Goal: Information Seeking & Learning: Compare options

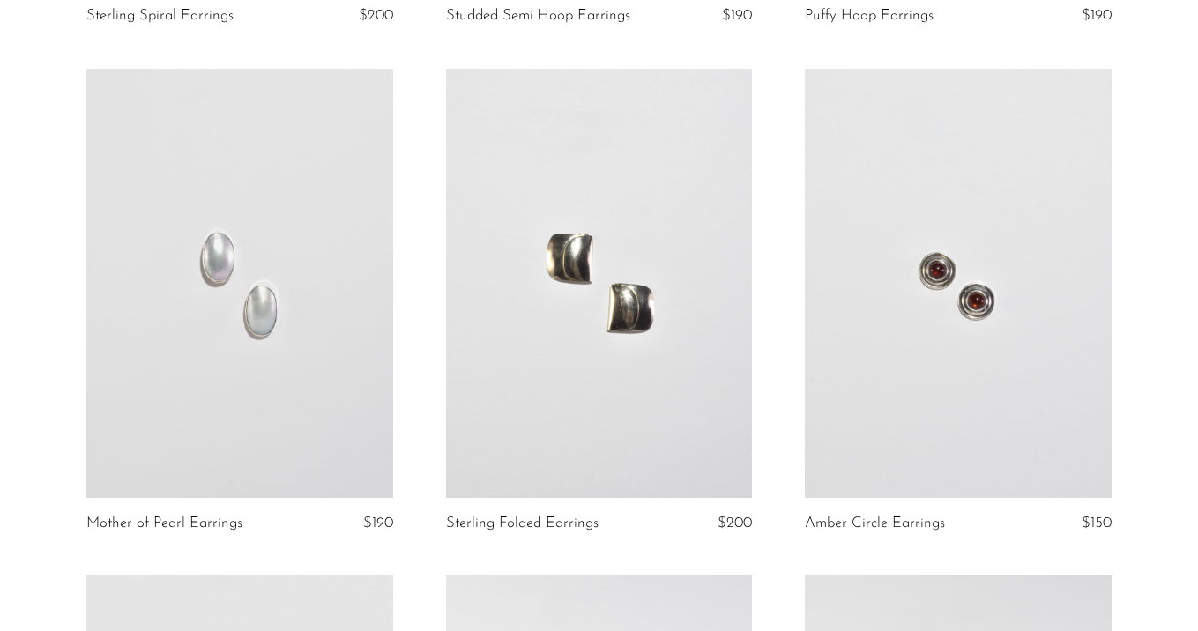
scroll to position [602, 0]
click at [891, 279] on link at bounding box center [958, 281] width 307 height 429
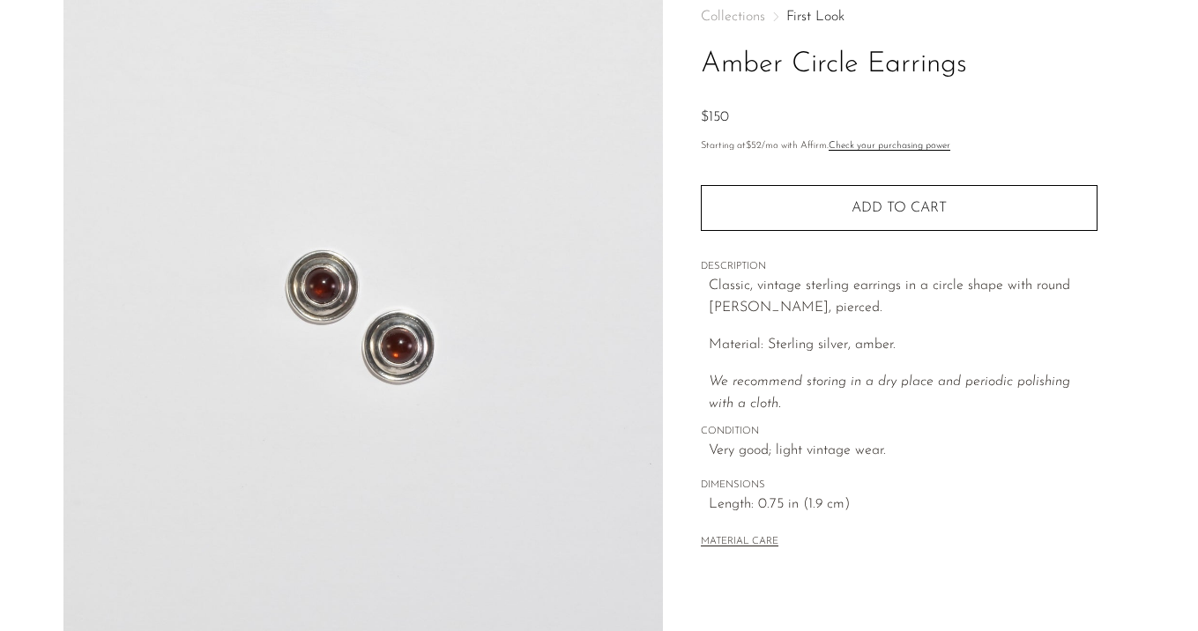
scroll to position [254, 0]
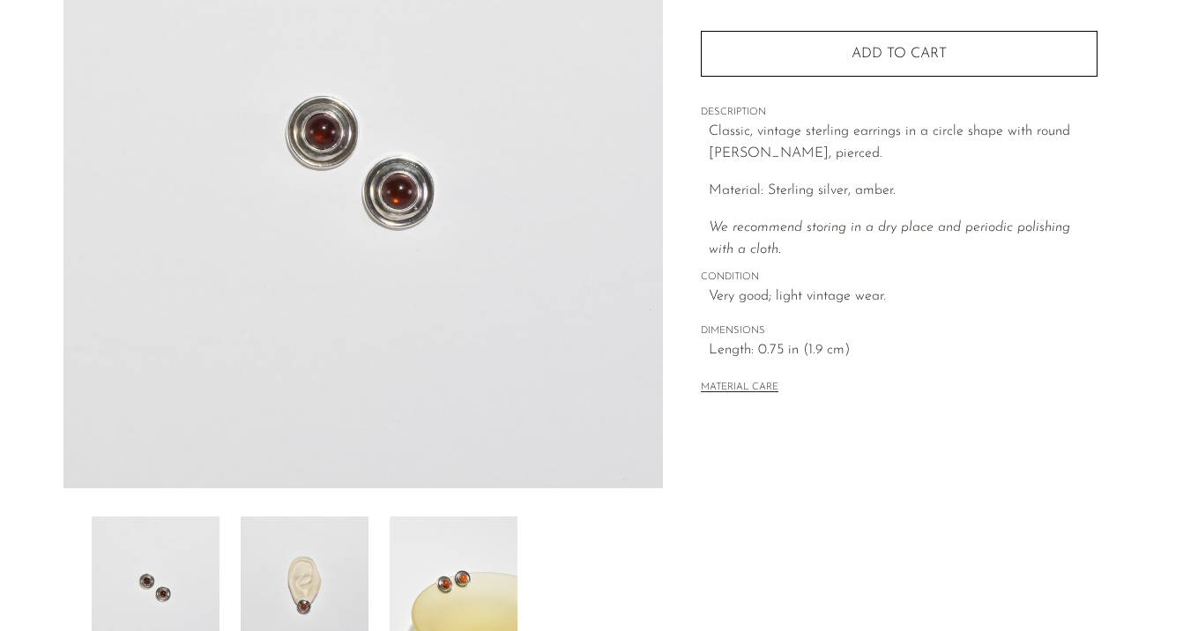
click at [303, 577] on img at bounding box center [305, 587] width 128 height 141
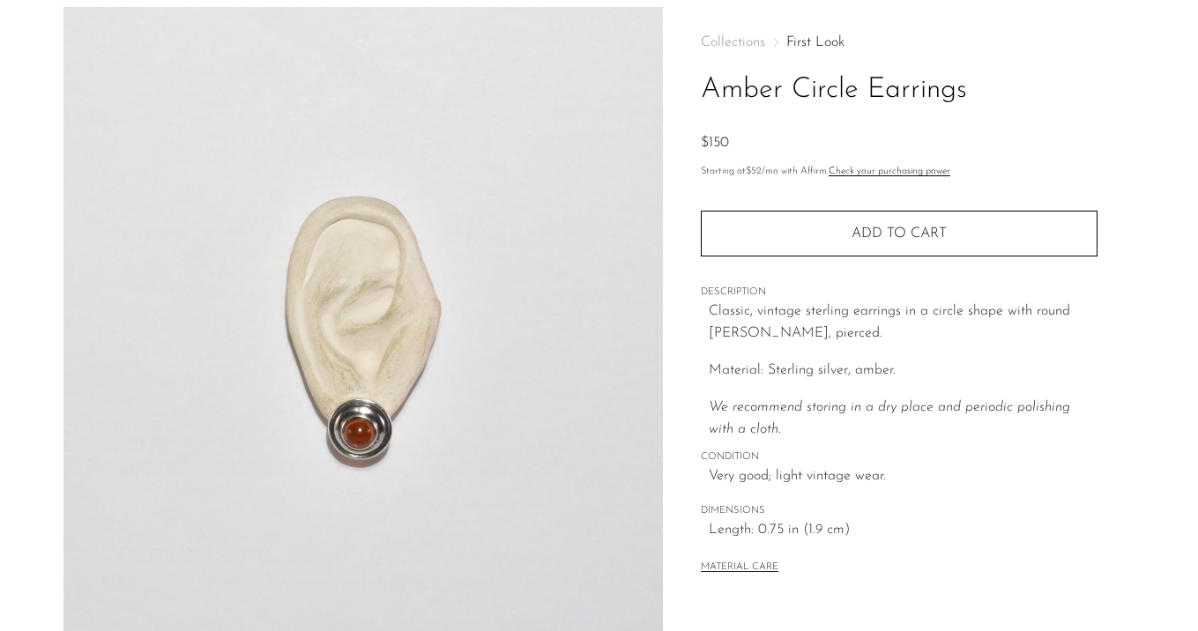
scroll to position [73, 0]
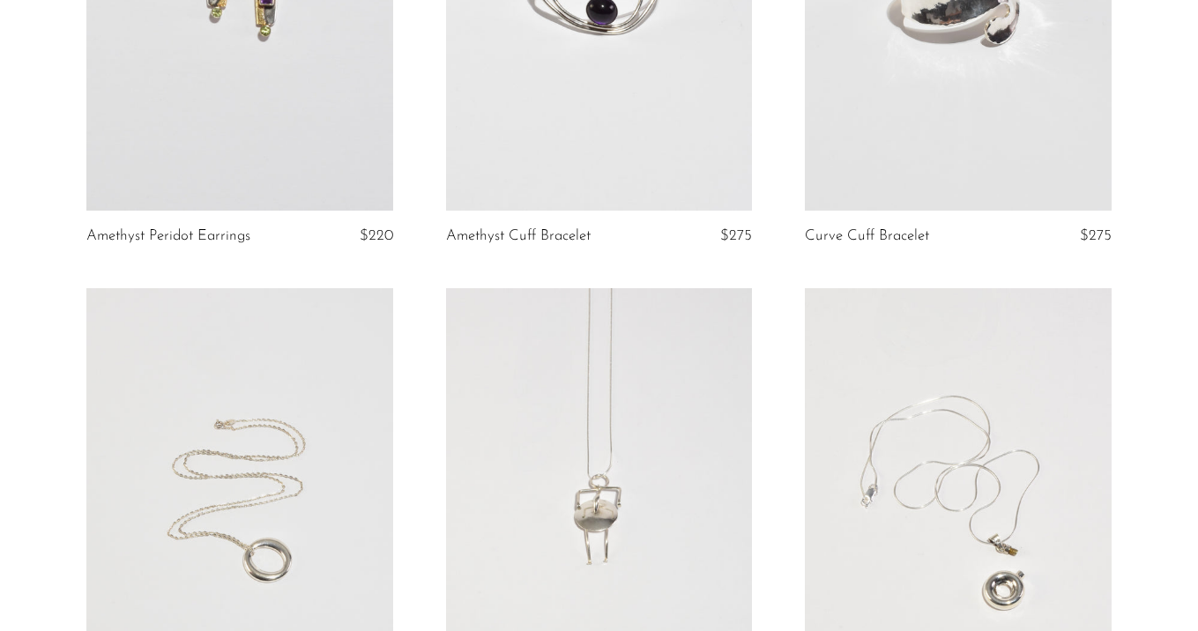
scroll to position [1607, 0]
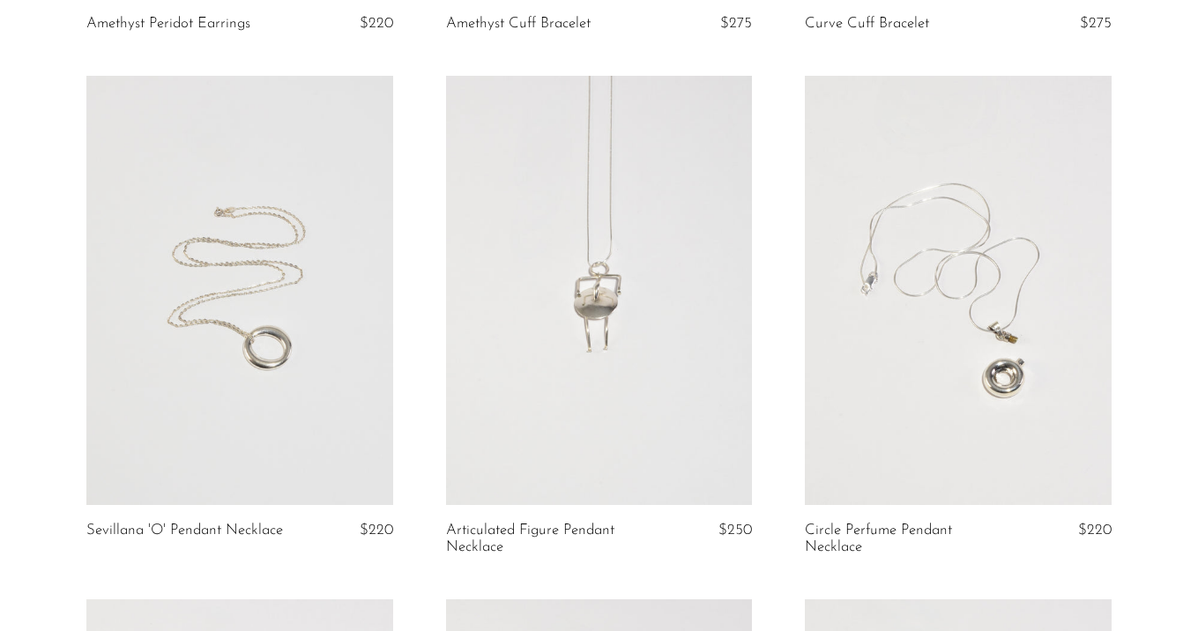
click at [865, 398] on link at bounding box center [958, 290] width 307 height 429
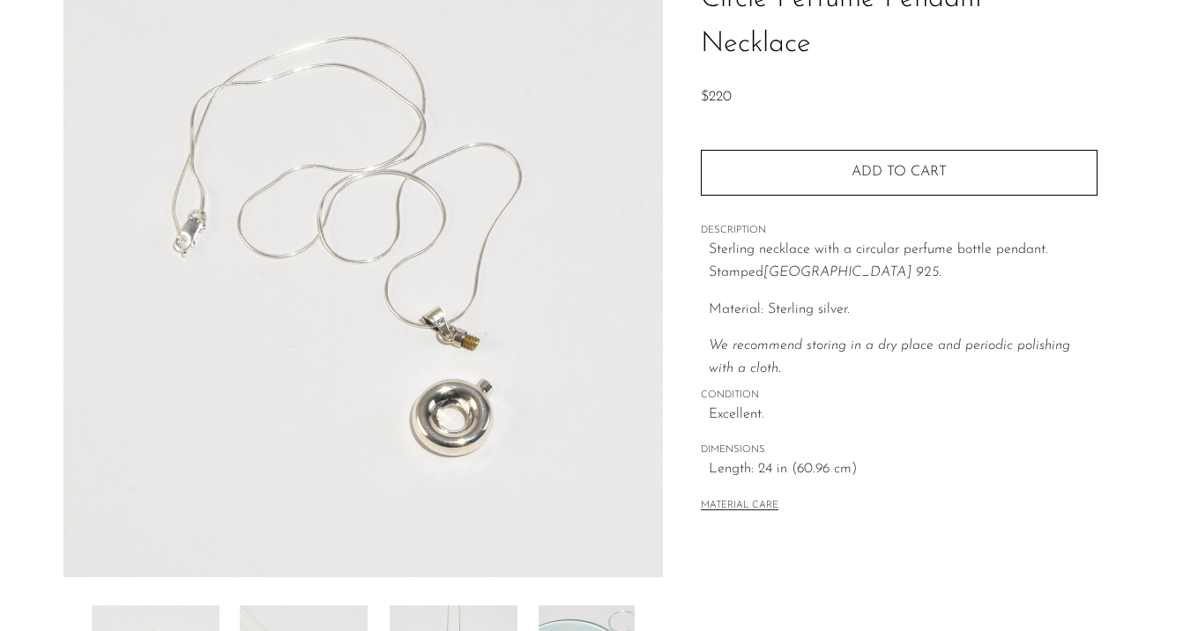
scroll to position [396, 0]
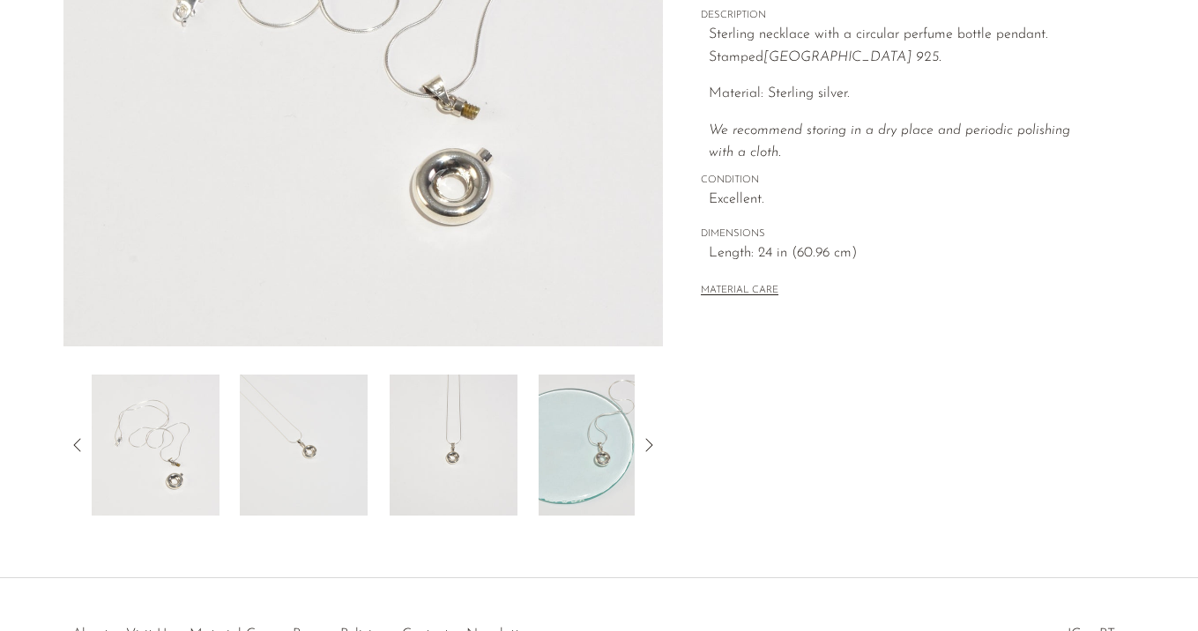
click at [266, 457] on img at bounding box center [304, 445] width 128 height 141
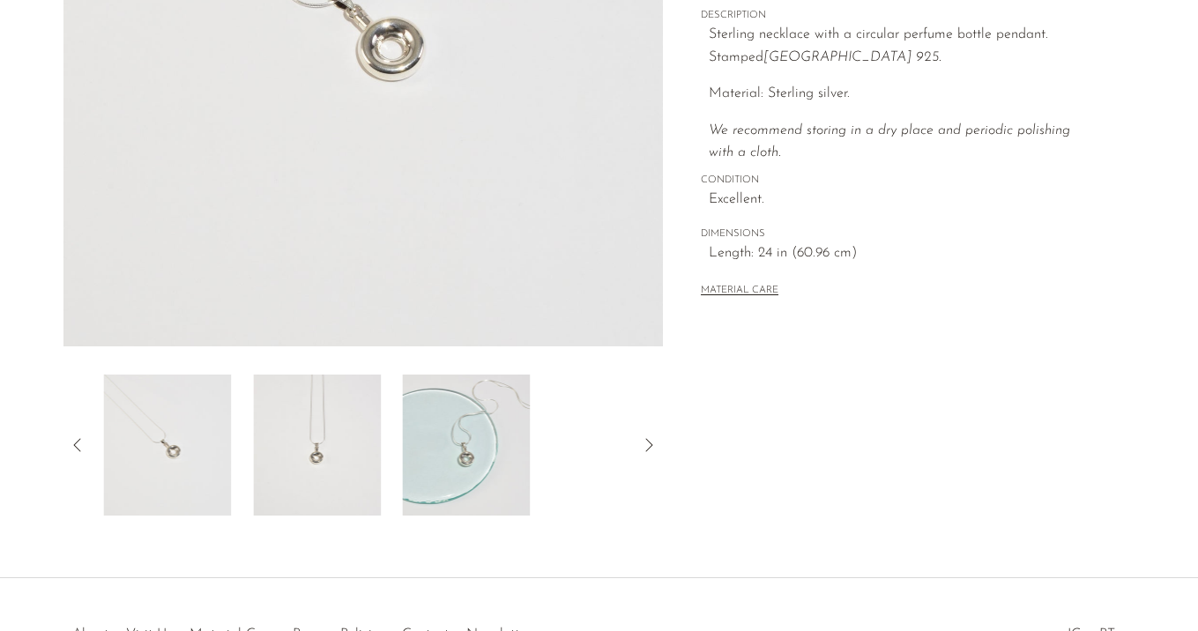
scroll to position [335, 0]
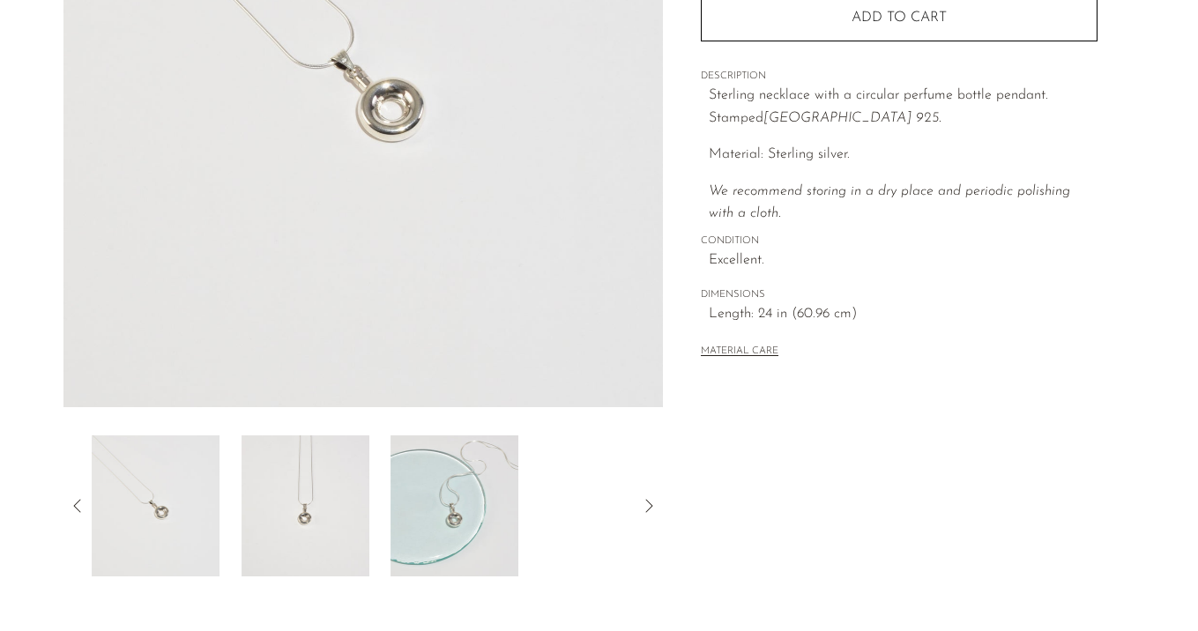
click at [266, 458] on img at bounding box center [306, 506] width 128 height 141
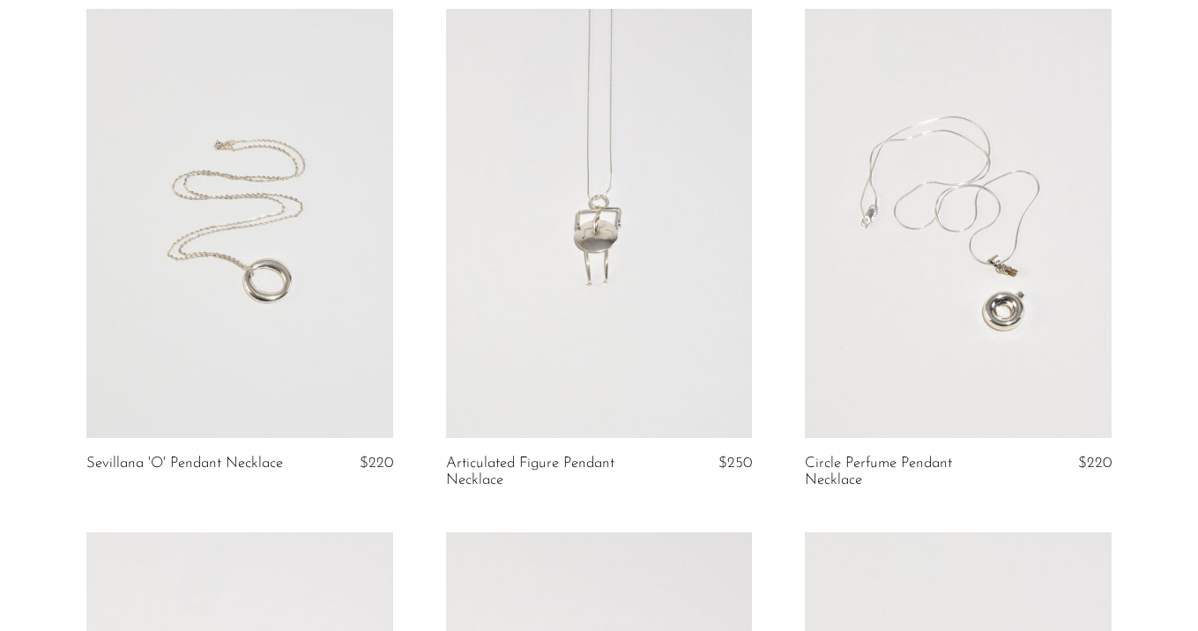
scroll to position [1679, 0]
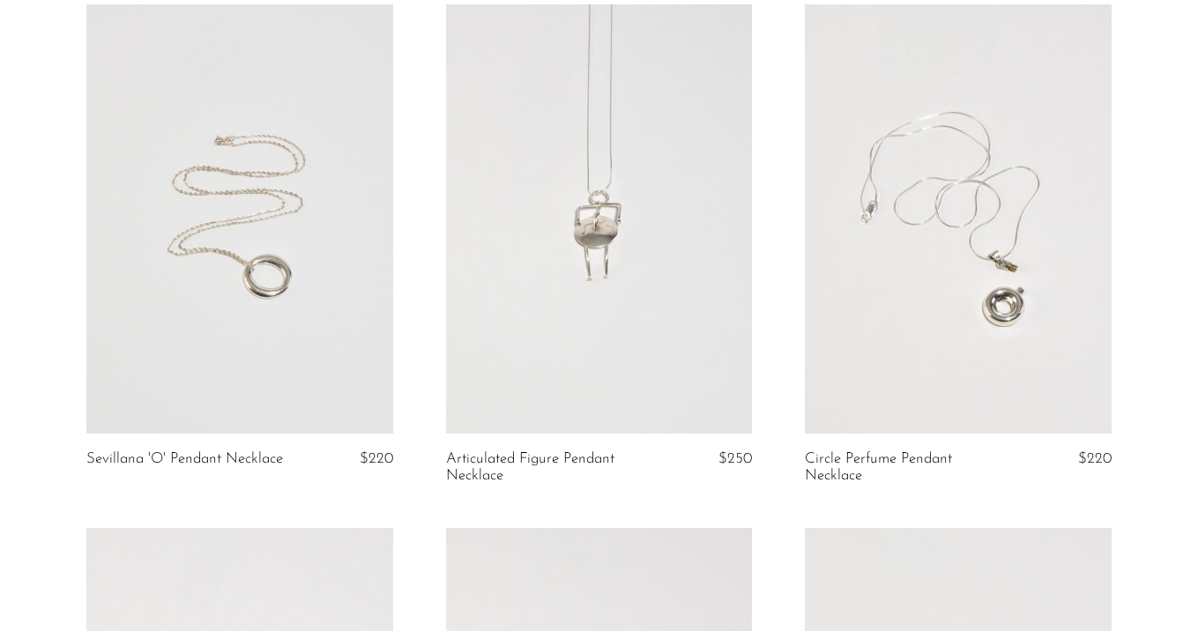
click at [242, 277] on link at bounding box center [239, 218] width 307 height 429
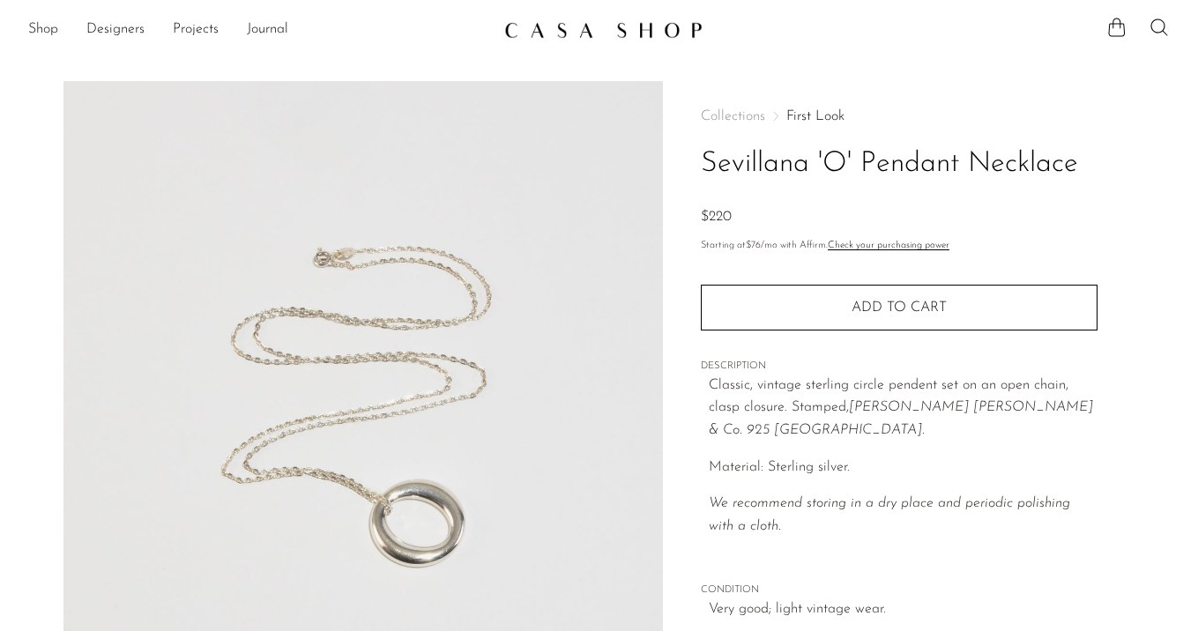
scroll to position [24, 0]
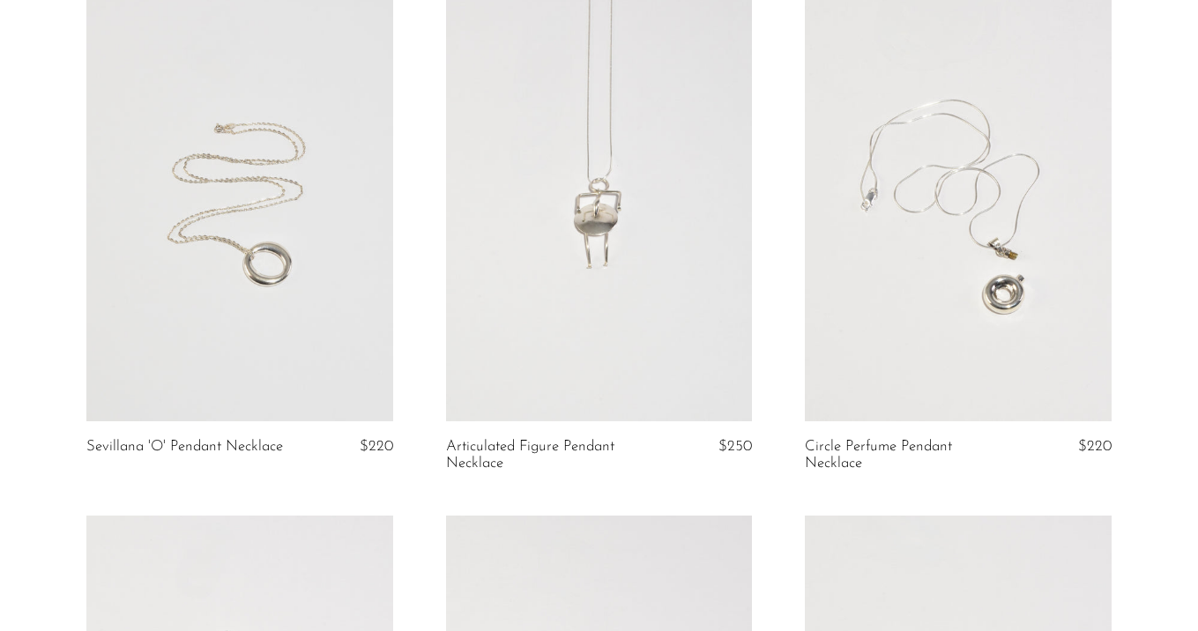
scroll to position [1693, 0]
click at [690, 343] on link at bounding box center [599, 204] width 307 height 429
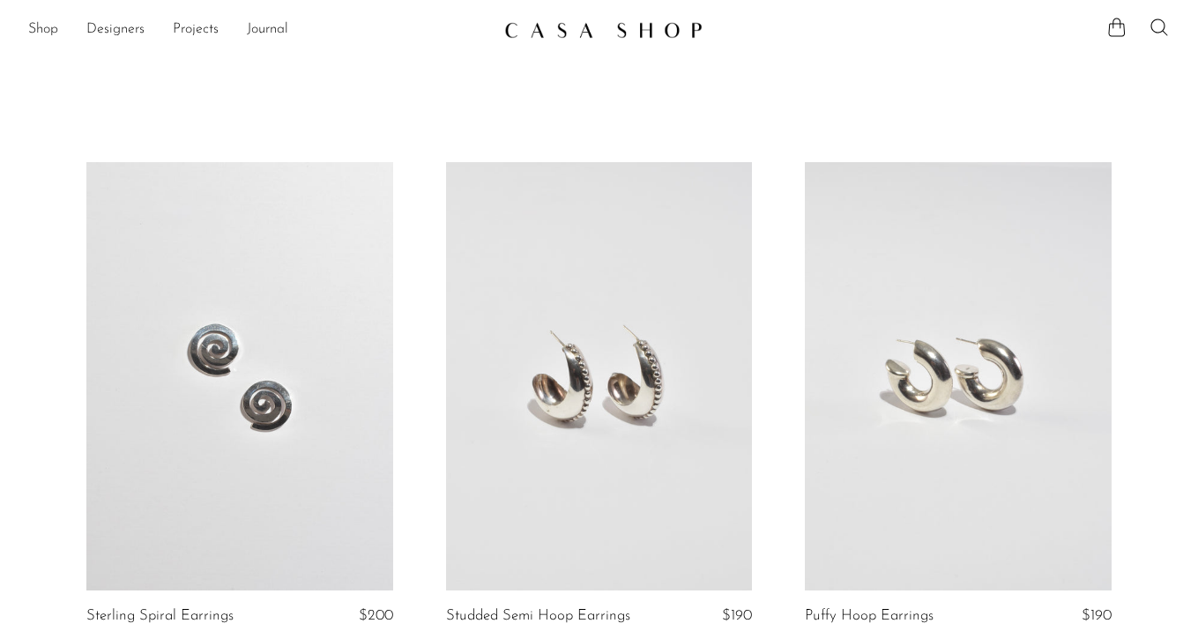
click at [242, 362] on link at bounding box center [239, 376] width 307 height 429
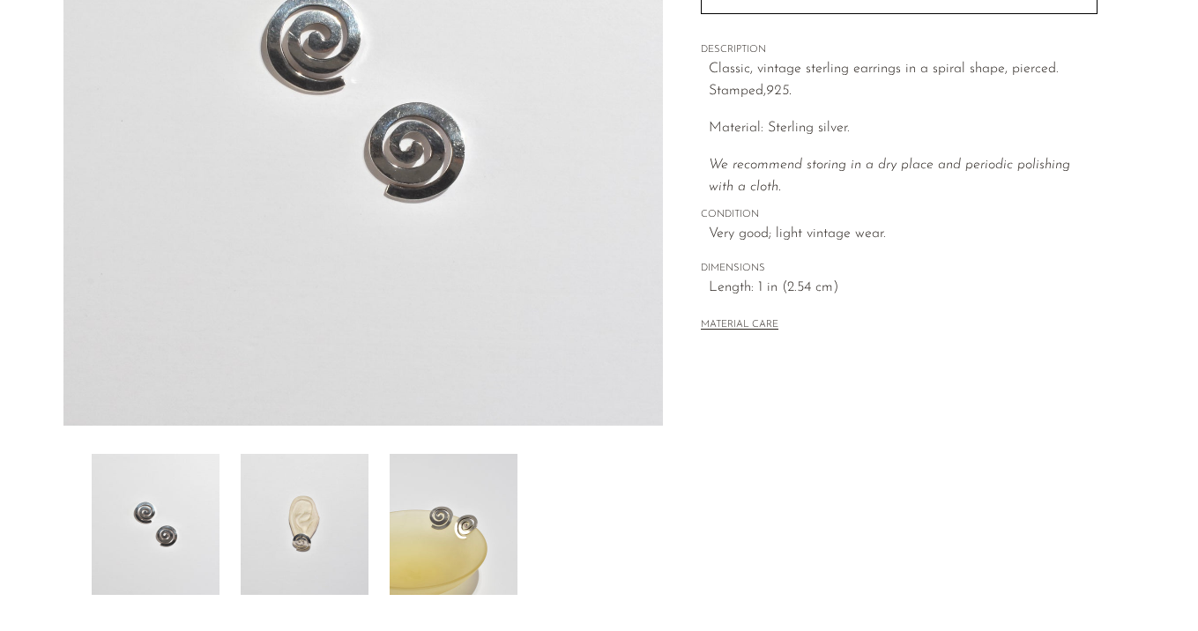
click at [288, 481] on img at bounding box center [305, 524] width 128 height 141
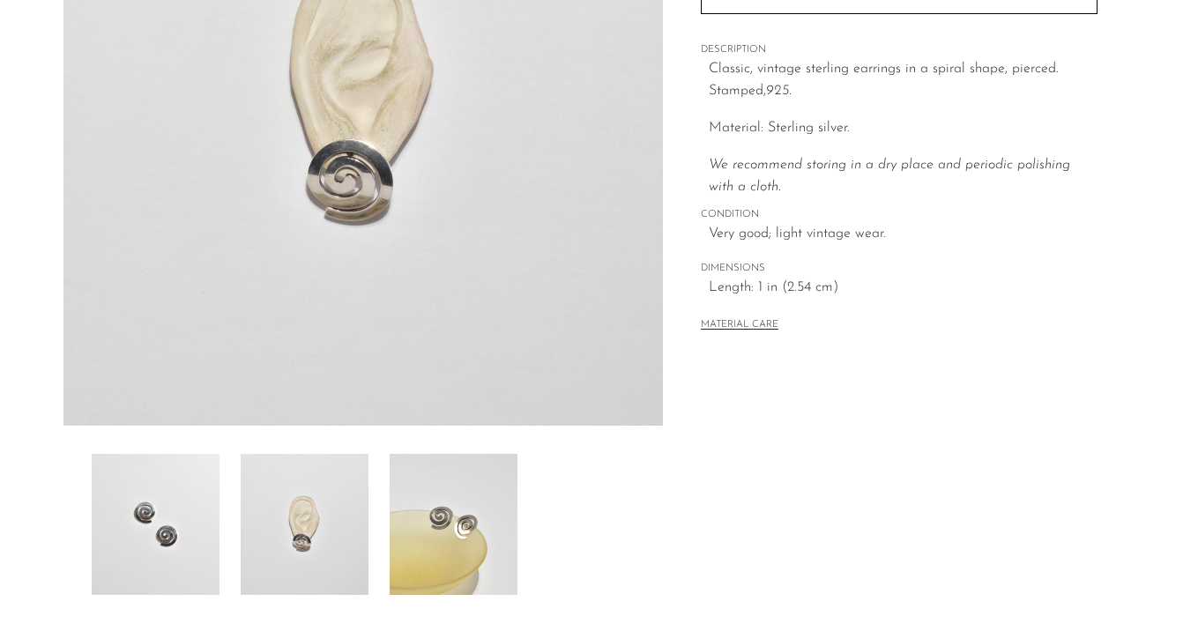
scroll to position [250, 0]
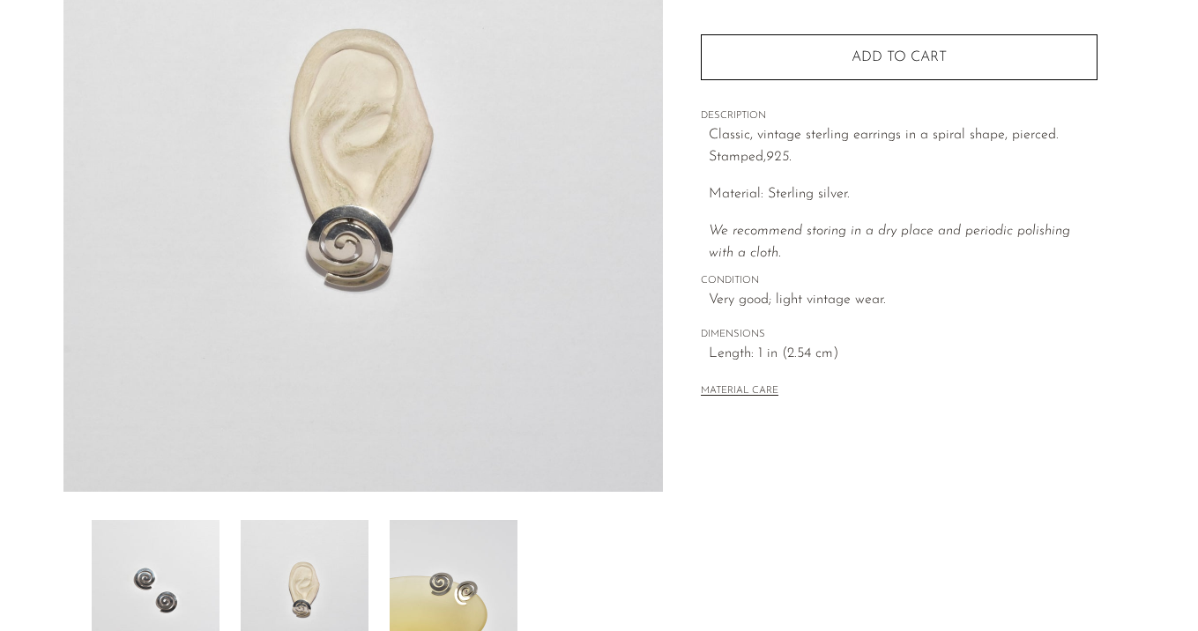
click at [456, 560] on img at bounding box center [454, 590] width 128 height 141
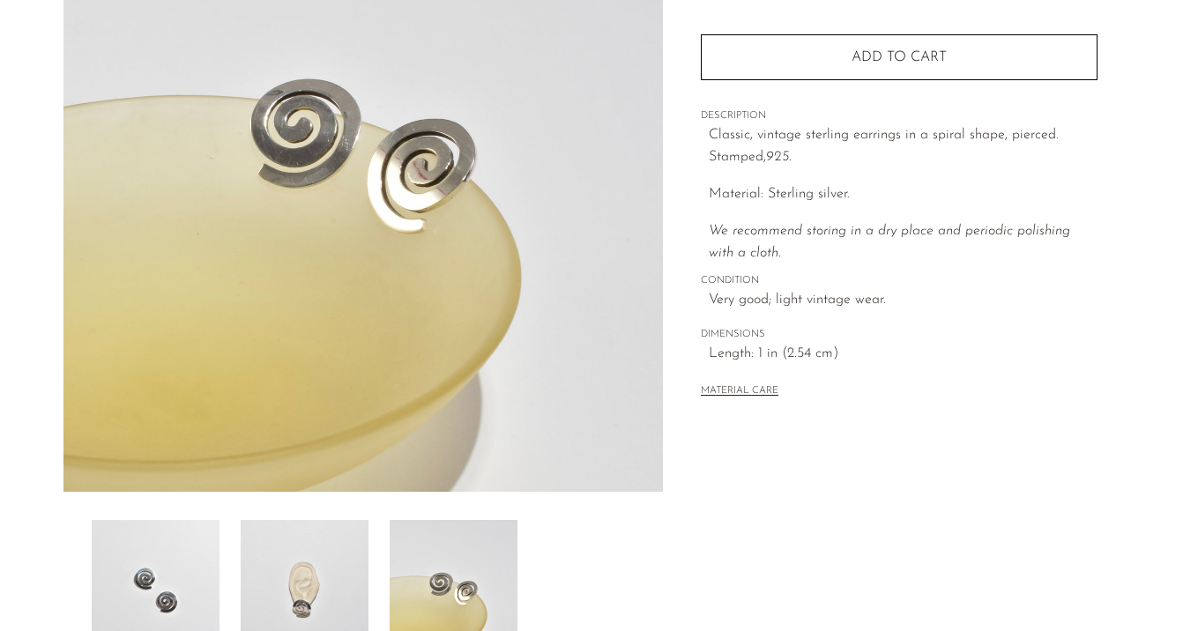
click at [316, 573] on img at bounding box center [305, 590] width 128 height 141
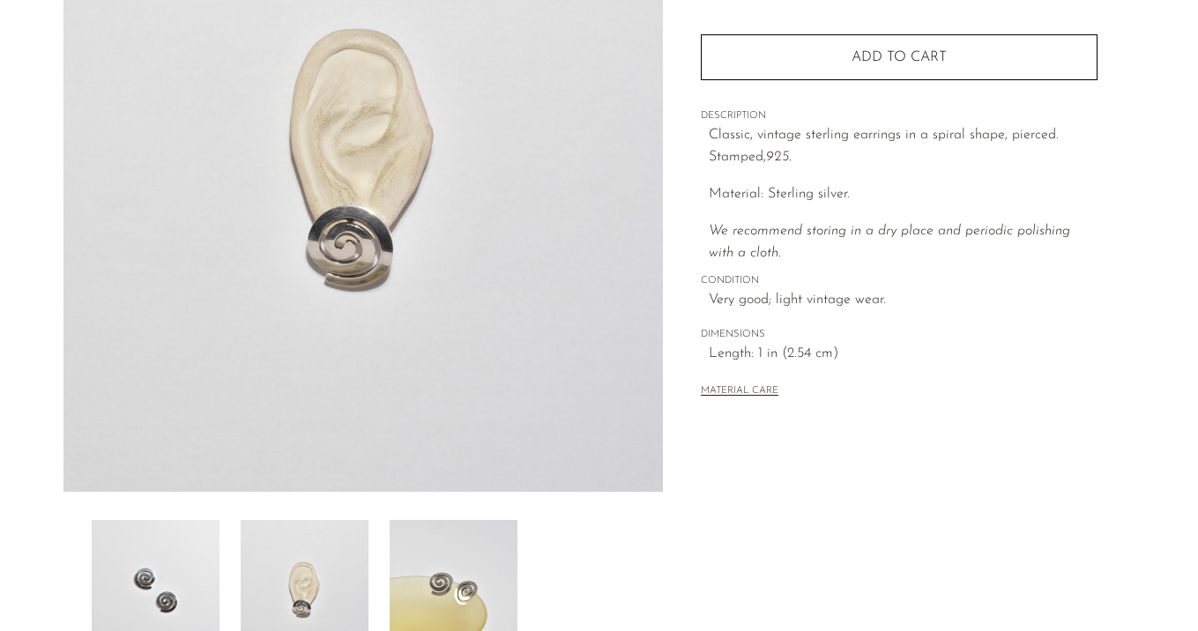
click at [186, 569] on img at bounding box center [156, 590] width 128 height 141
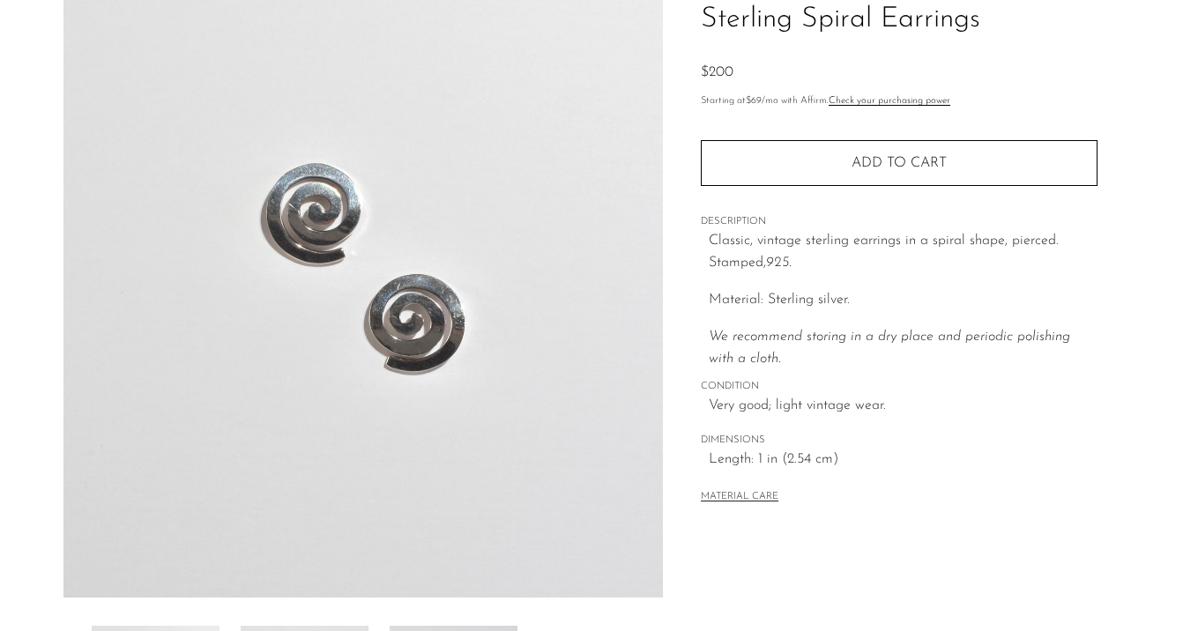
scroll to position [140, 0]
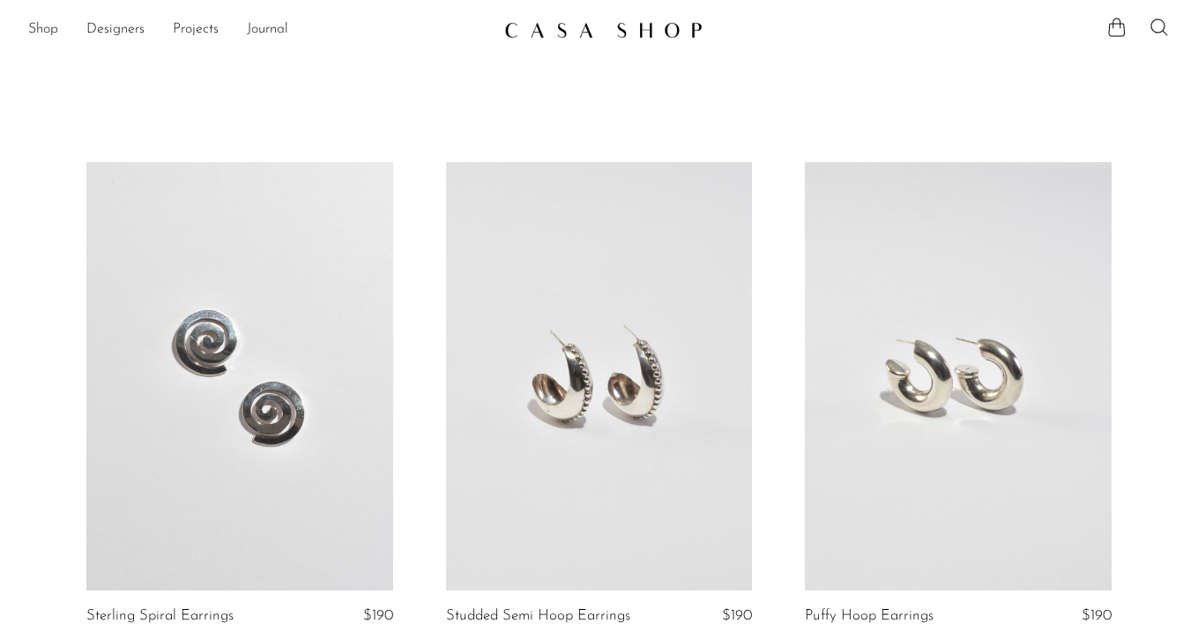
click at [656, 282] on link at bounding box center [599, 376] width 307 height 429
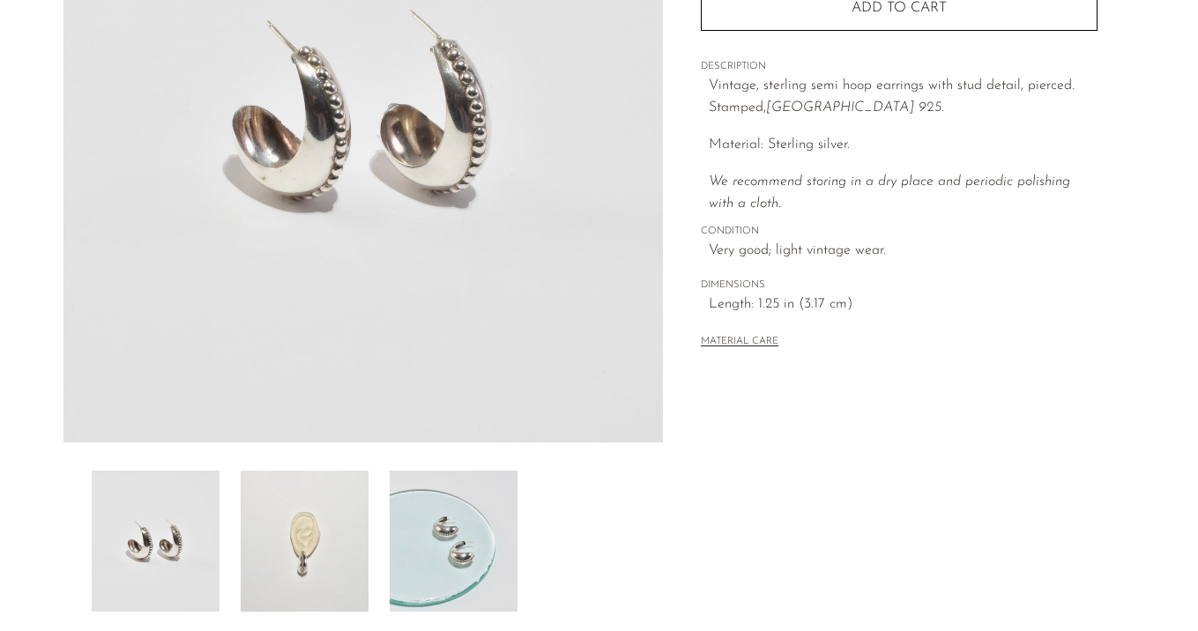
scroll to position [302, 0]
click at [266, 553] on img at bounding box center [305, 539] width 128 height 141
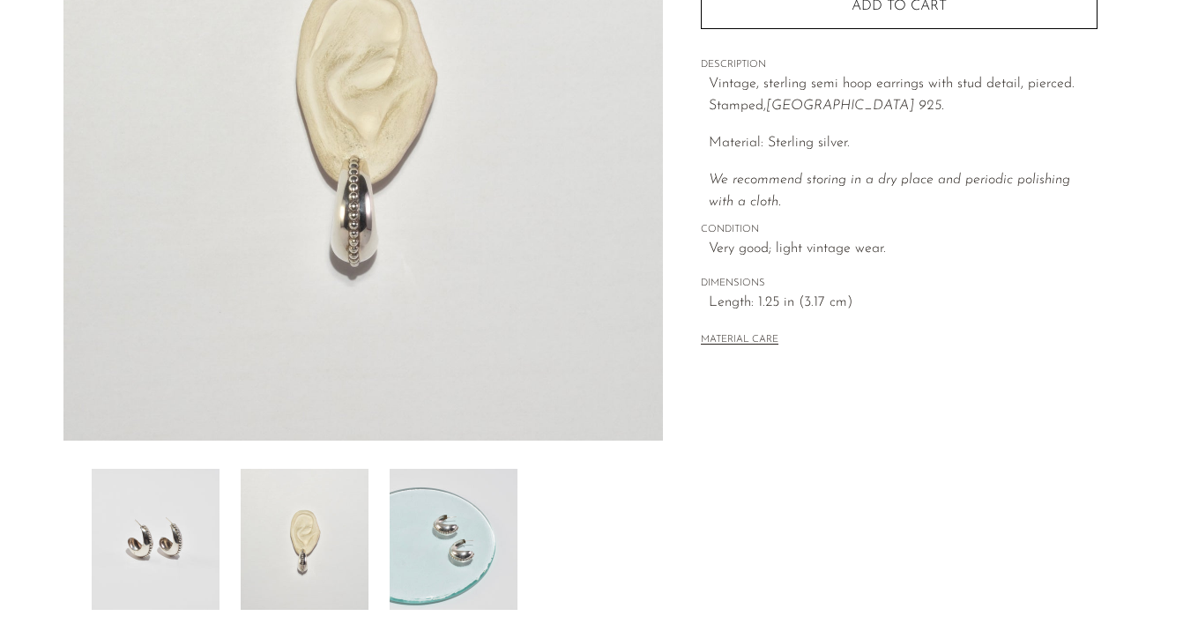
click at [408, 544] on img at bounding box center [454, 539] width 128 height 141
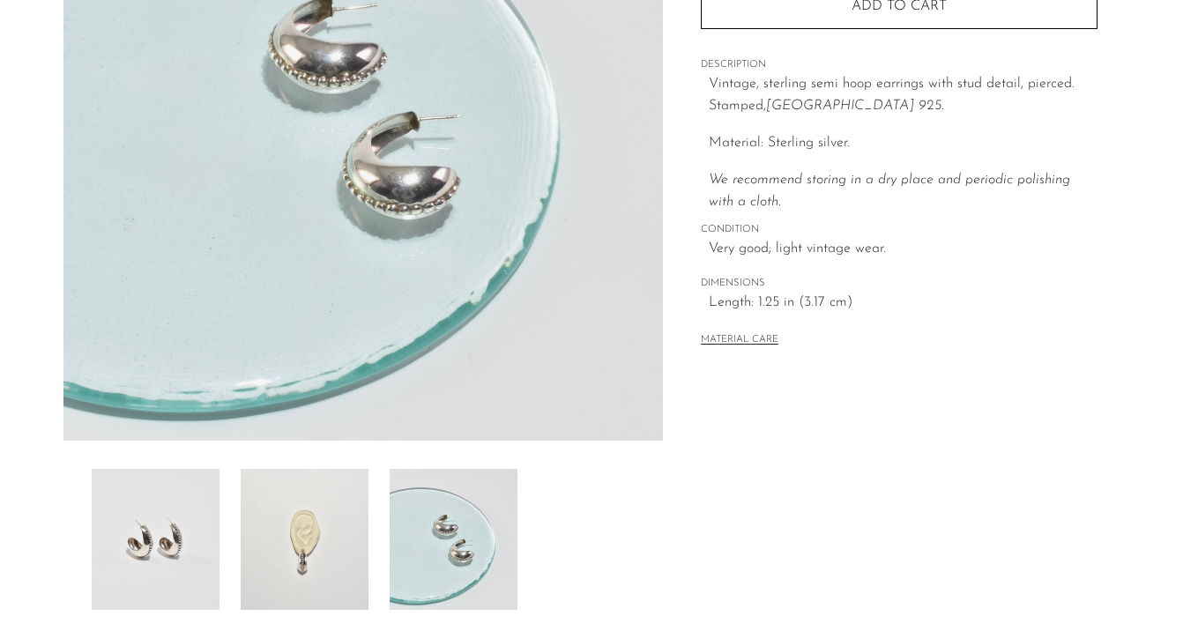
scroll to position [0, 0]
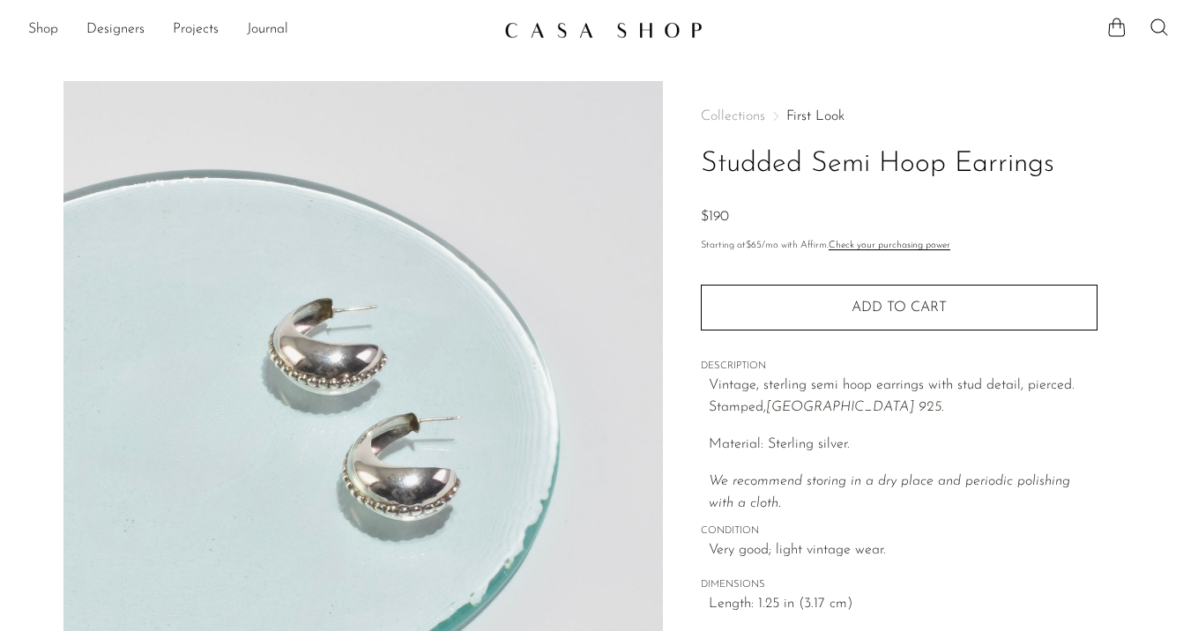
click at [821, 107] on div "Collections First Look Studded Semi Hoop Earrings $190 Starting at $65 /mo with…" at bounding box center [899, 381] width 397 height 600
click at [821, 115] on link "First Look" at bounding box center [816, 116] width 58 height 14
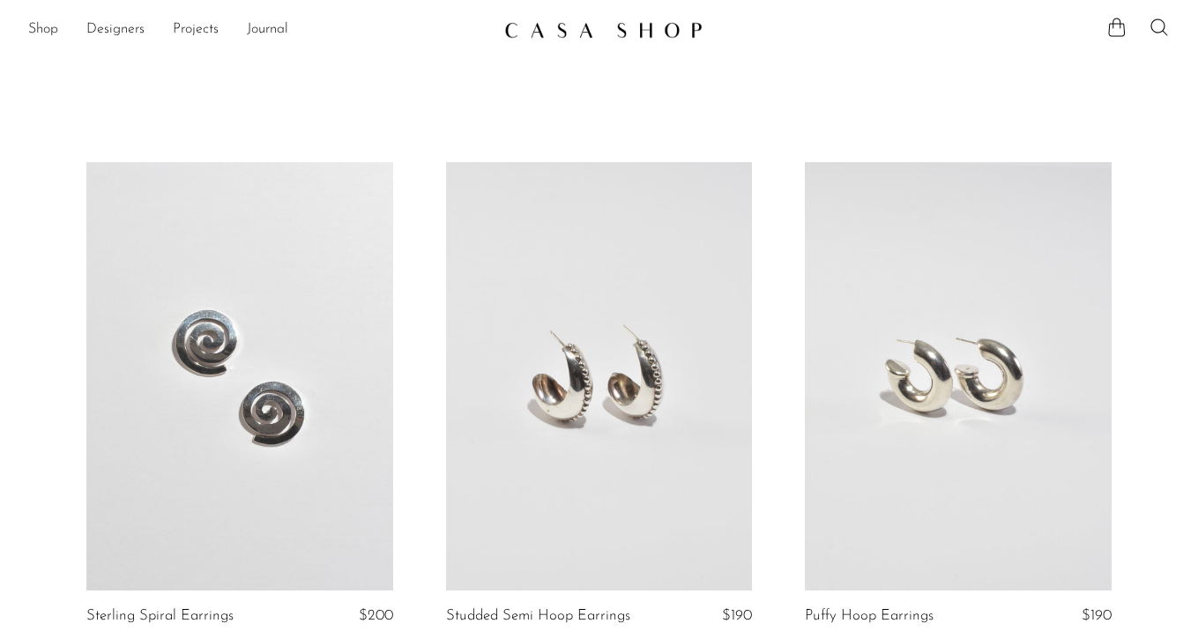
click at [925, 346] on link at bounding box center [958, 376] width 307 height 429
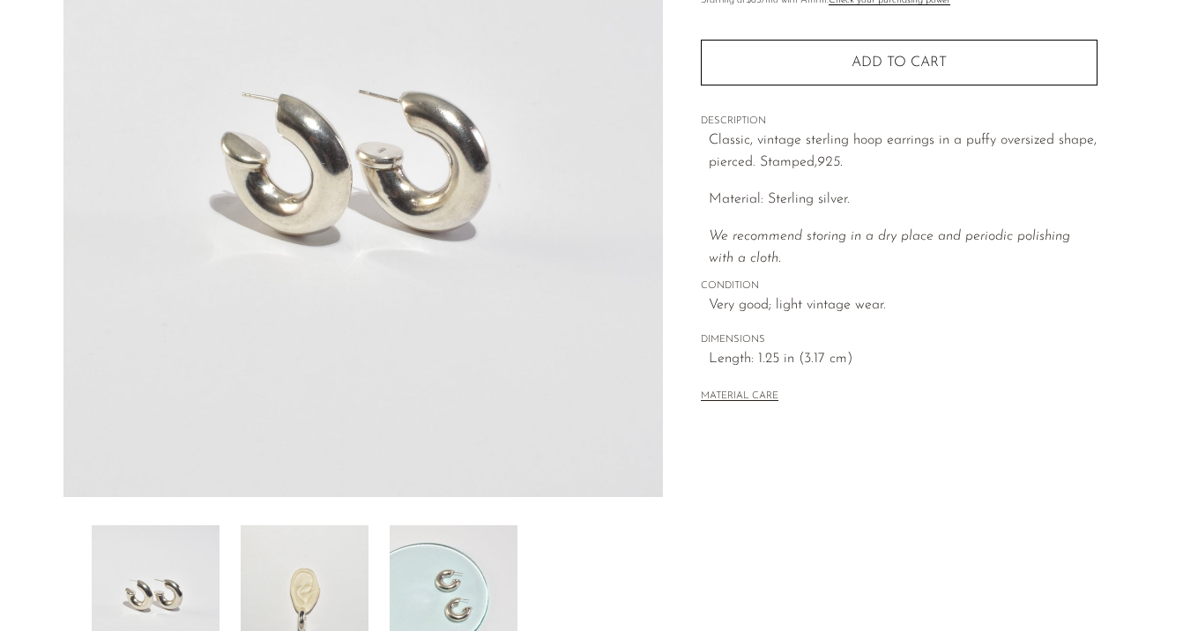
scroll to position [246, 0]
click at [297, 586] on img at bounding box center [305, 595] width 128 height 141
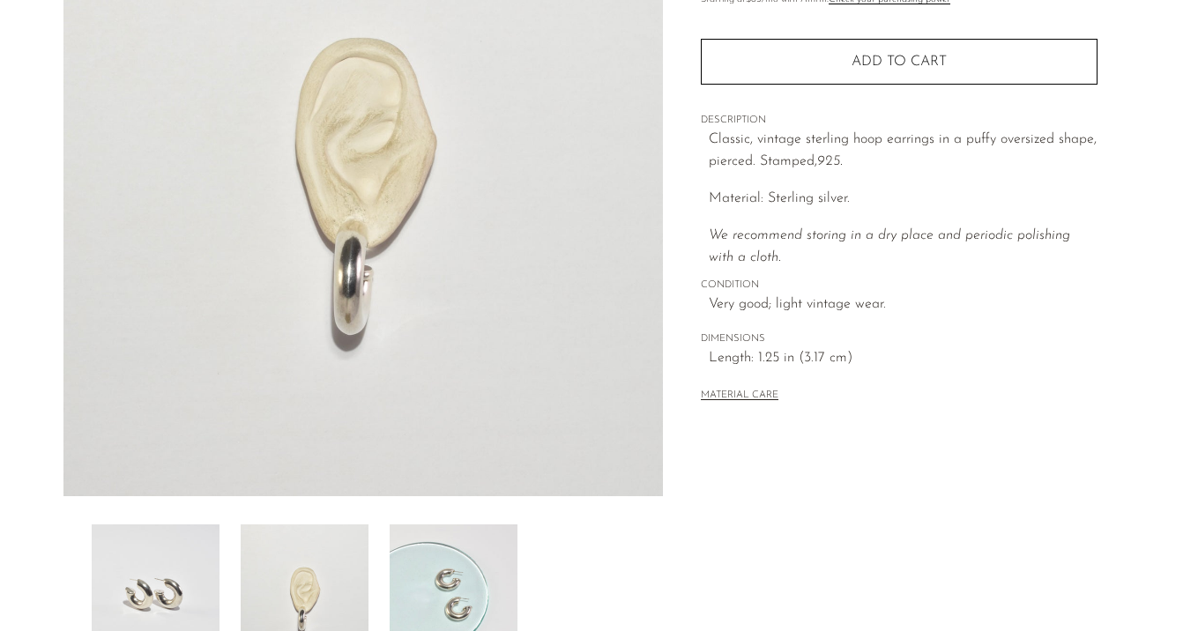
click at [407, 579] on img at bounding box center [454, 595] width 128 height 141
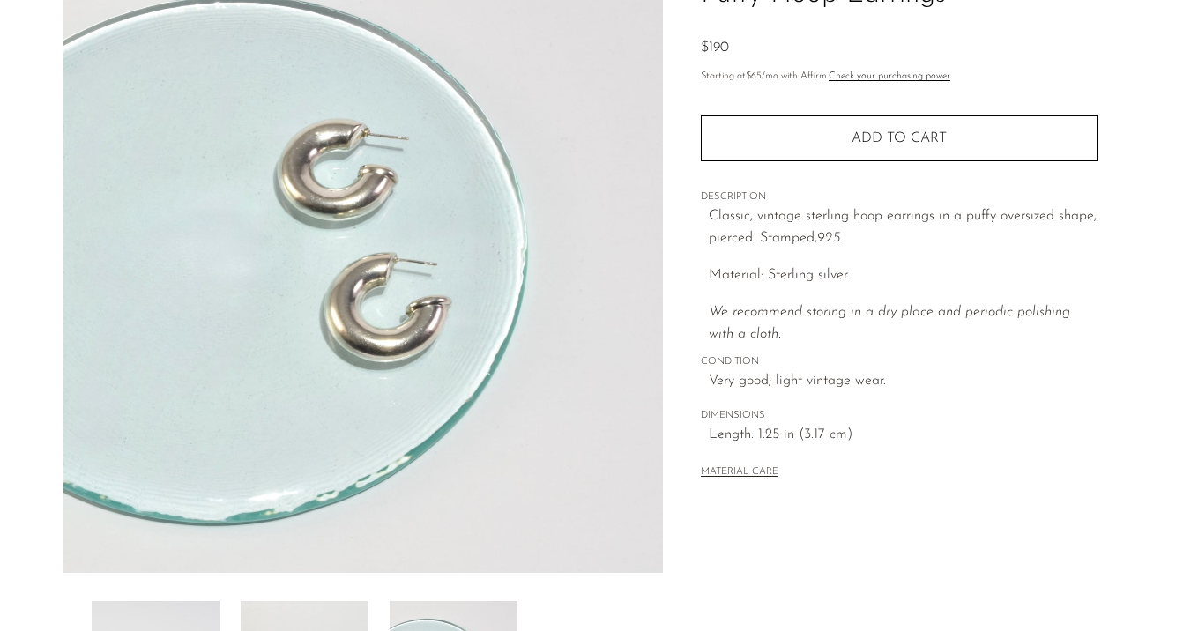
scroll to position [168, 0]
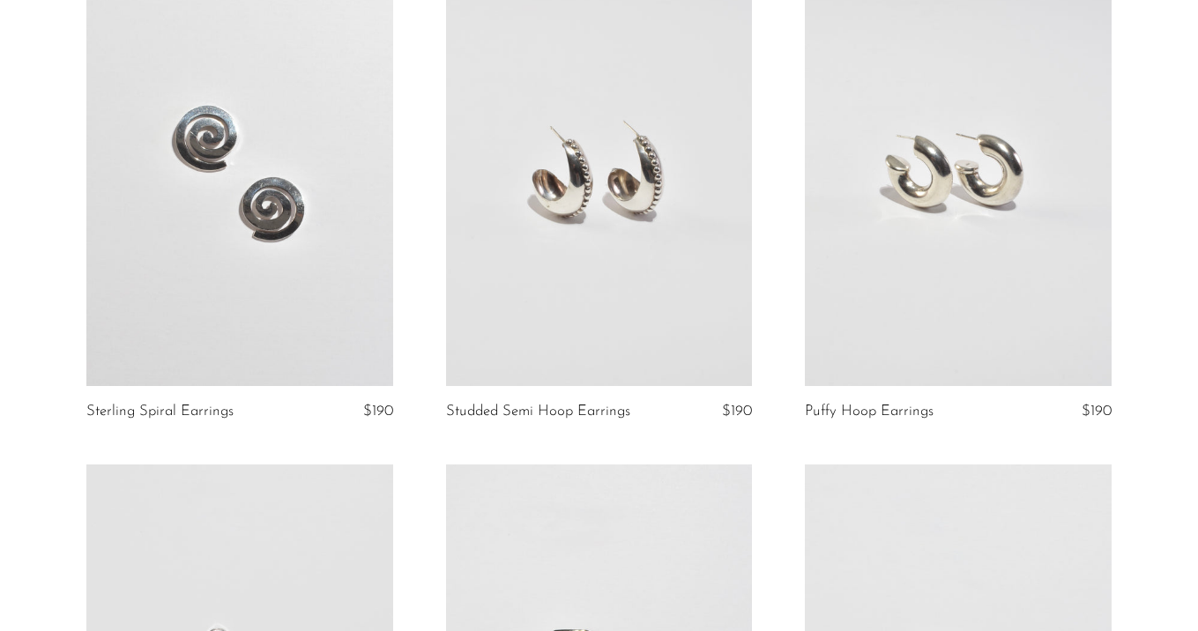
scroll to position [404, 0]
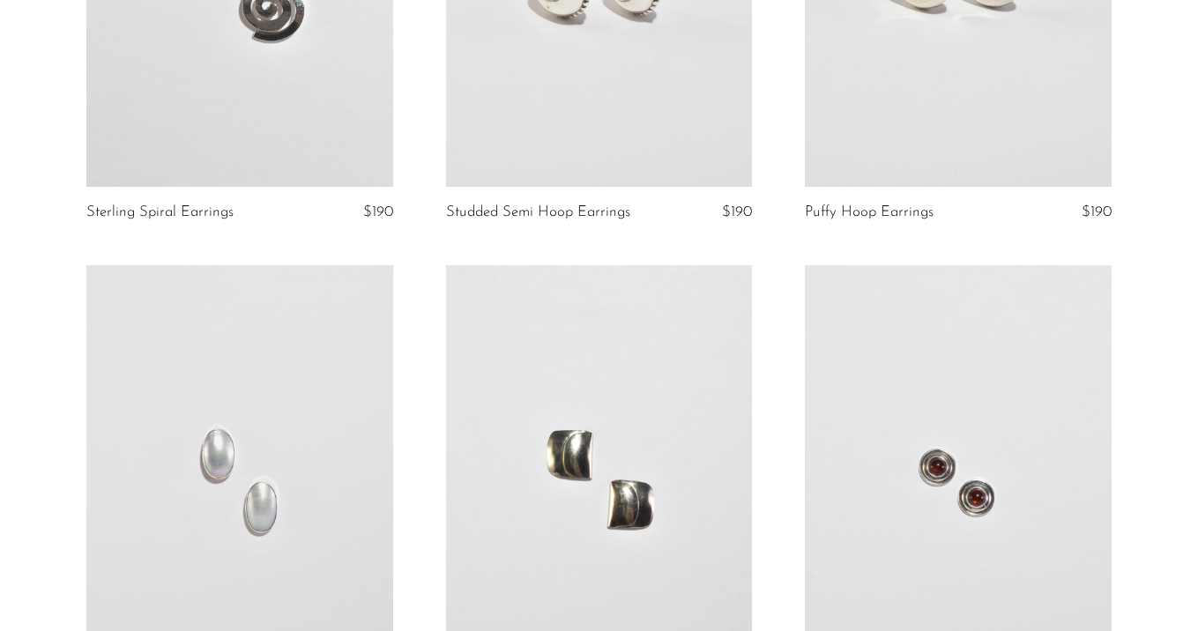
click at [355, 413] on link at bounding box center [239, 479] width 307 height 429
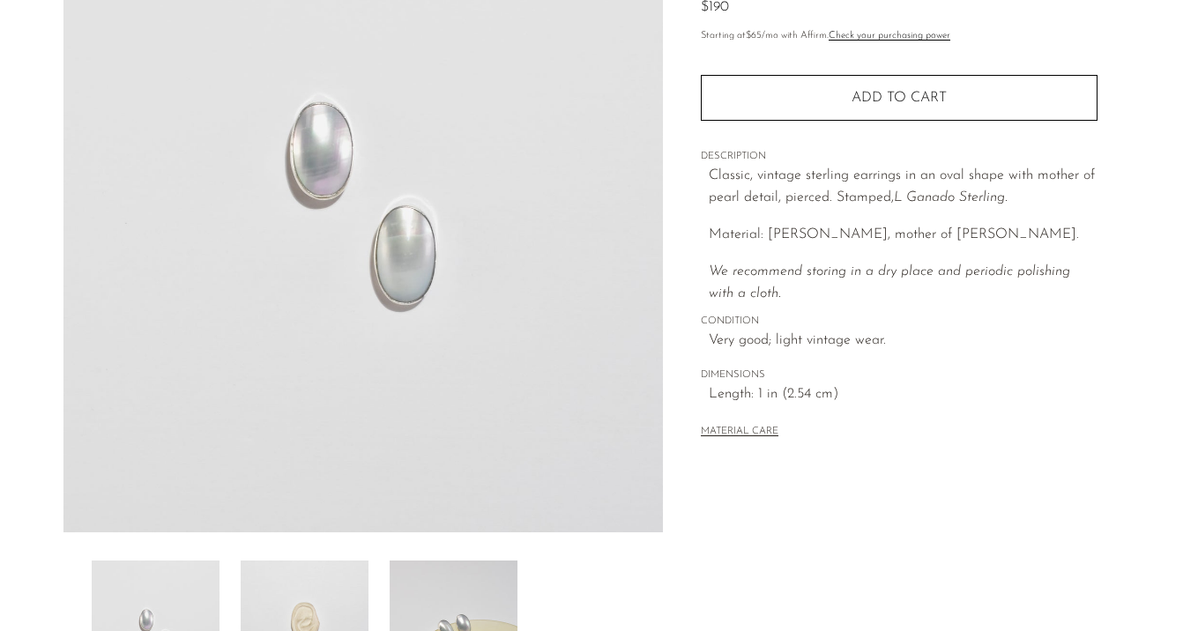
scroll to position [211, 0]
click at [333, 588] on img at bounding box center [305, 630] width 128 height 141
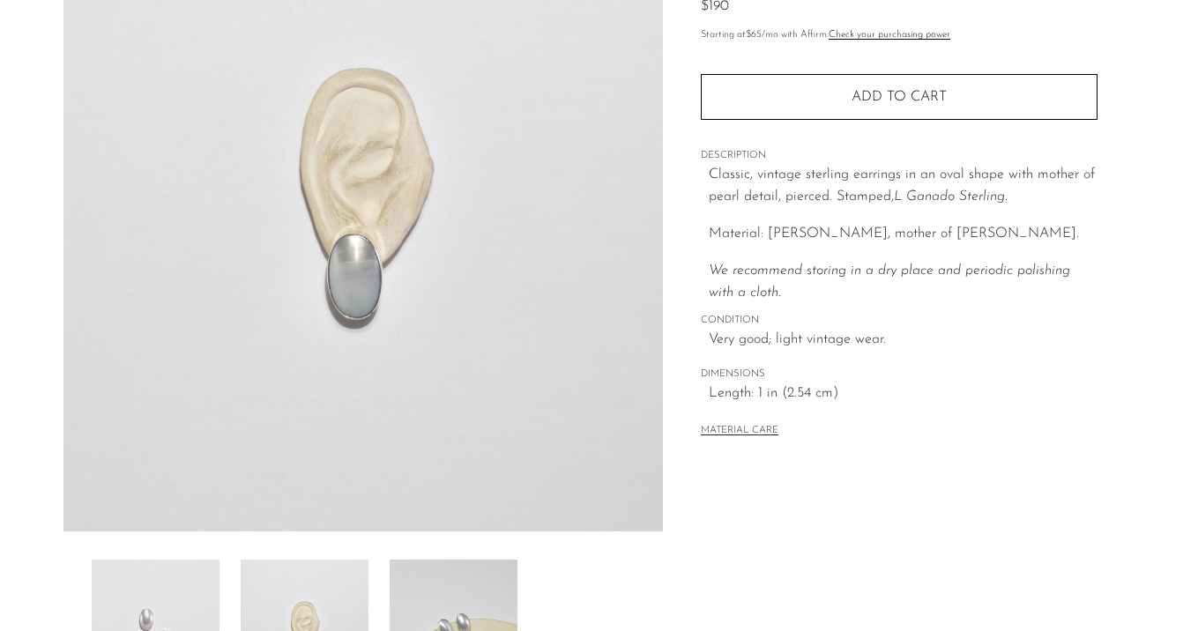
click at [449, 585] on img at bounding box center [454, 630] width 128 height 141
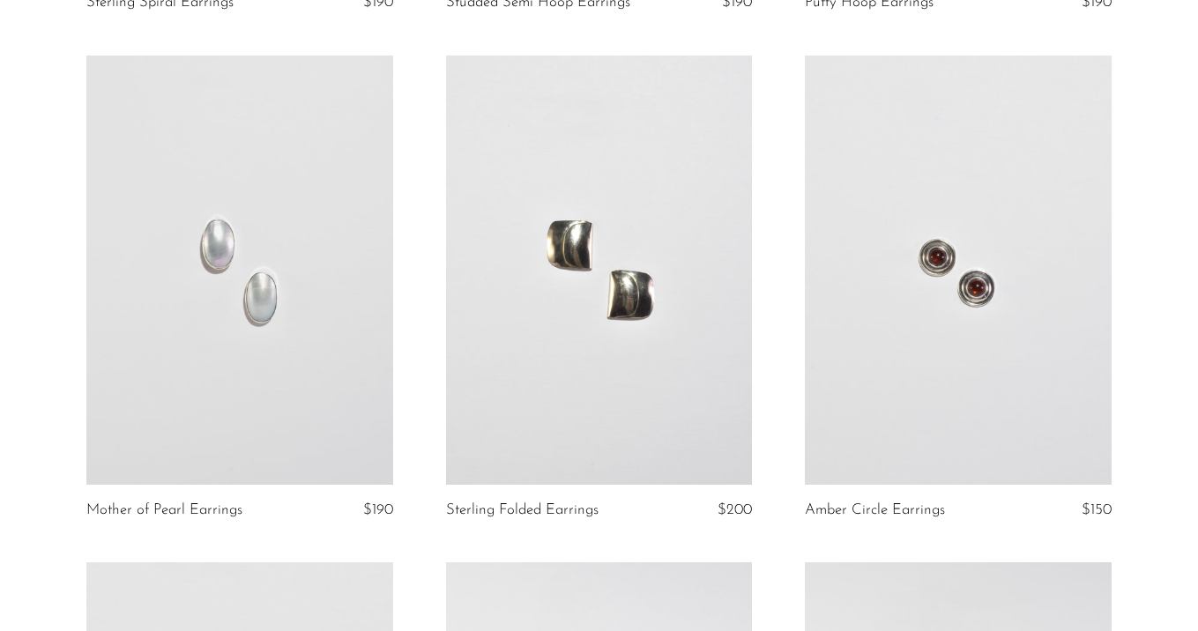
scroll to position [681, 0]
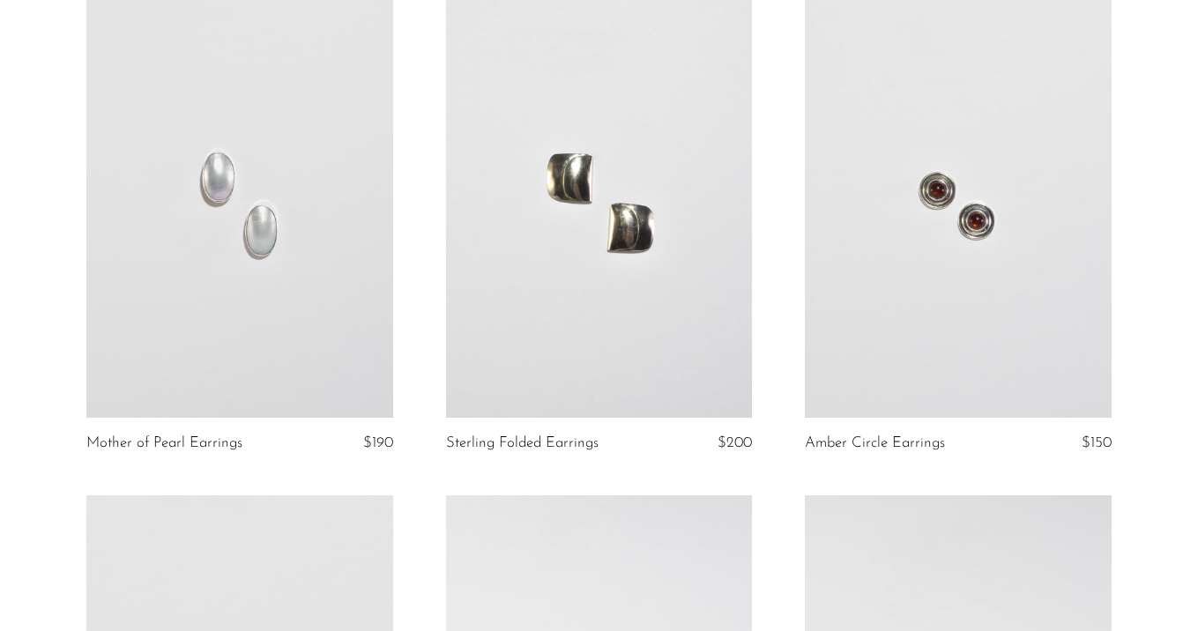
click at [642, 231] on link at bounding box center [599, 203] width 307 height 429
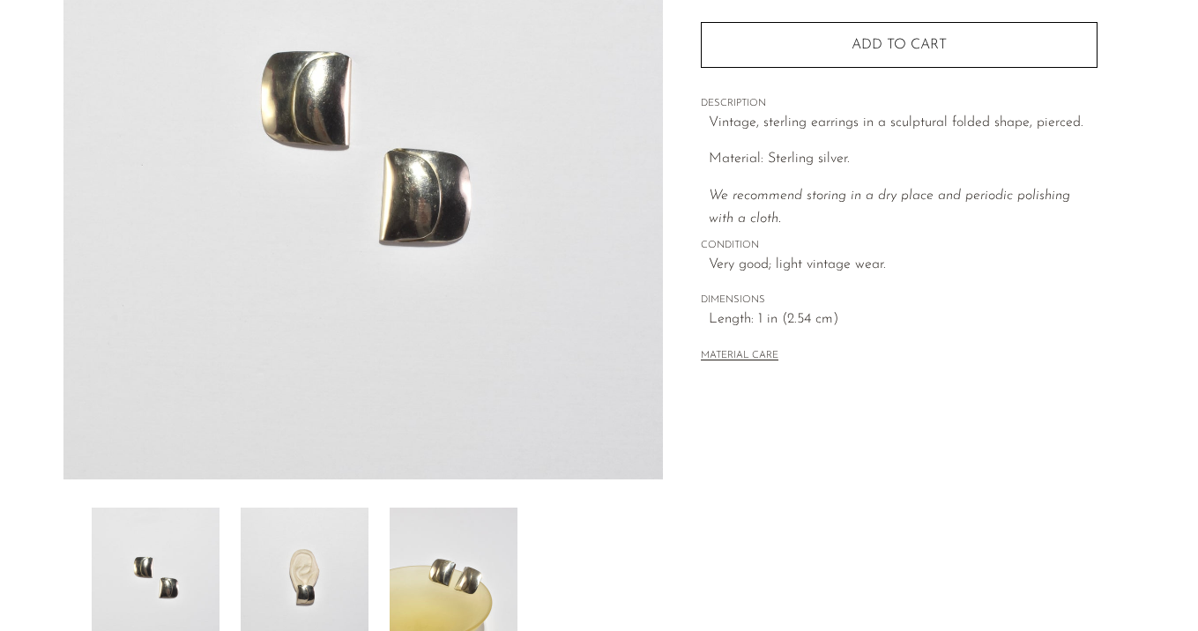
scroll to position [270, 0]
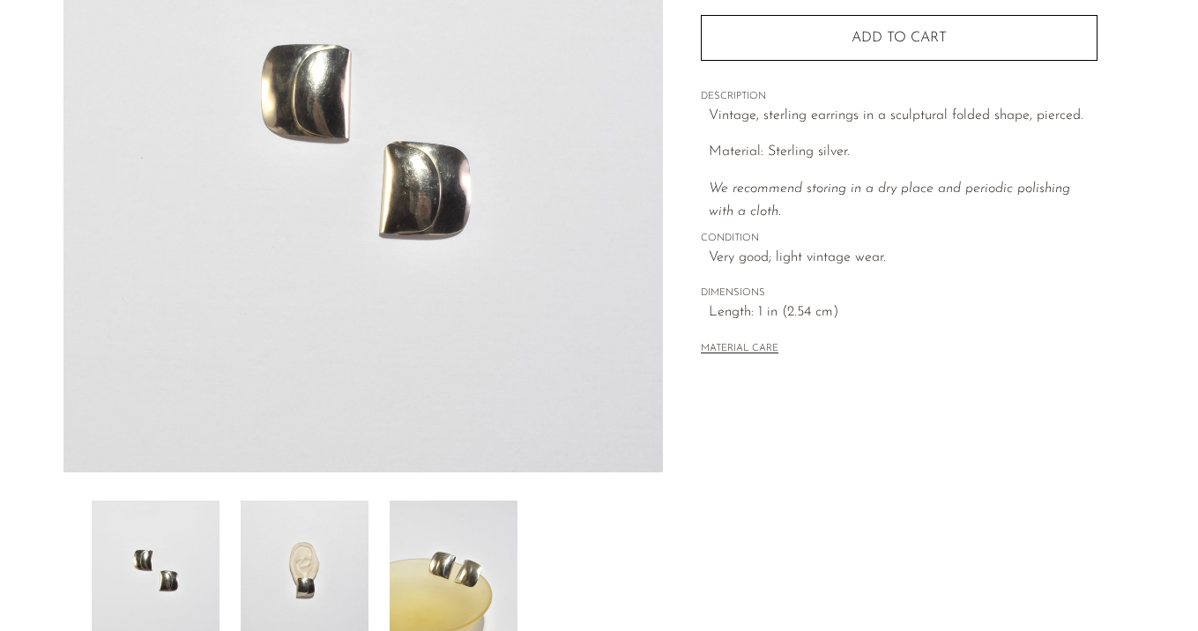
click at [316, 565] on img at bounding box center [305, 571] width 128 height 141
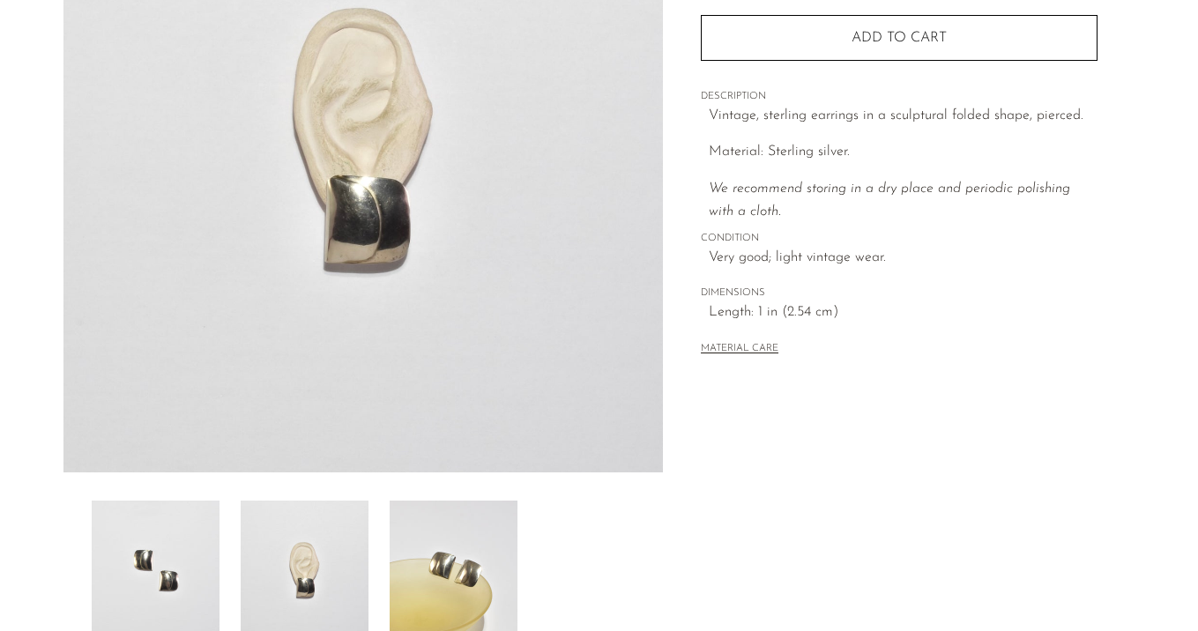
click at [466, 562] on img at bounding box center [454, 571] width 128 height 141
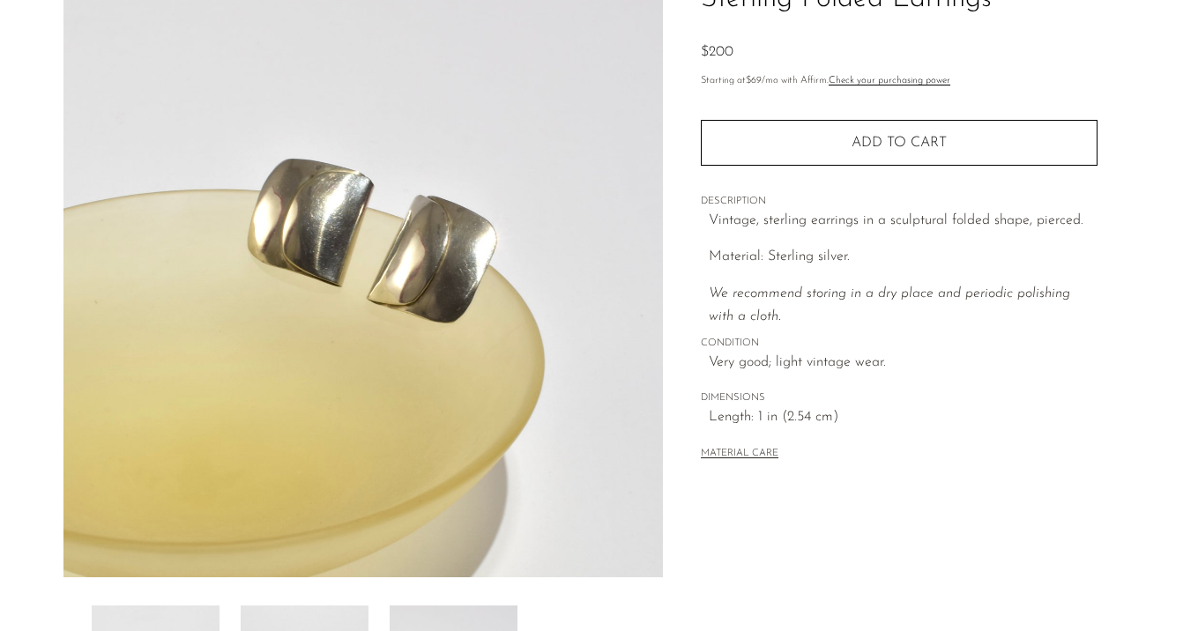
scroll to position [163, 0]
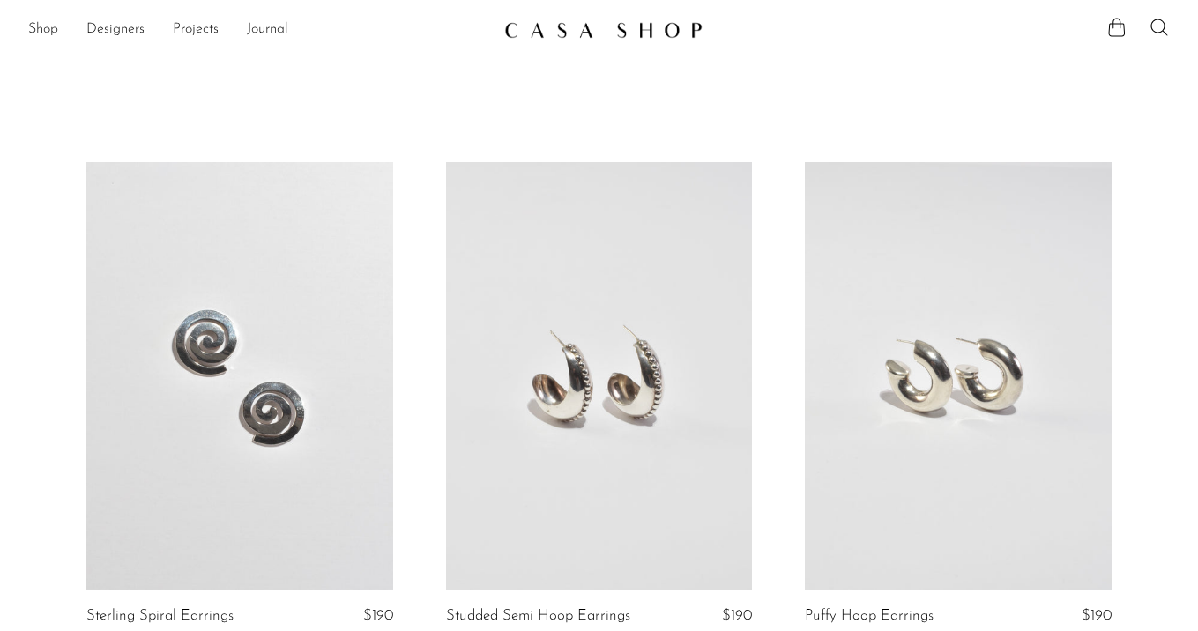
scroll to position [720, 0]
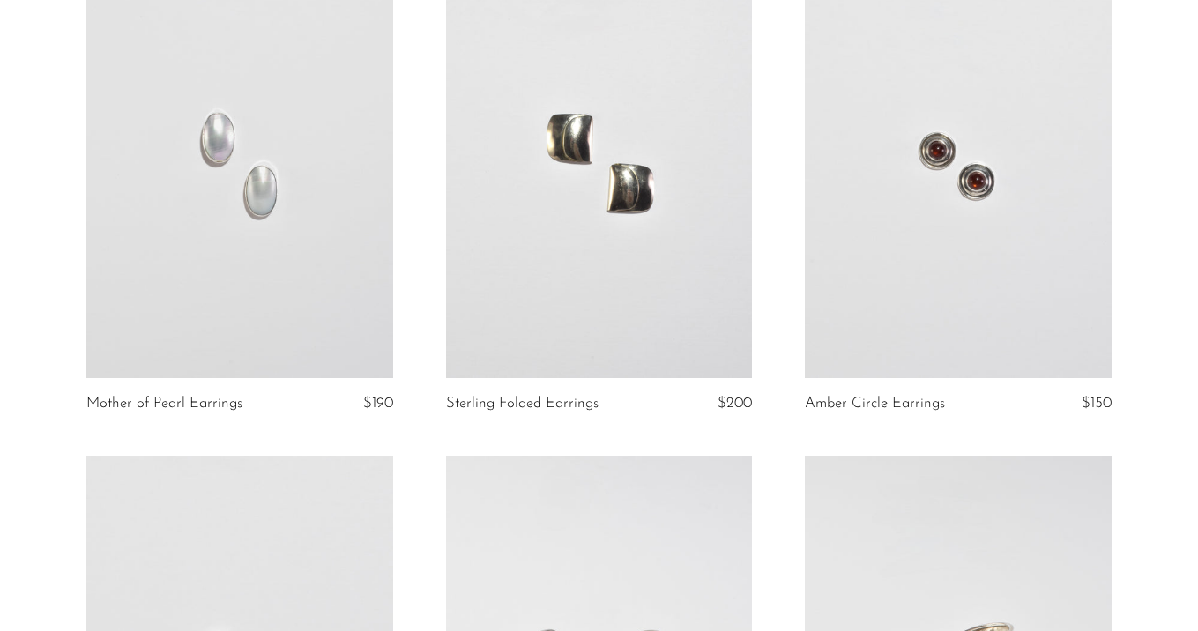
click at [984, 272] on link at bounding box center [958, 163] width 307 height 429
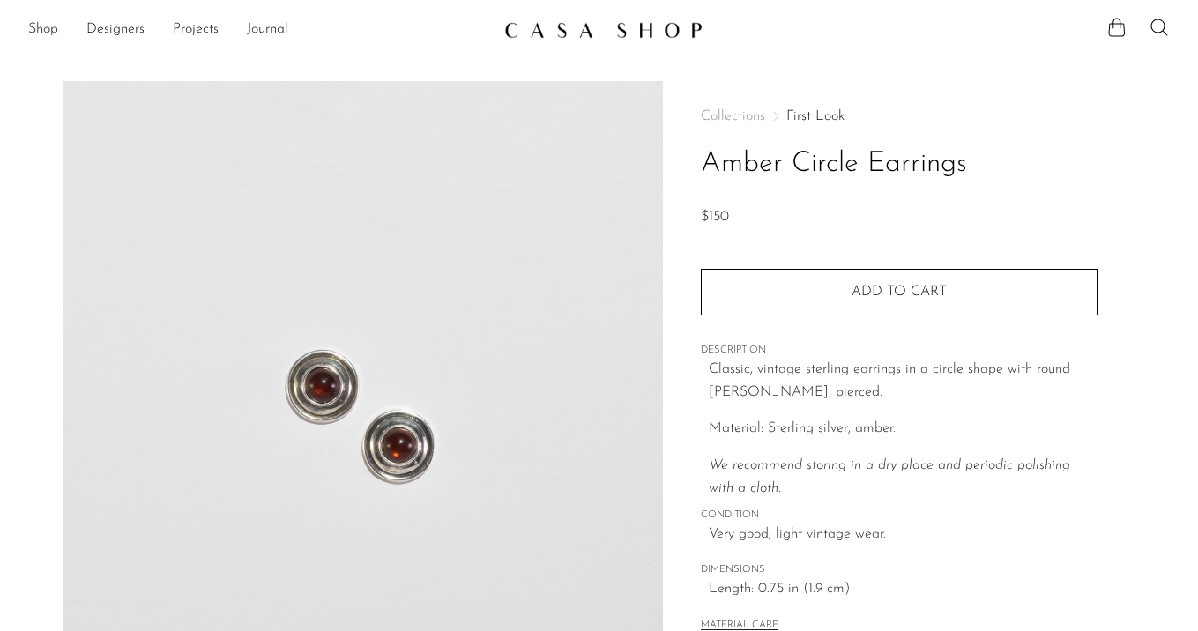
scroll to position [247, 0]
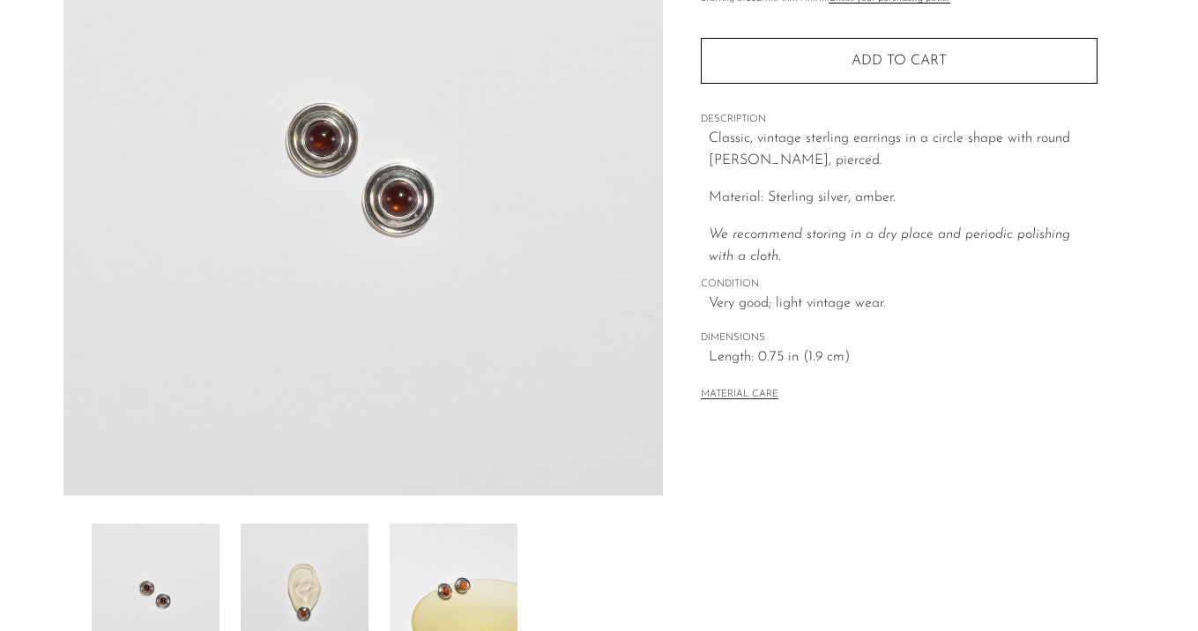
click at [353, 544] on img at bounding box center [305, 594] width 128 height 141
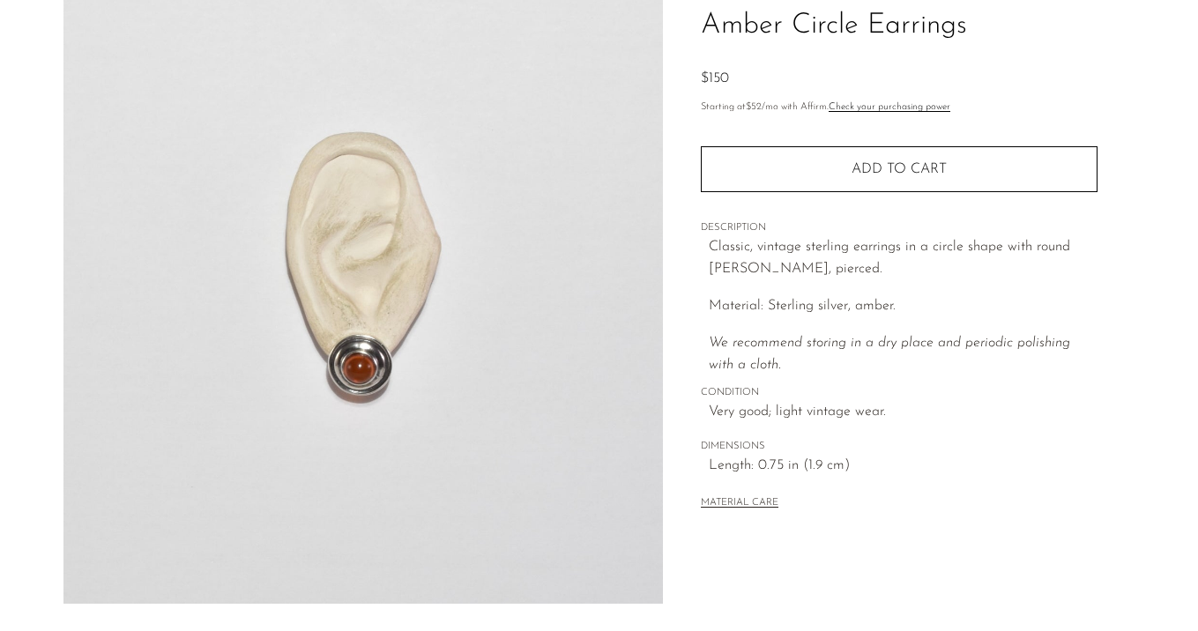
scroll to position [0, 0]
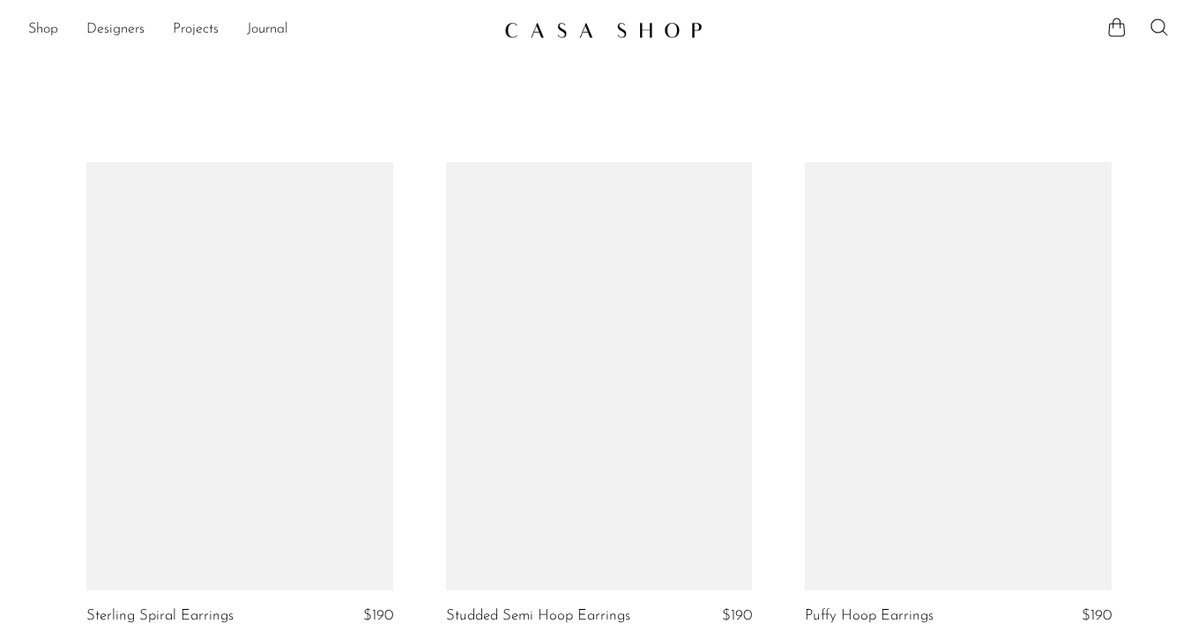
scroll to position [1191, 0]
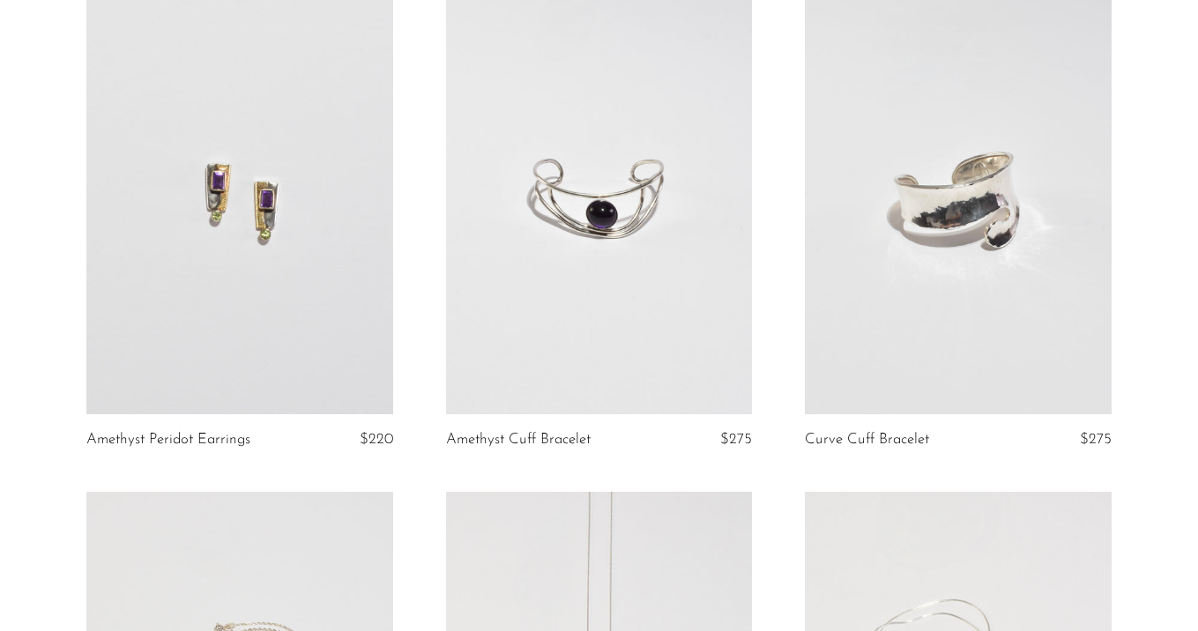
click at [297, 227] on link at bounding box center [239, 199] width 307 height 429
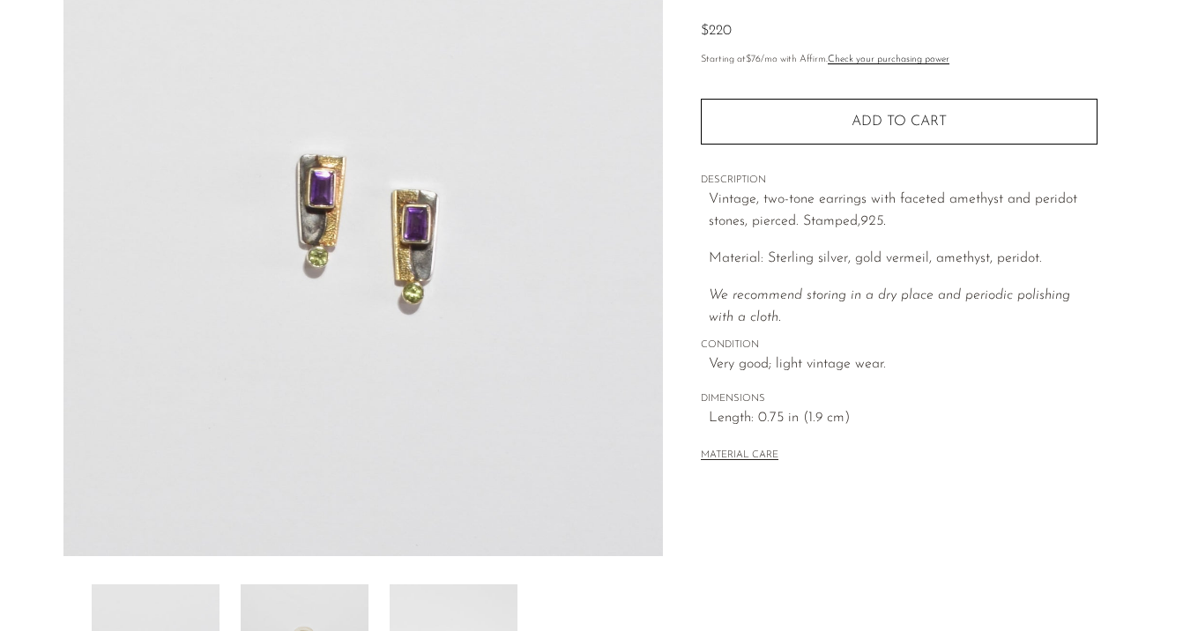
scroll to position [235, 0]
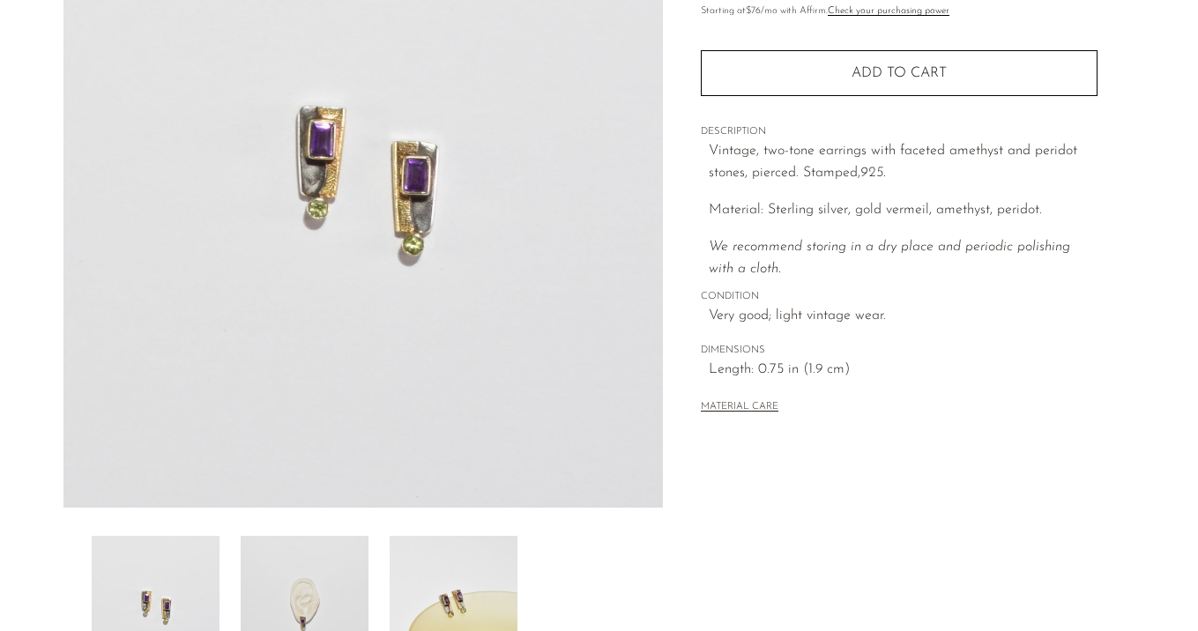
click at [341, 563] on img at bounding box center [305, 606] width 128 height 141
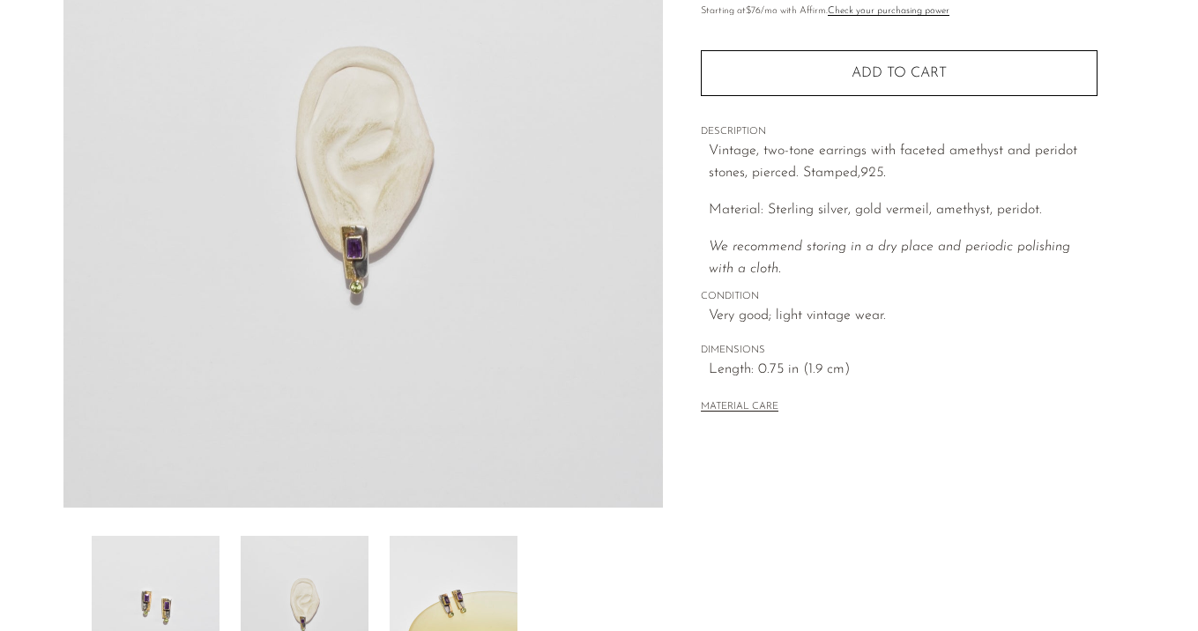
click at [447, 579] on img at bounding box center [454, 606] width 128 height 141
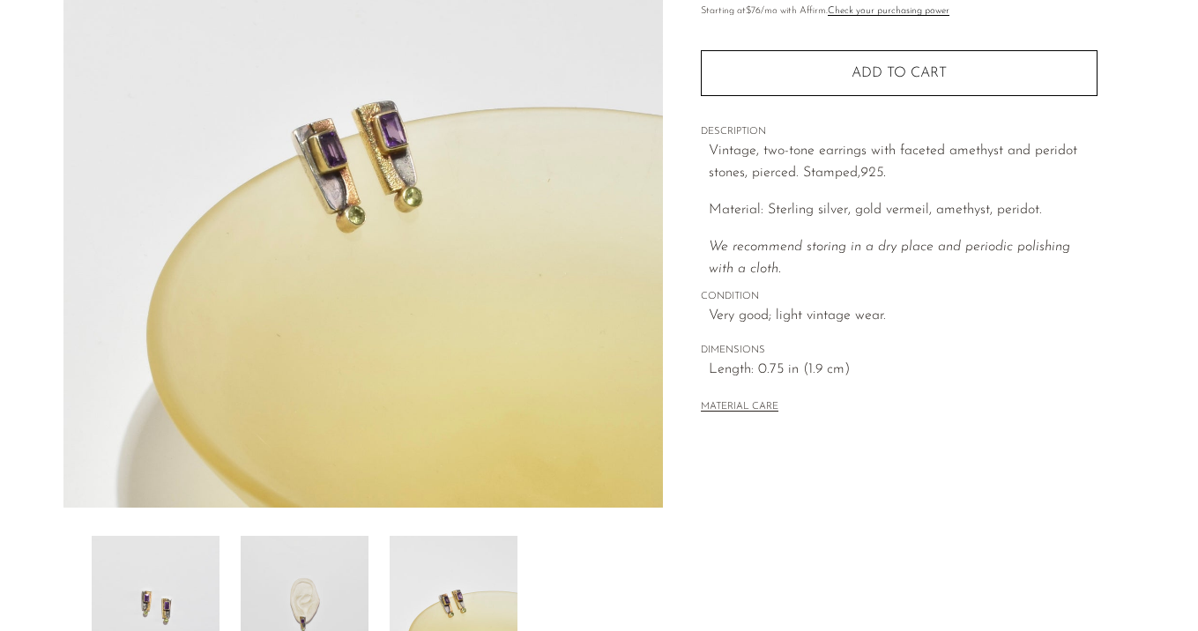
click at [346, 587] on img at bounding box center [305, 606] width 128 height 141
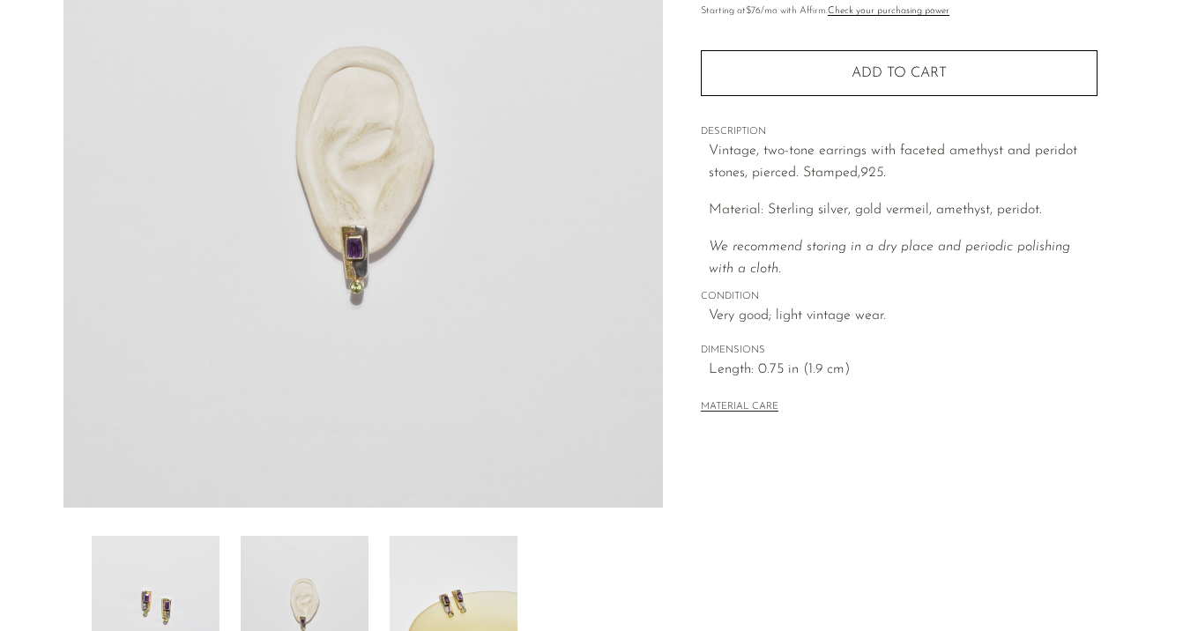
click at [168, 585] on img at bounding box center [156, 606] width 128 height 141
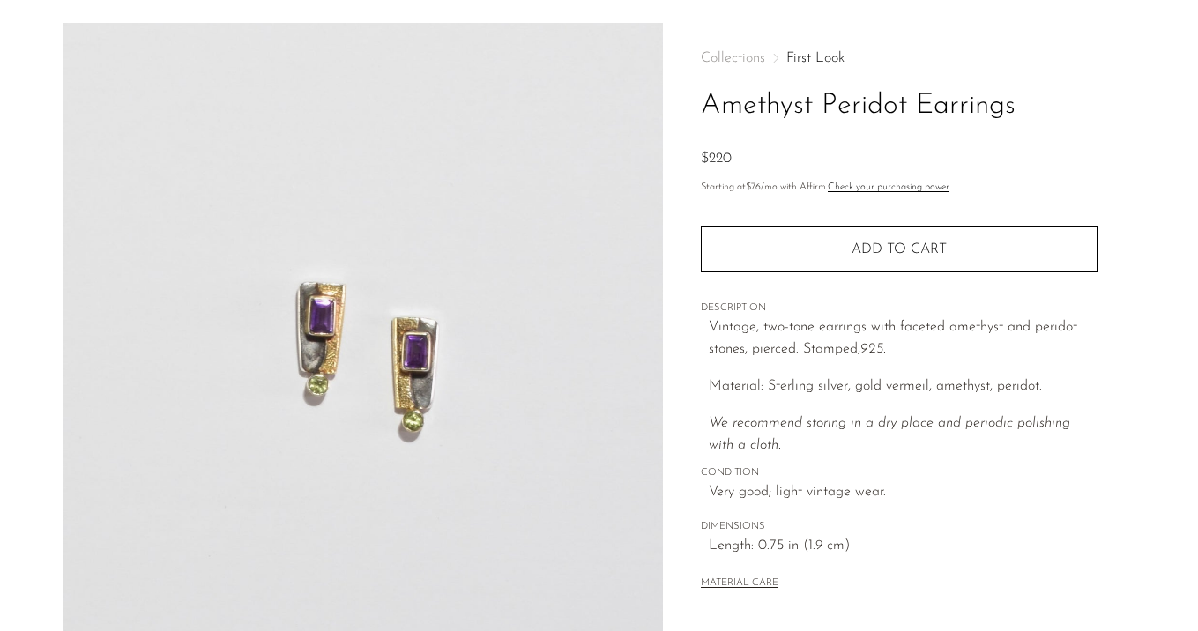
scroll to position [57, 0]
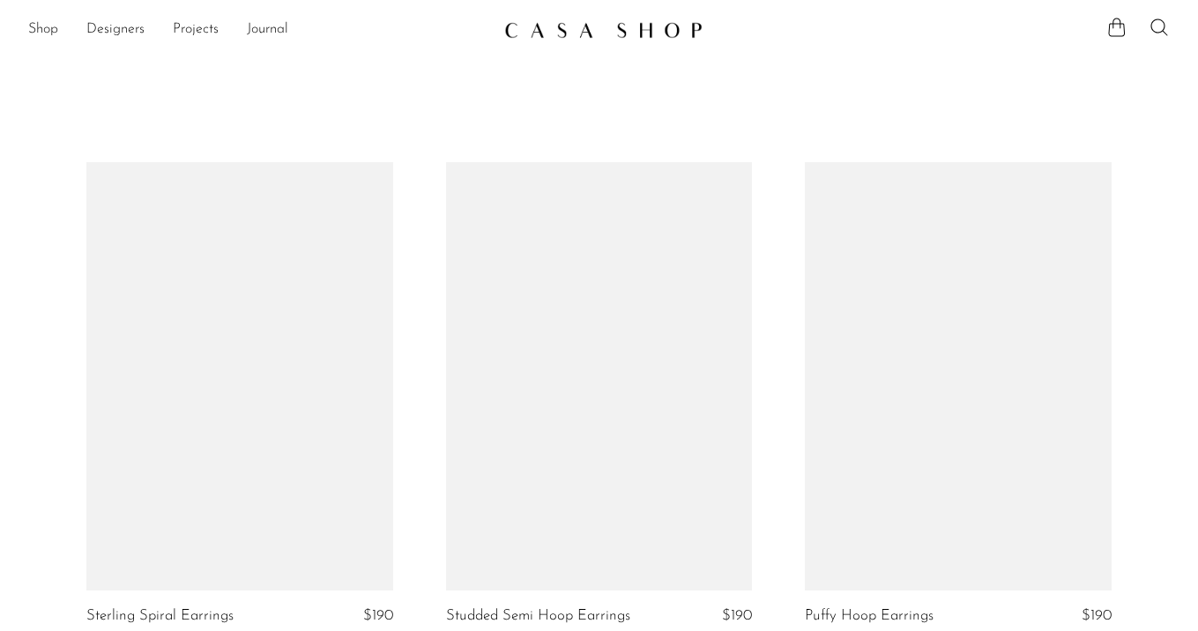
scroll to position [1196, 0]
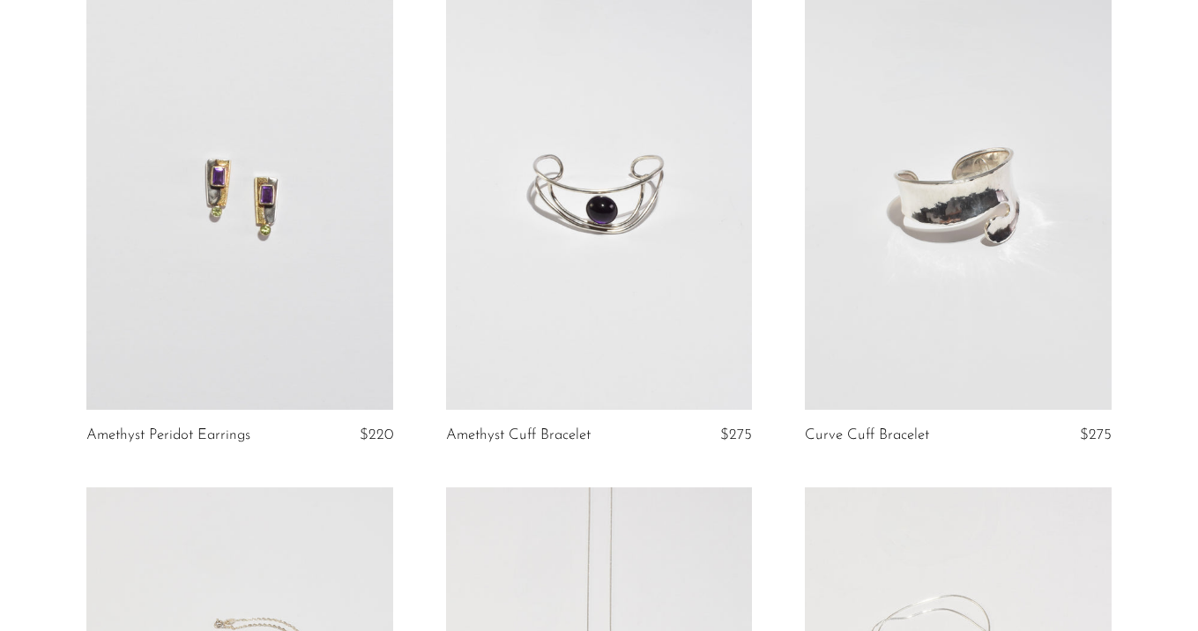
click at [615, 320] on link at bounding box center [599, 195] width 307 height 429
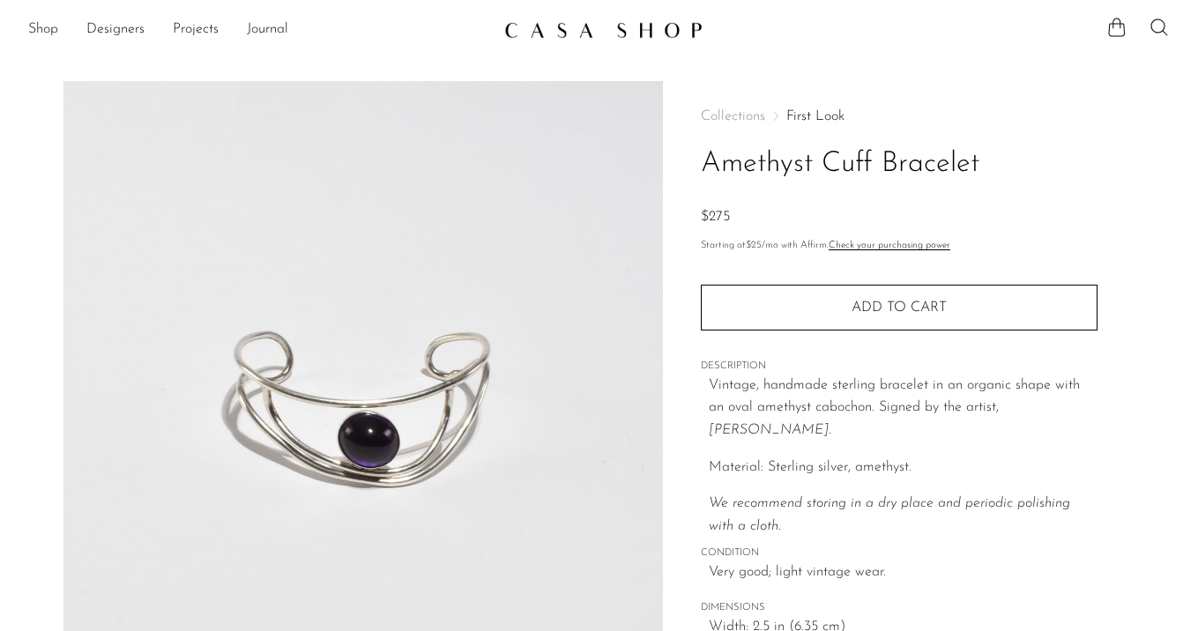
scroll to position [220, 0]
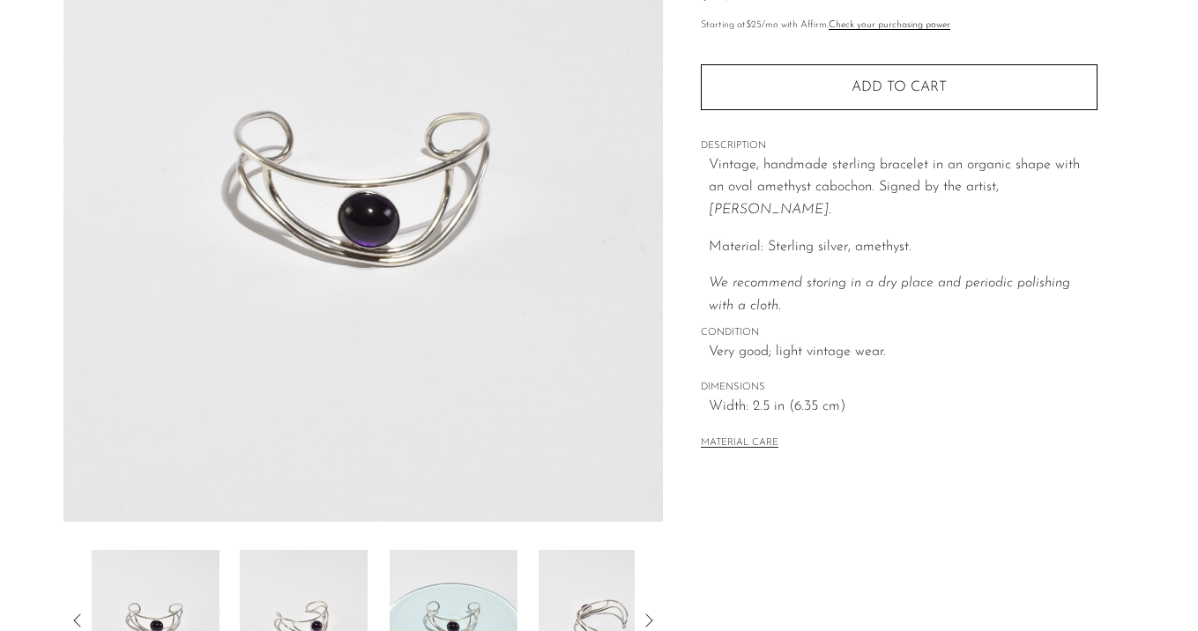
click at [328, 560] on img at bounding box center [304, 620] width 128 height 141
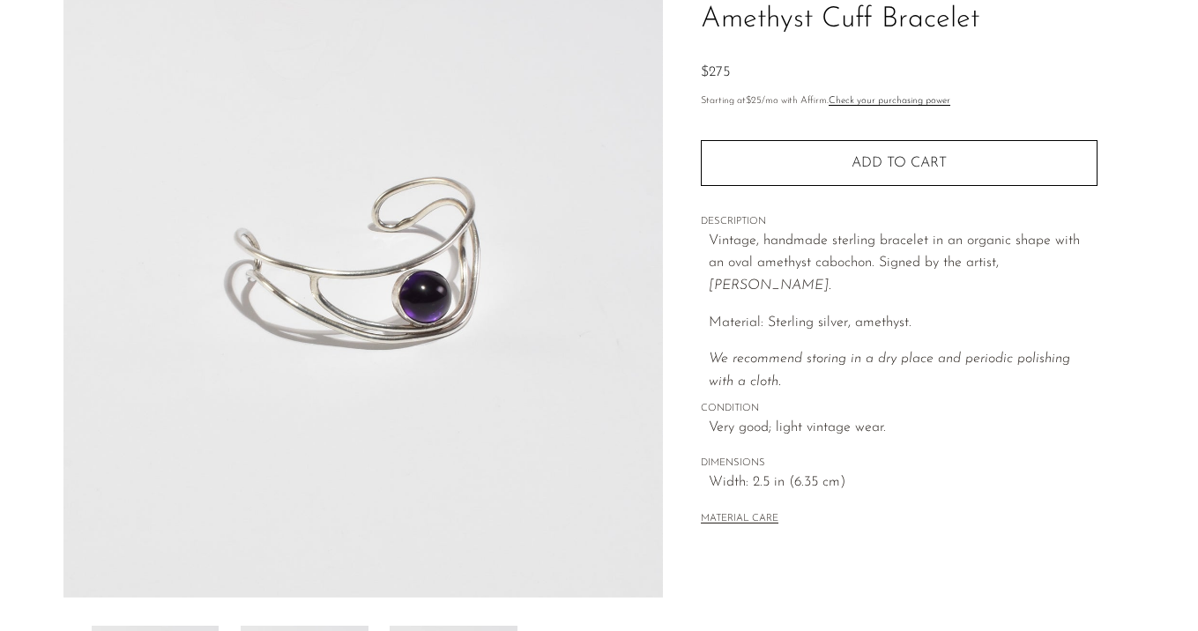
scroll to position [146, 0]
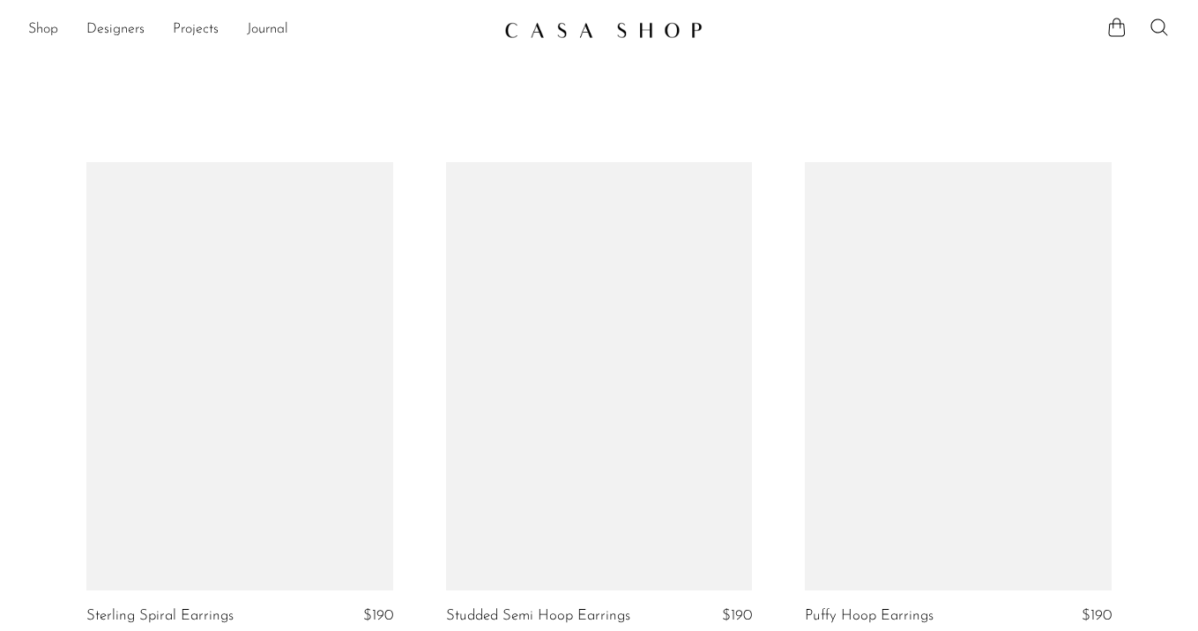
scroll to position [1196, 0]
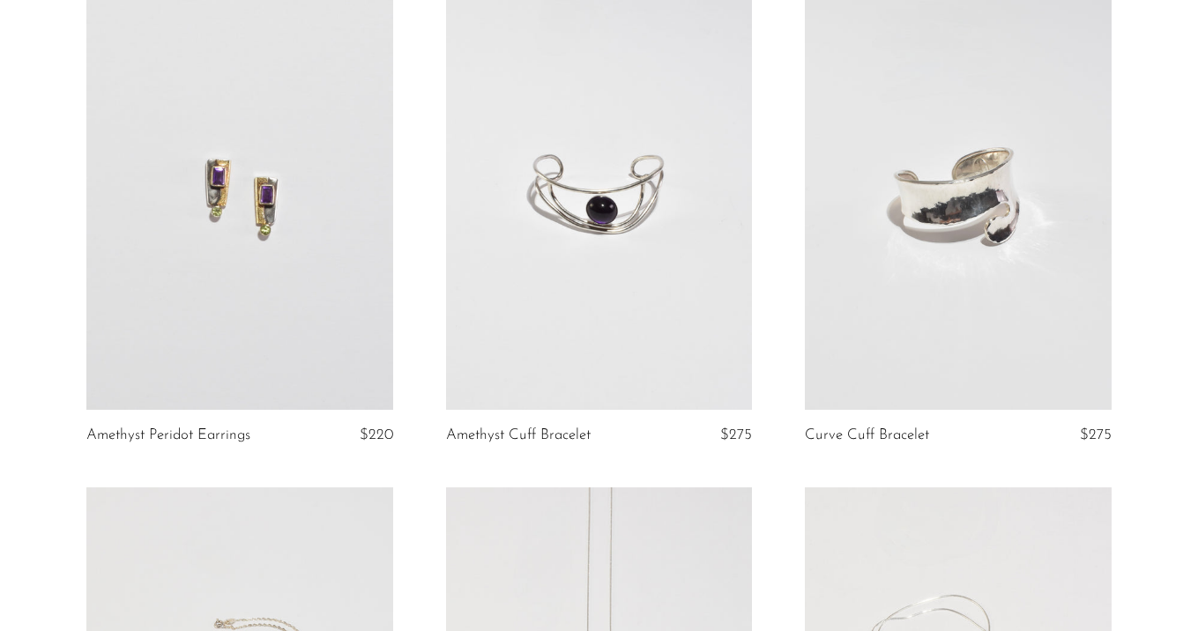
click at [906, 219] on link at bounding box center [958, 195] width 307 height 429
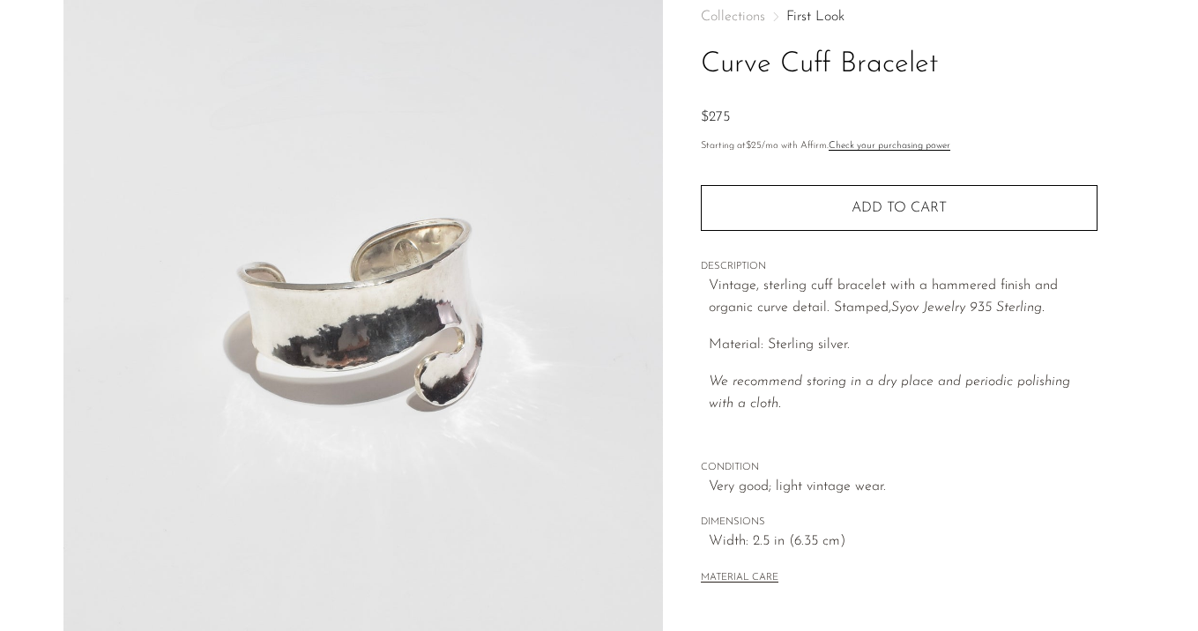
scroll to position [95, 0]
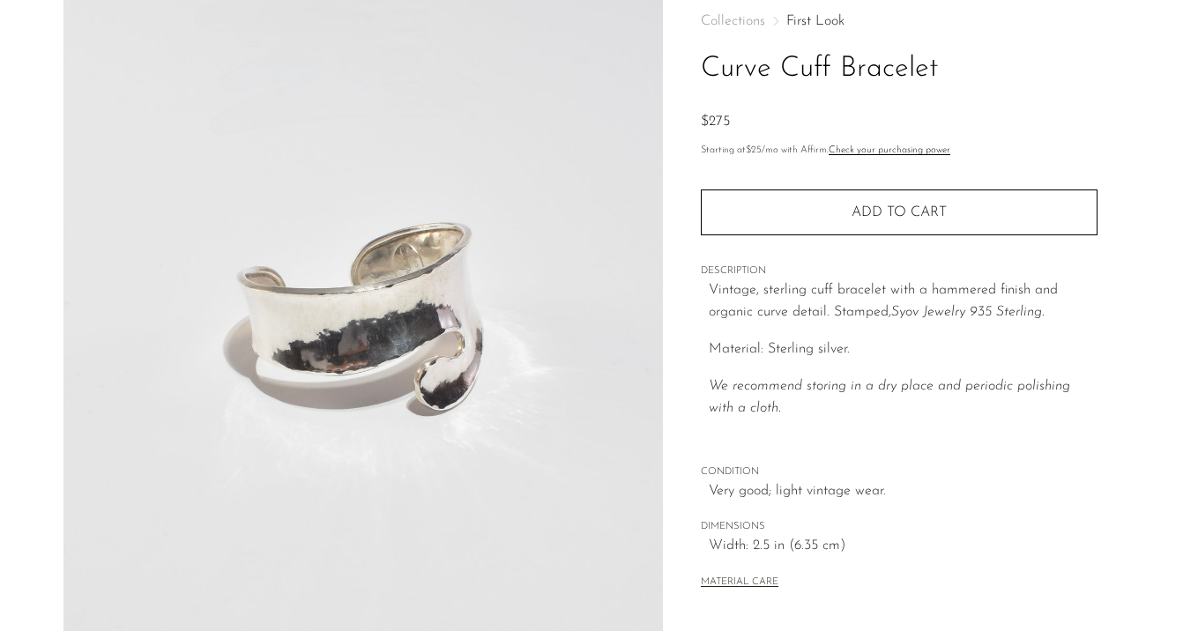
click at [819, 24] on link "First Look" at bounding box center [816, 21] width 58 height 14
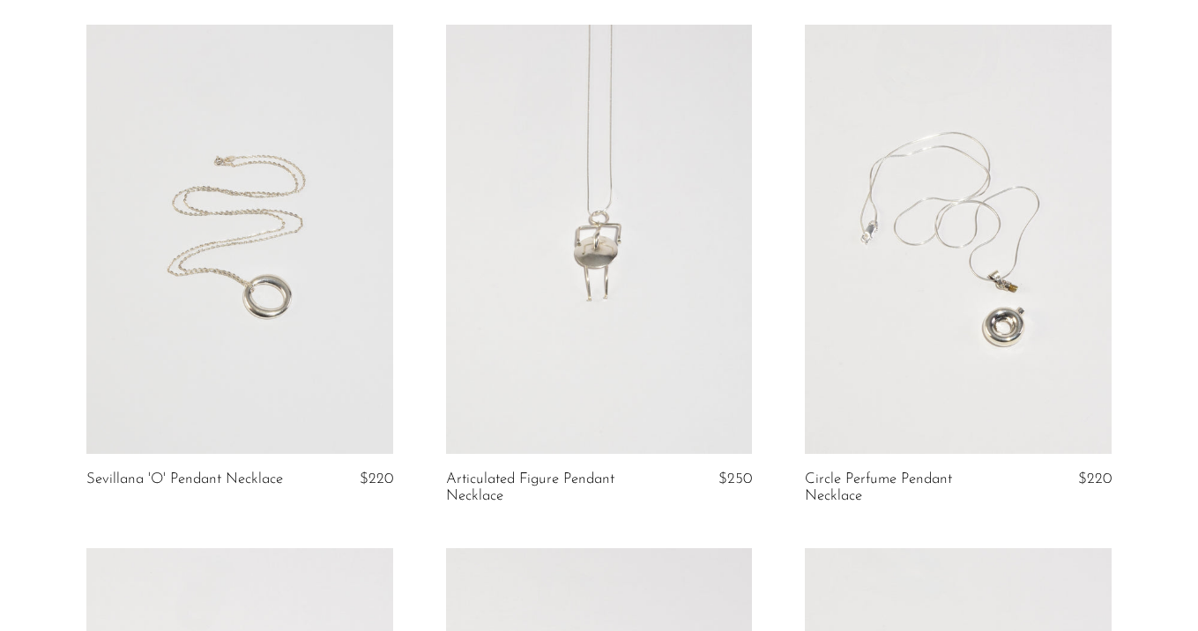
scroll to position [1664, 0]
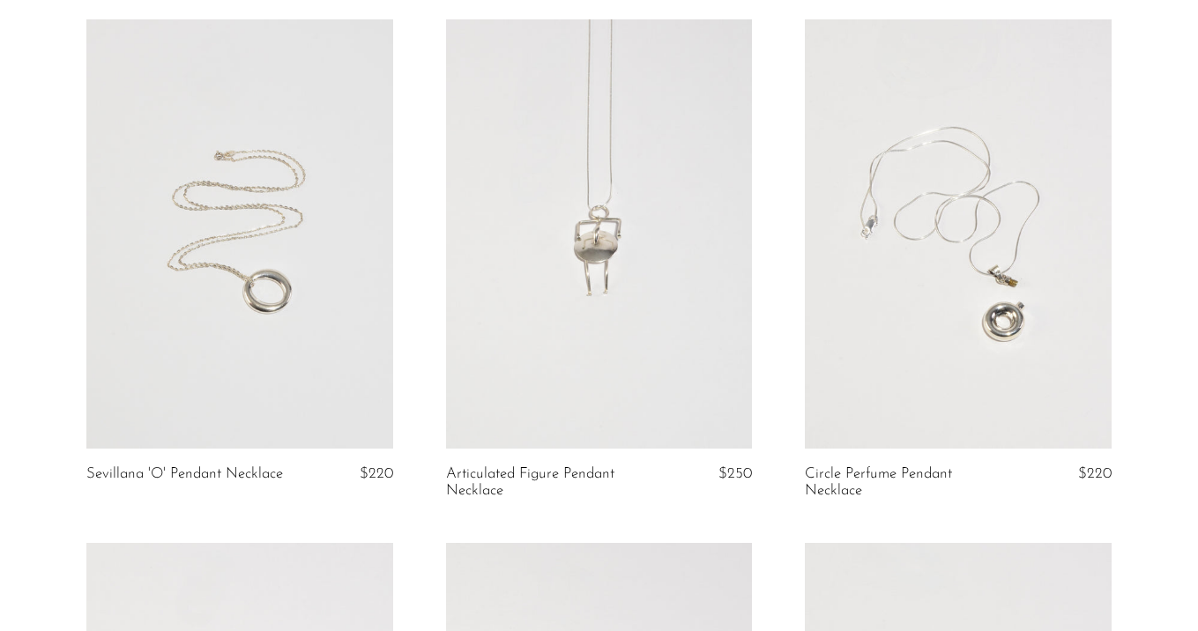
click at [246, 372] on link at bounding box center [239, 233] width 307 height 429
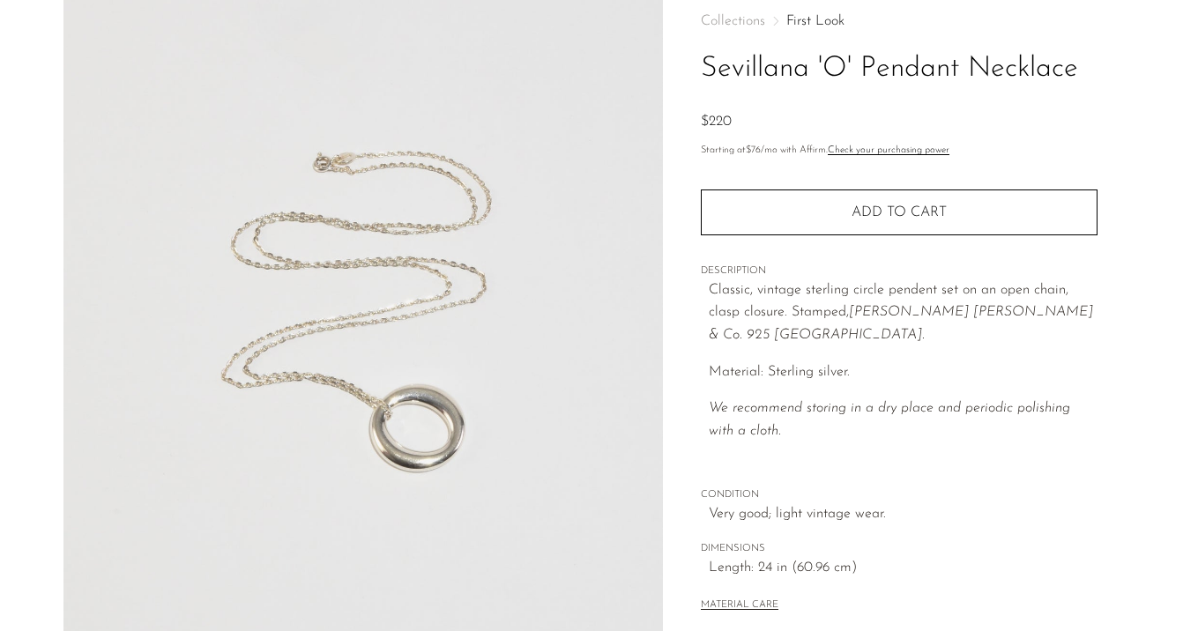
scroll to position [110, 0]
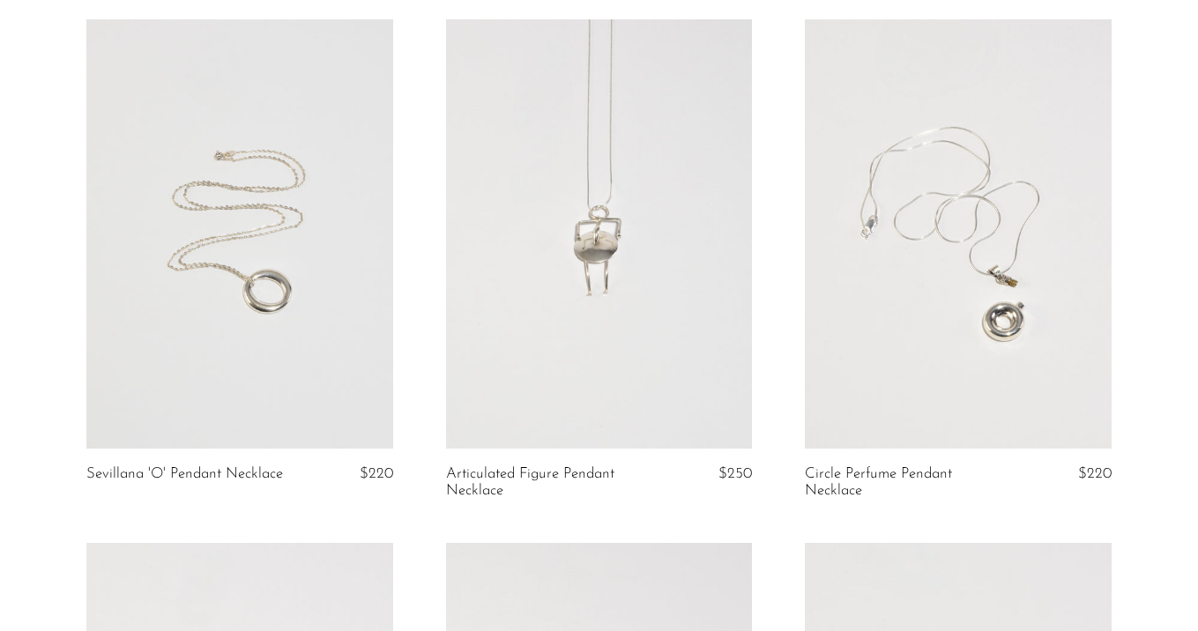
scroll to position [1676, 0]
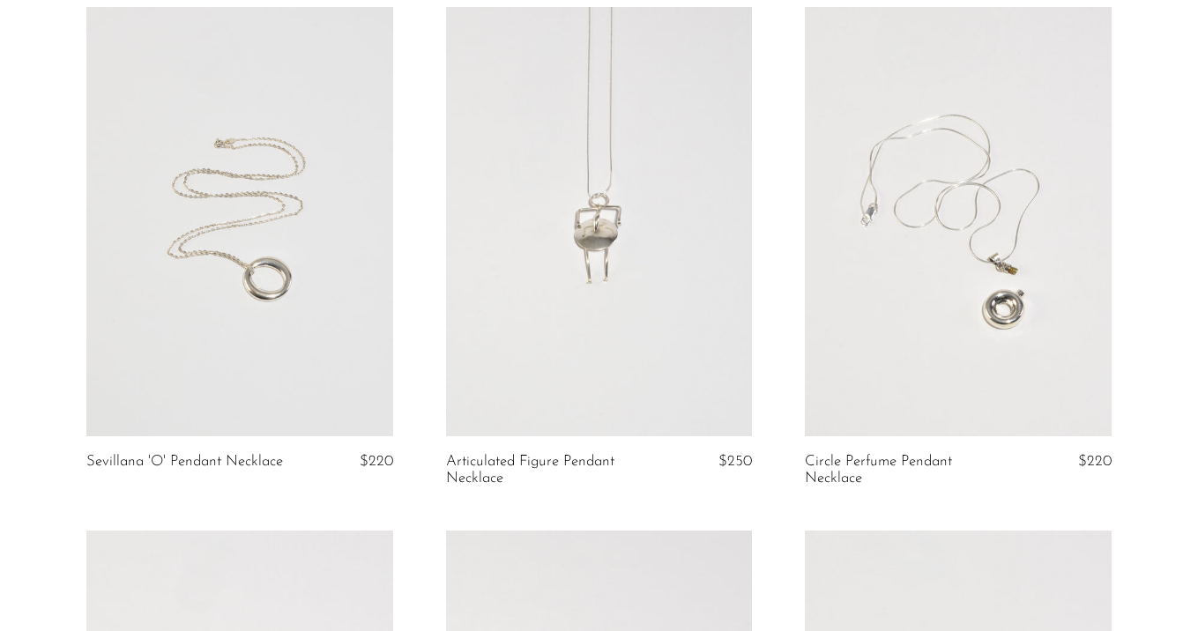
click at [634, 185] on link at bounding box center [599, 221] width 307 height 429
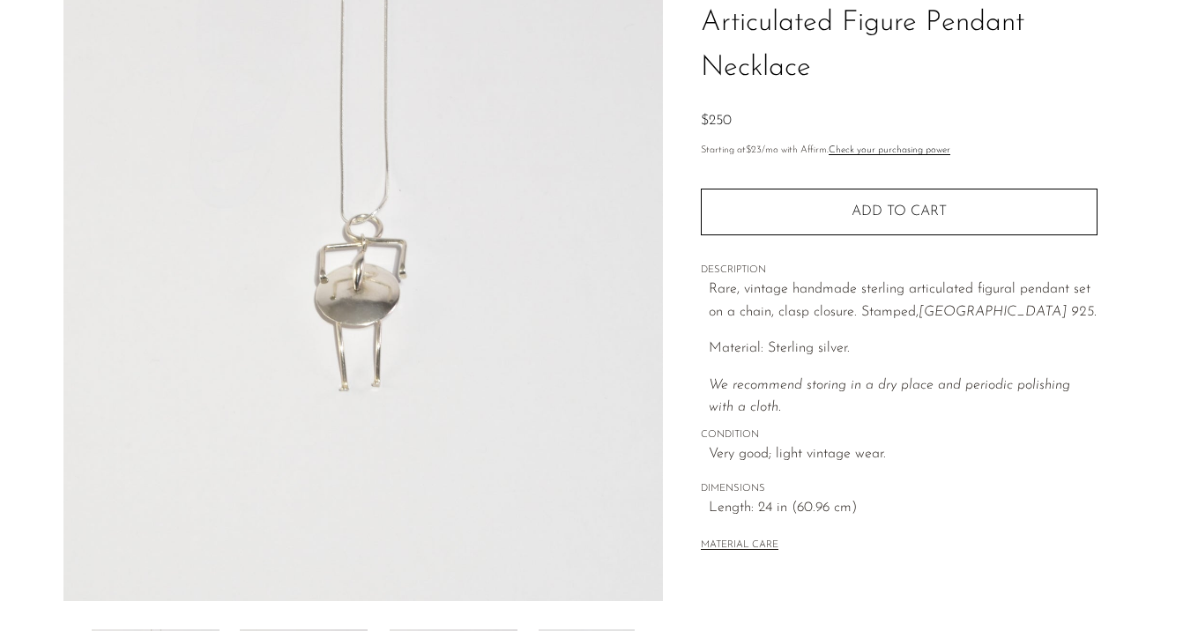
scroll to position [147, 0]
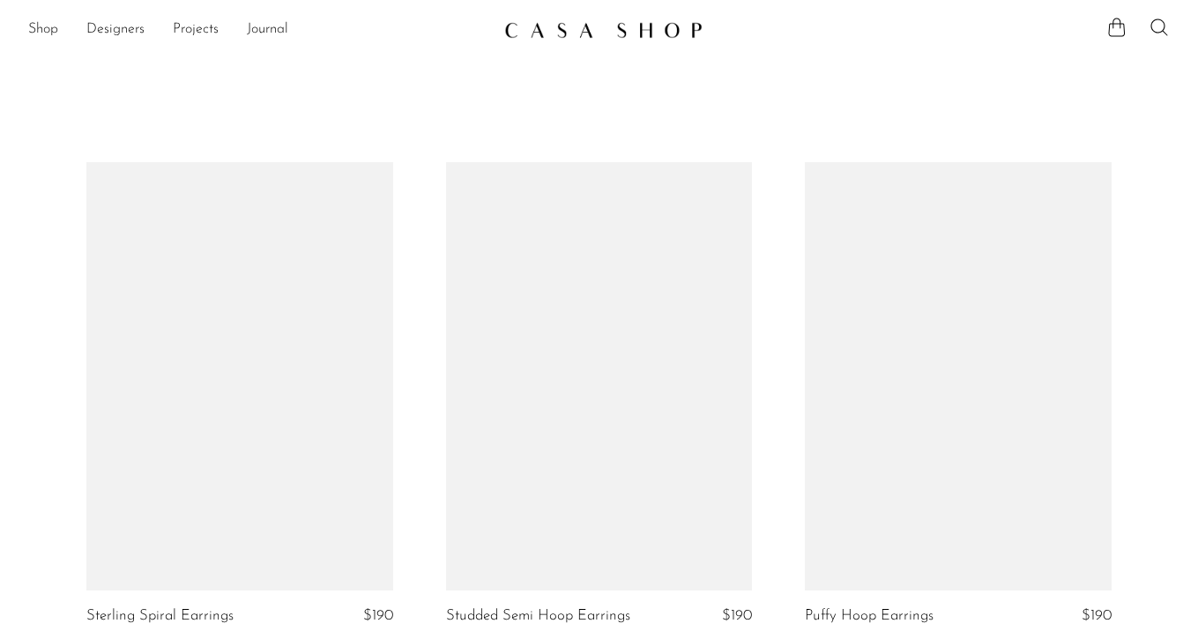
scroll to position [1676, 0]
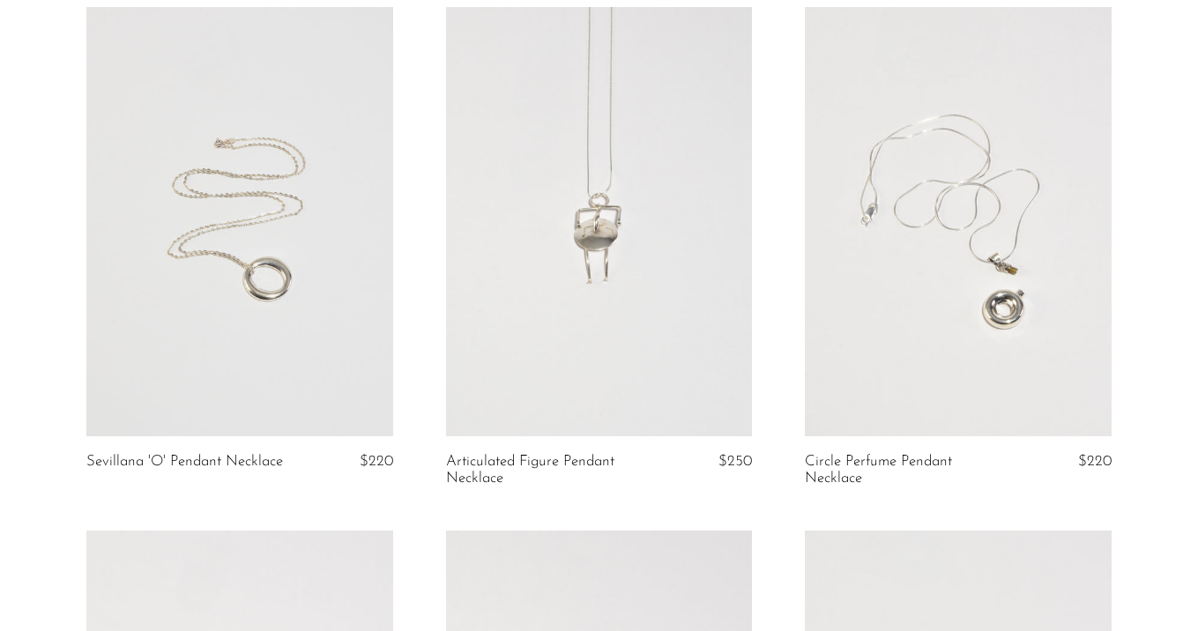
click at [360, 302] on link at bounding box center [239, 221] width 307 height 429
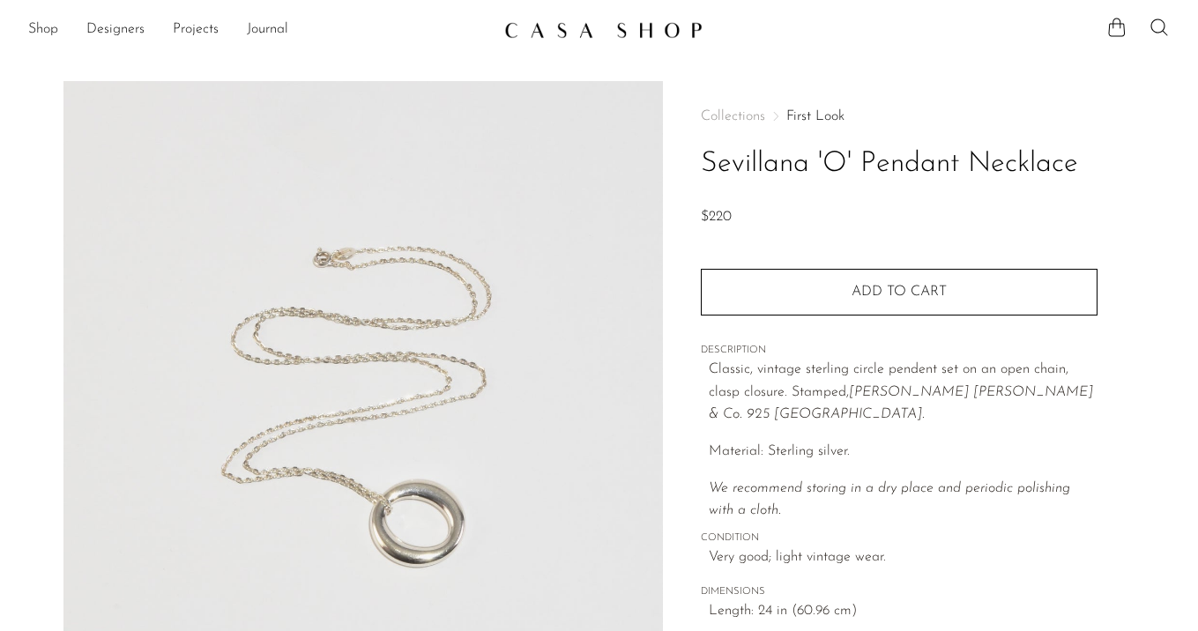
scroll to position [15, 0]
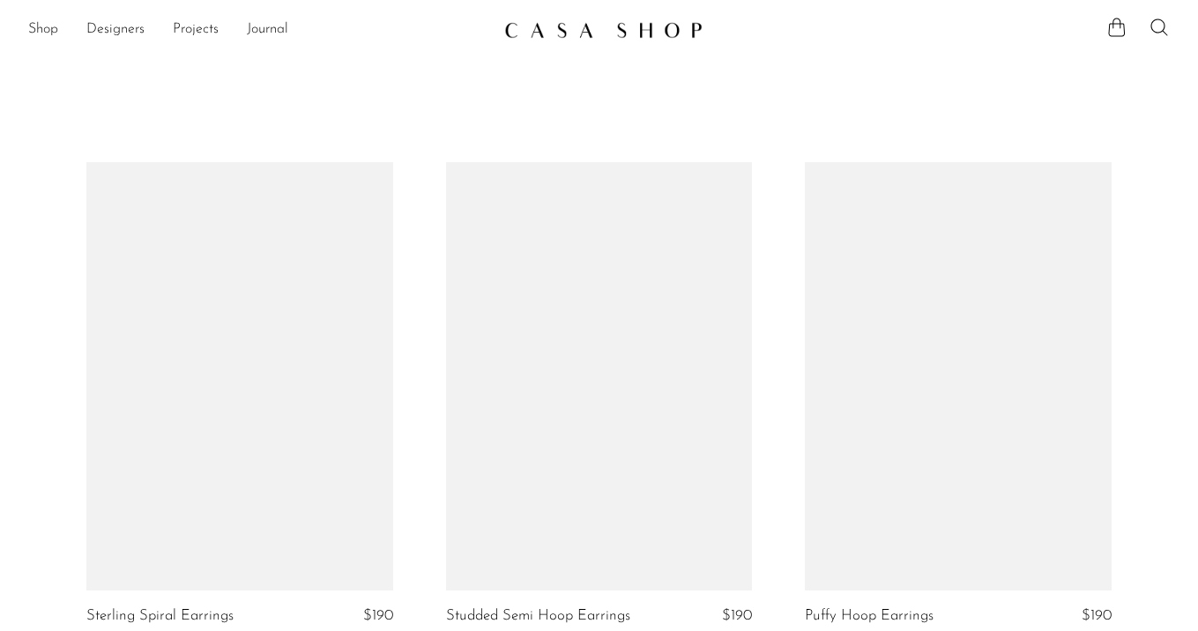
scroll to position [1676, 0]
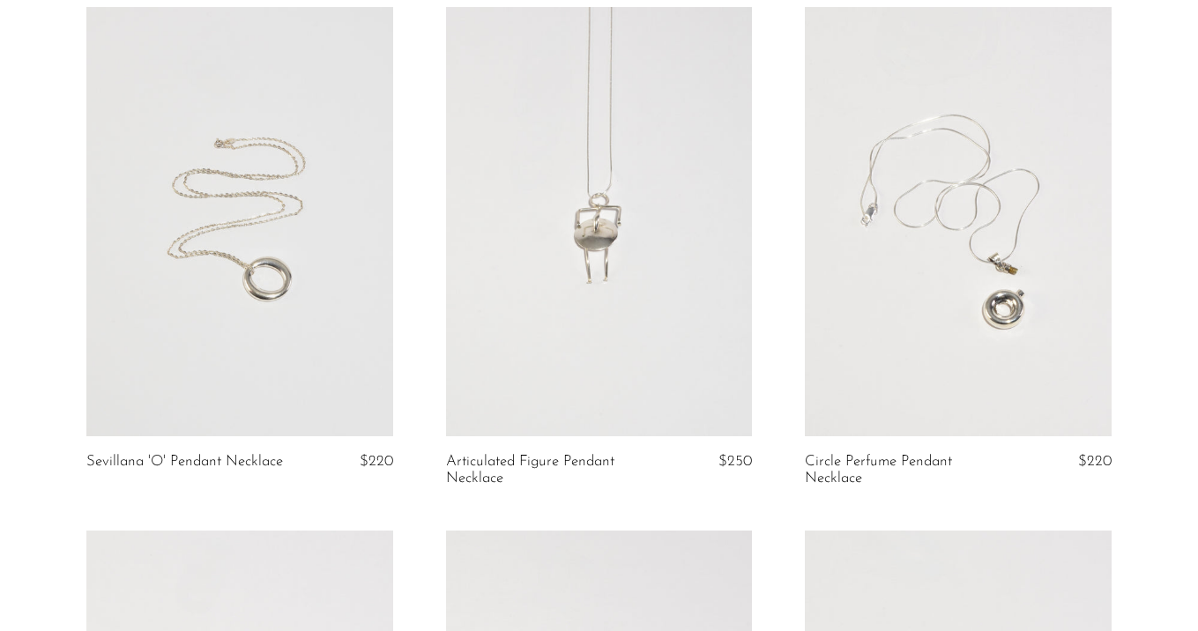
click at [534, 368] on link at bounding box center [599, 221] width 307 height 429
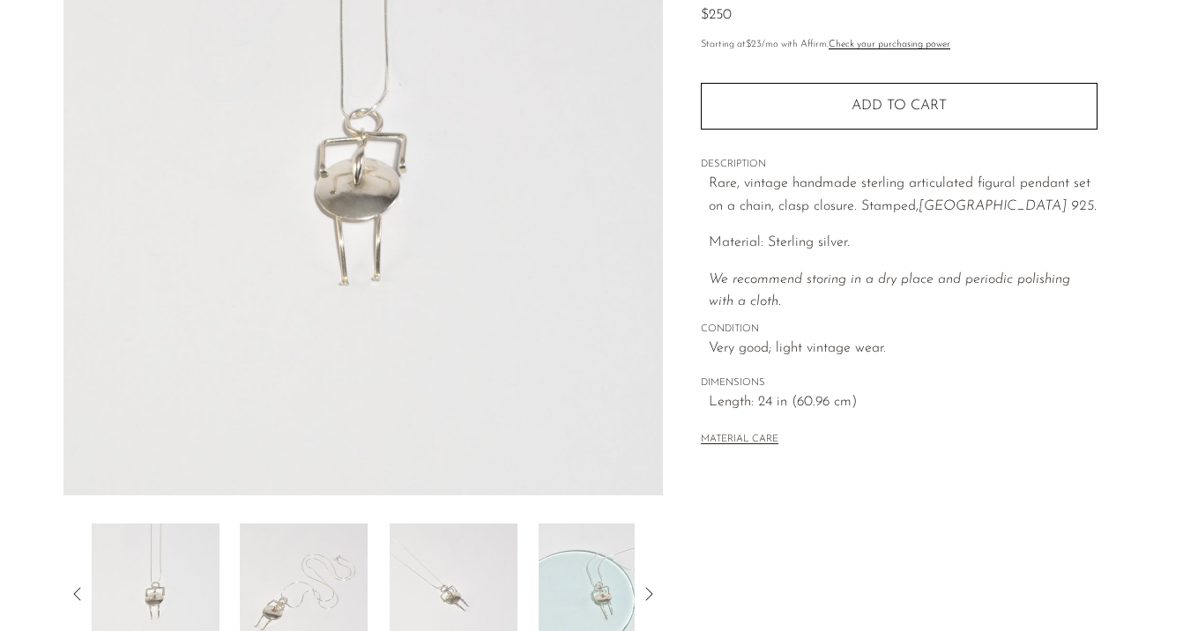
scroll to position [258, 0]
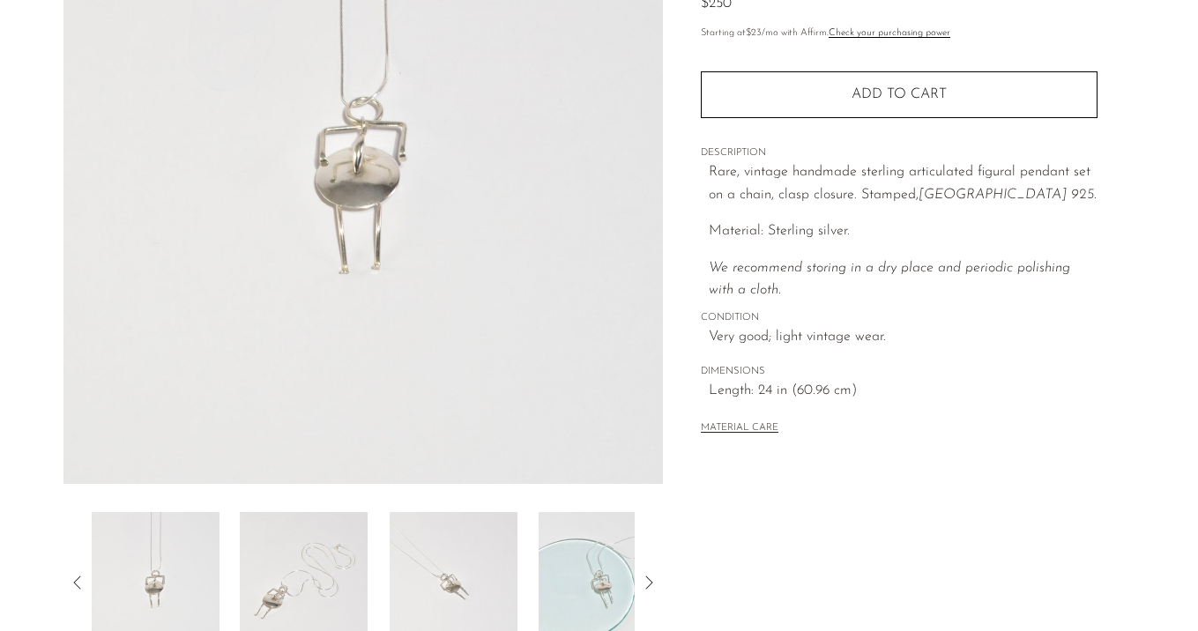
click at [291, 571] on img at bounding box center [304, 582] width 128 height 141
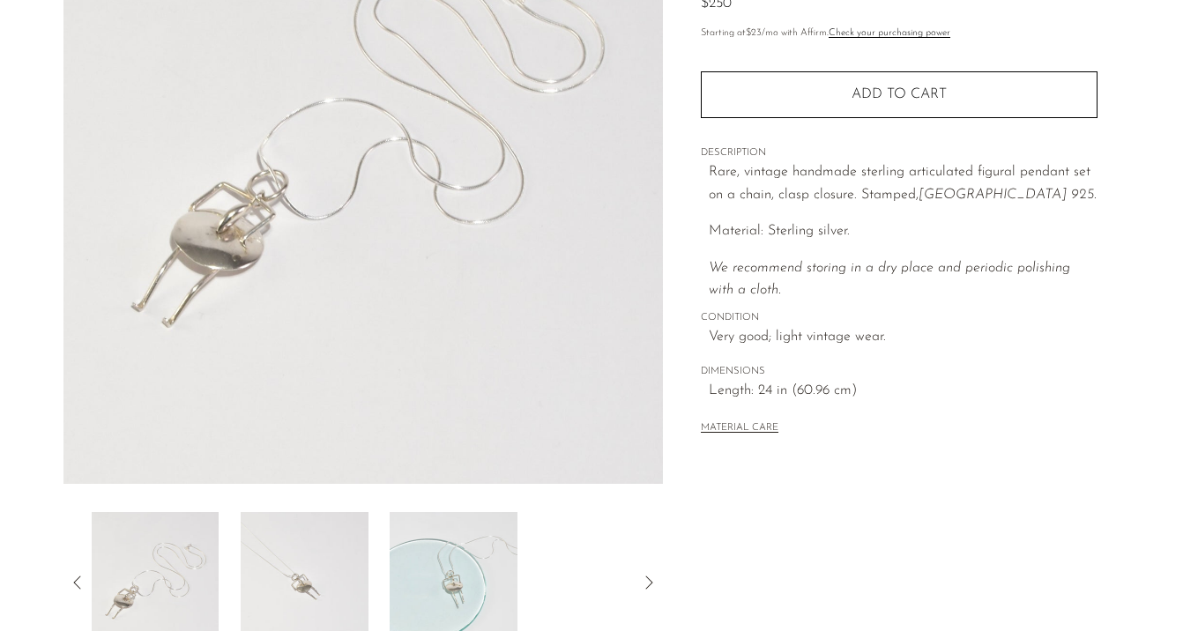
click at [291, 571] on img at bounding box center [305, 582] width 128 height 141
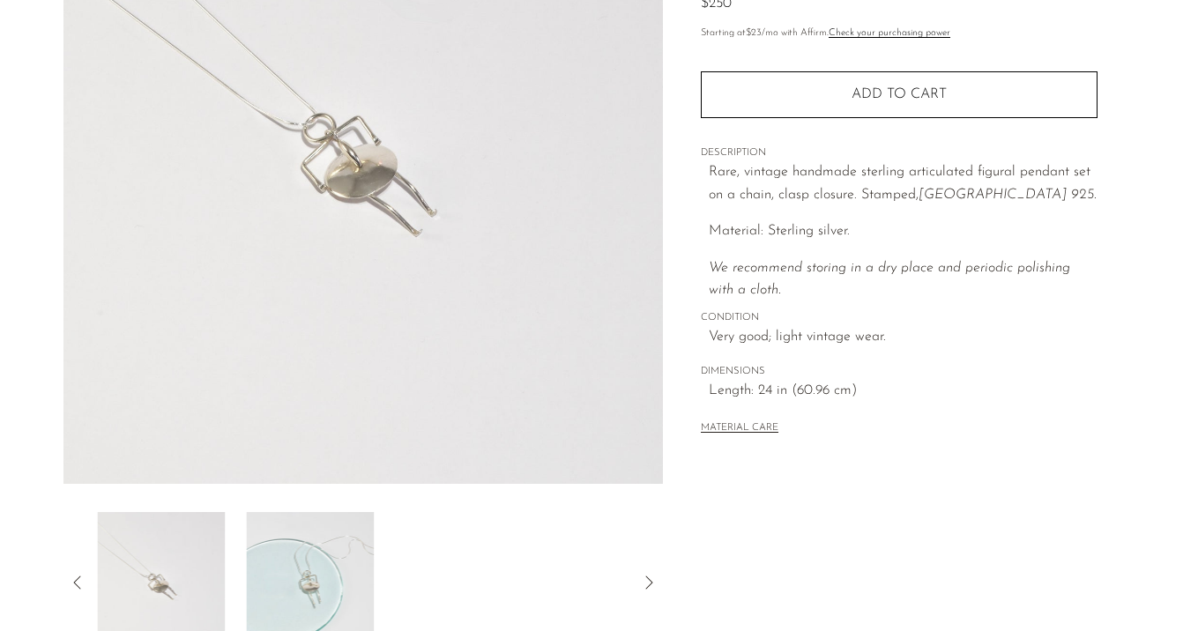
click at [291, 571] on img at bounding box center [310, 582] width 128 height 141
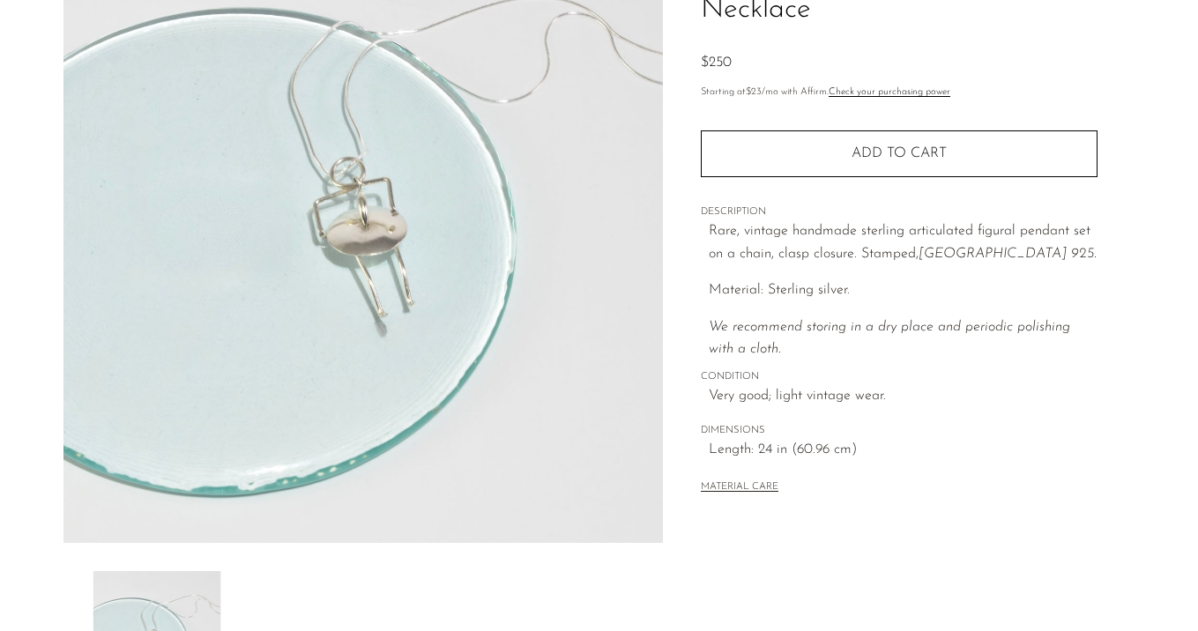
scroll to position [188, 0]
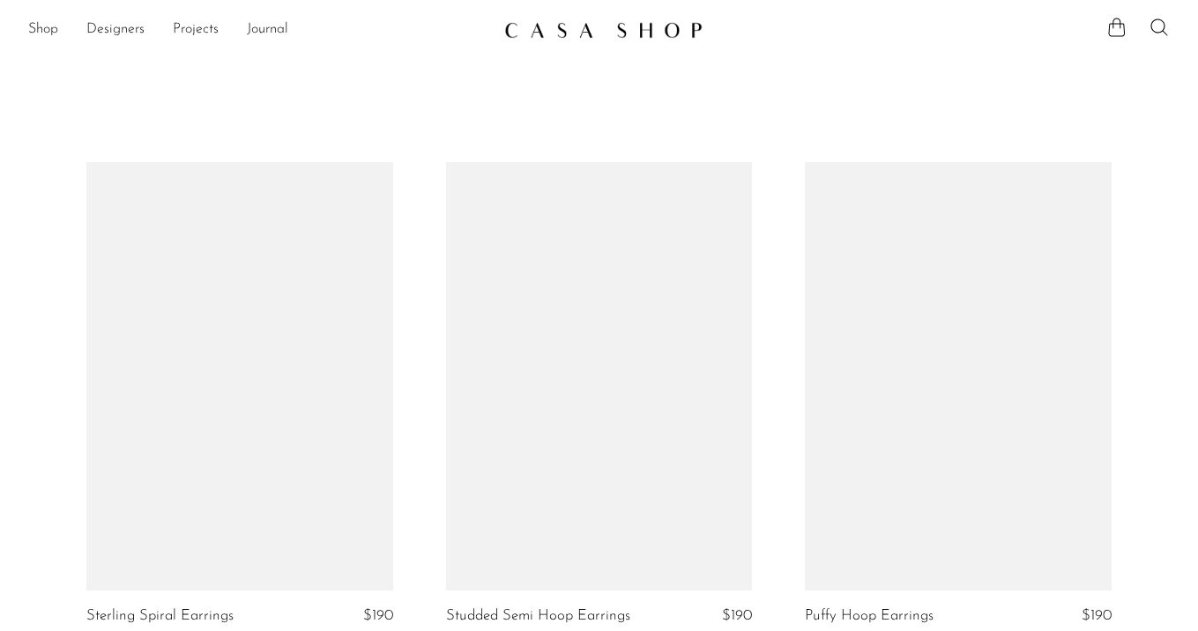
scroll to position [1676, 0]
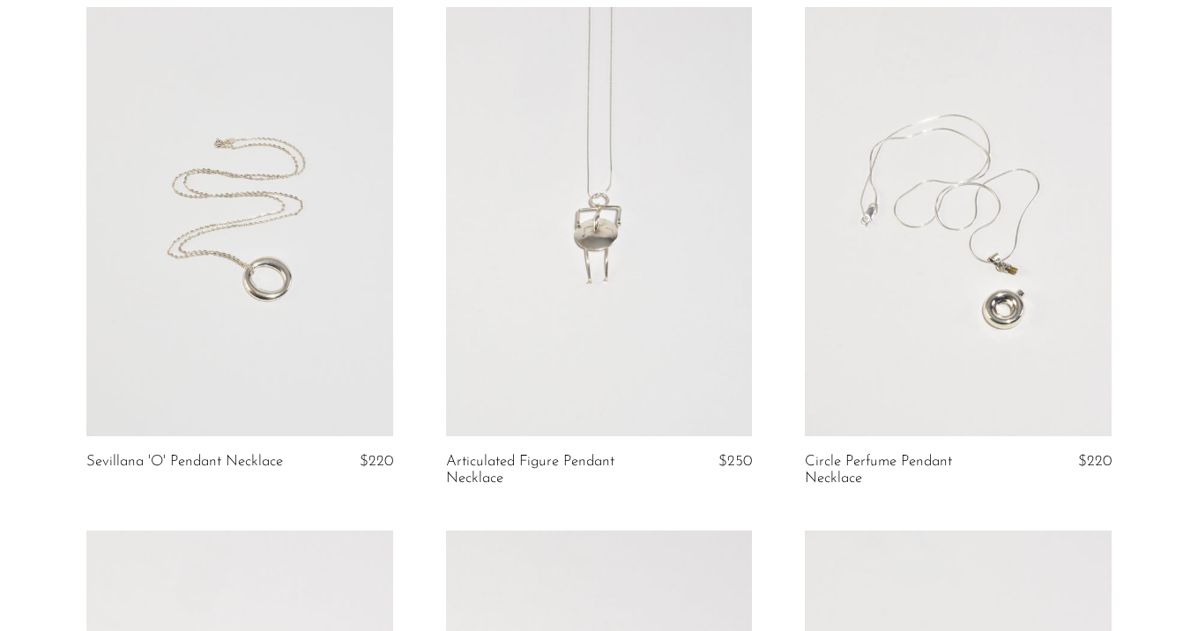
click at [900, 324] on link at bounding box center [958, 221] width 307 height 429
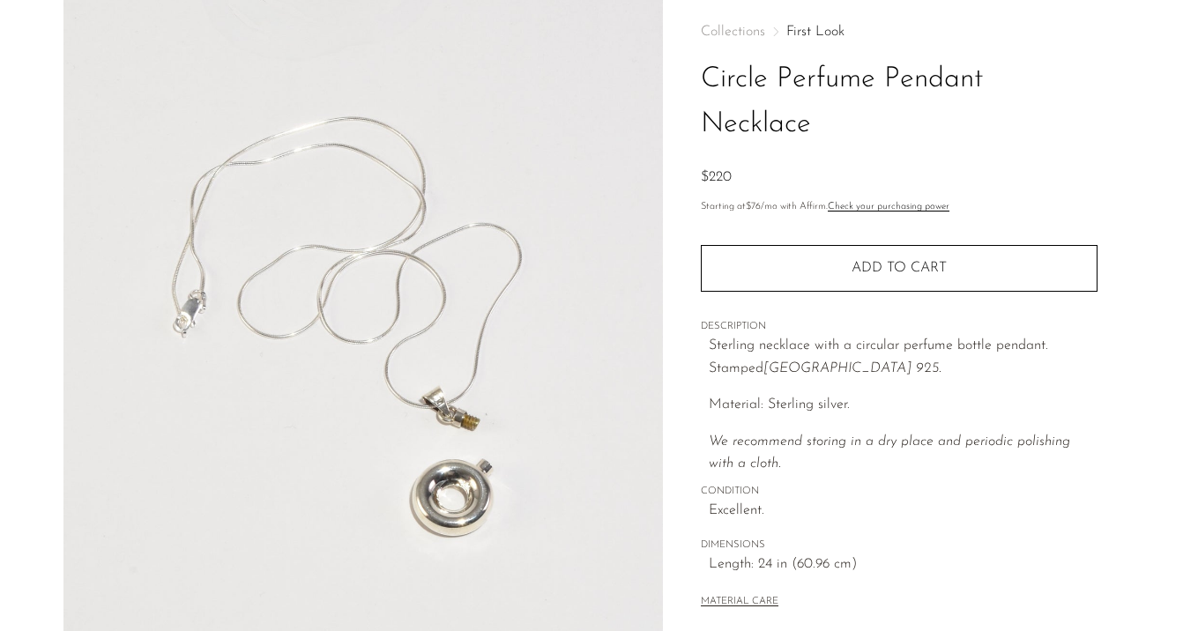
scroll to position [93, 0]
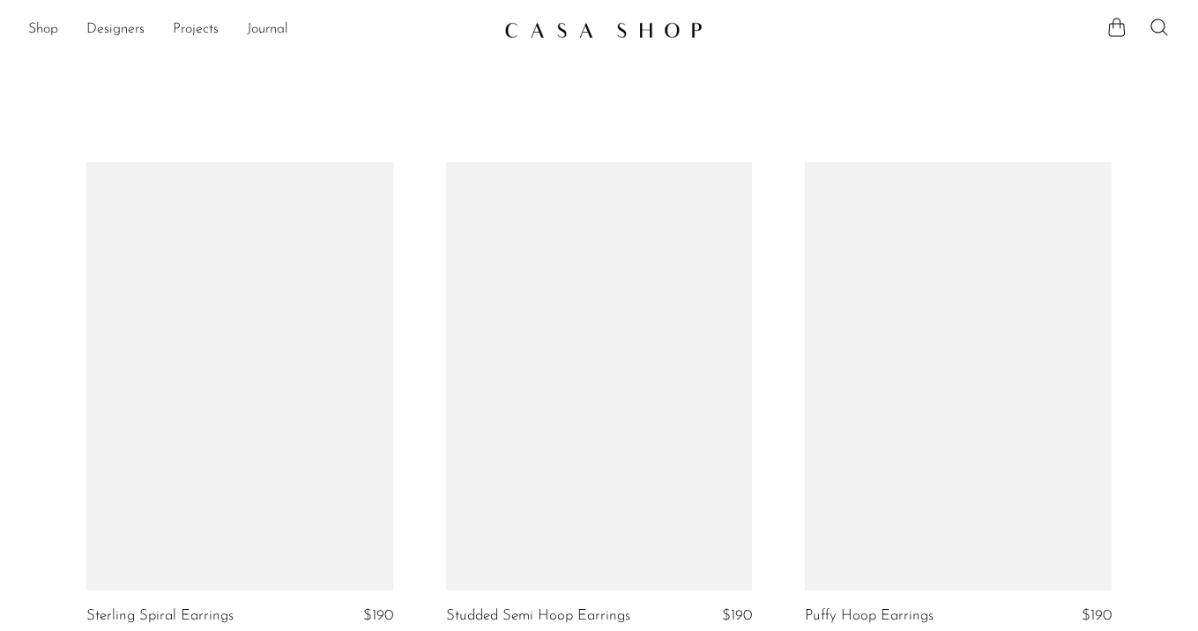
scroll to position [2014, 0]
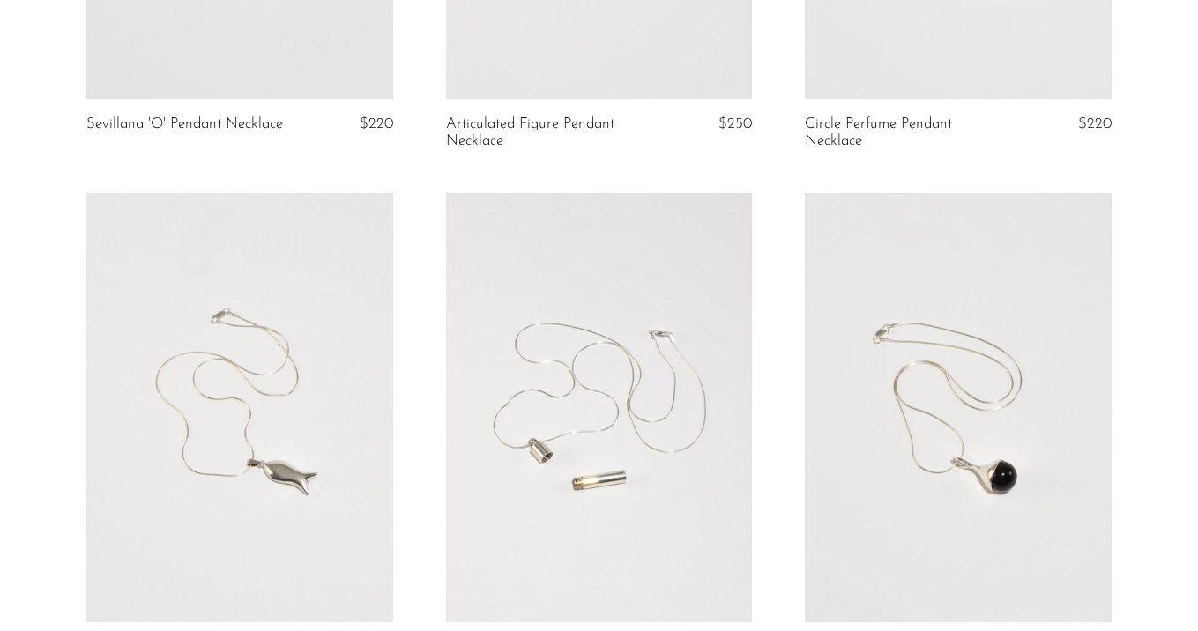
click at [278, 337] on link at bounding box center [239, 407] width 307 height 429
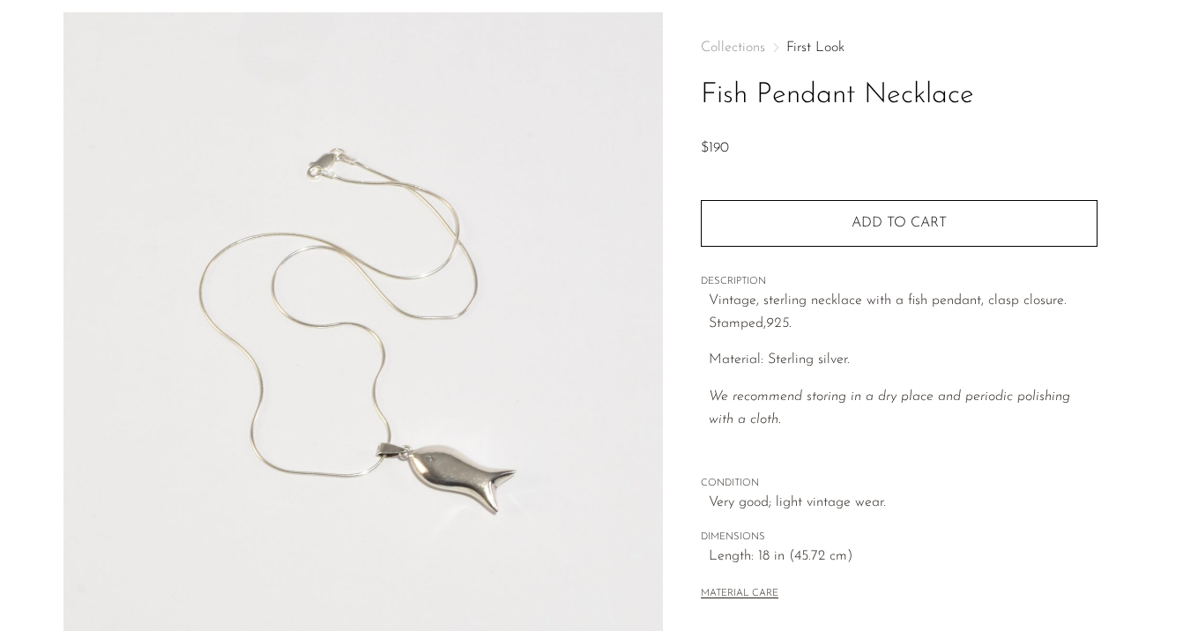
scroll to position [160, 0]
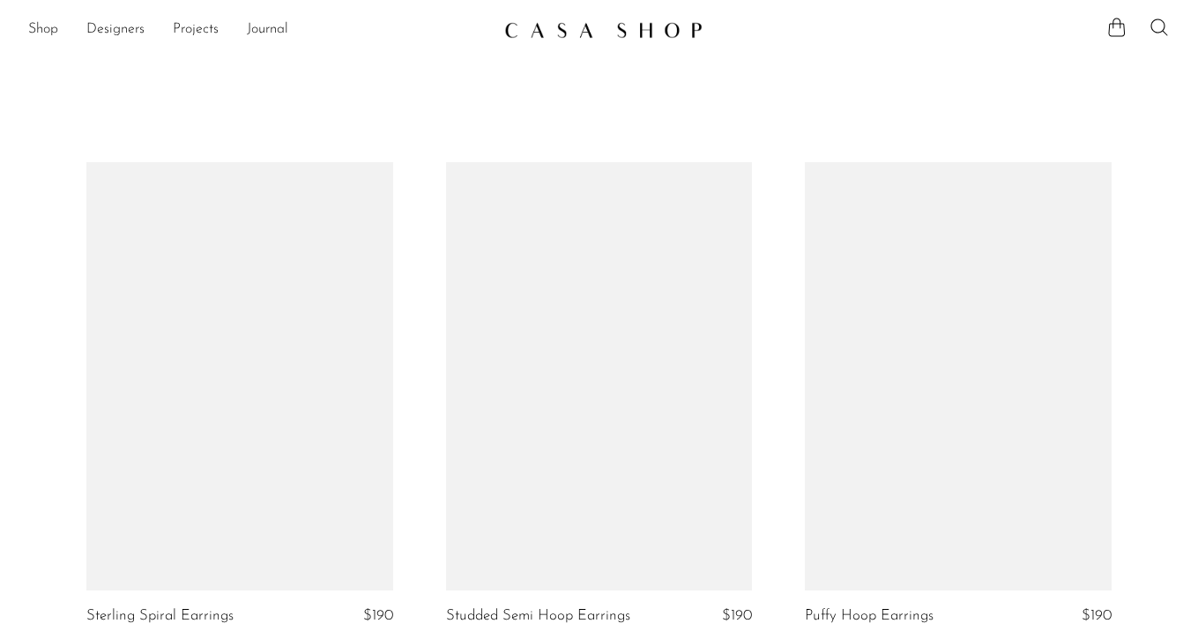
scroll to position [2234, 0]
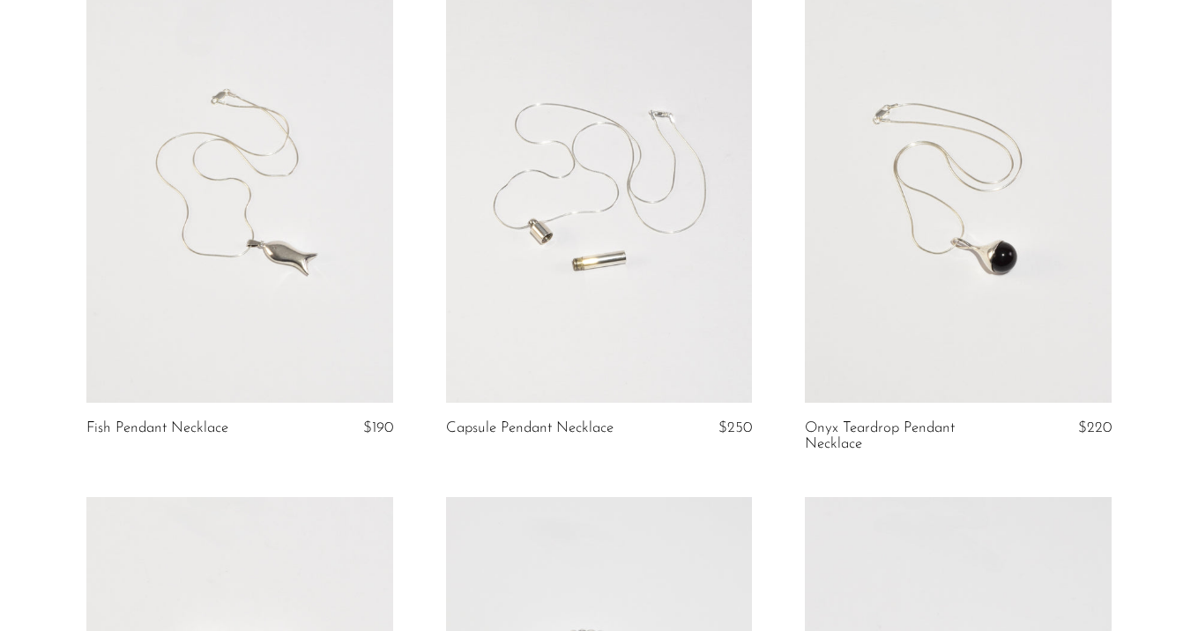
click at [641, 240] on link at bounding box center [599, 188] width 307 height 429
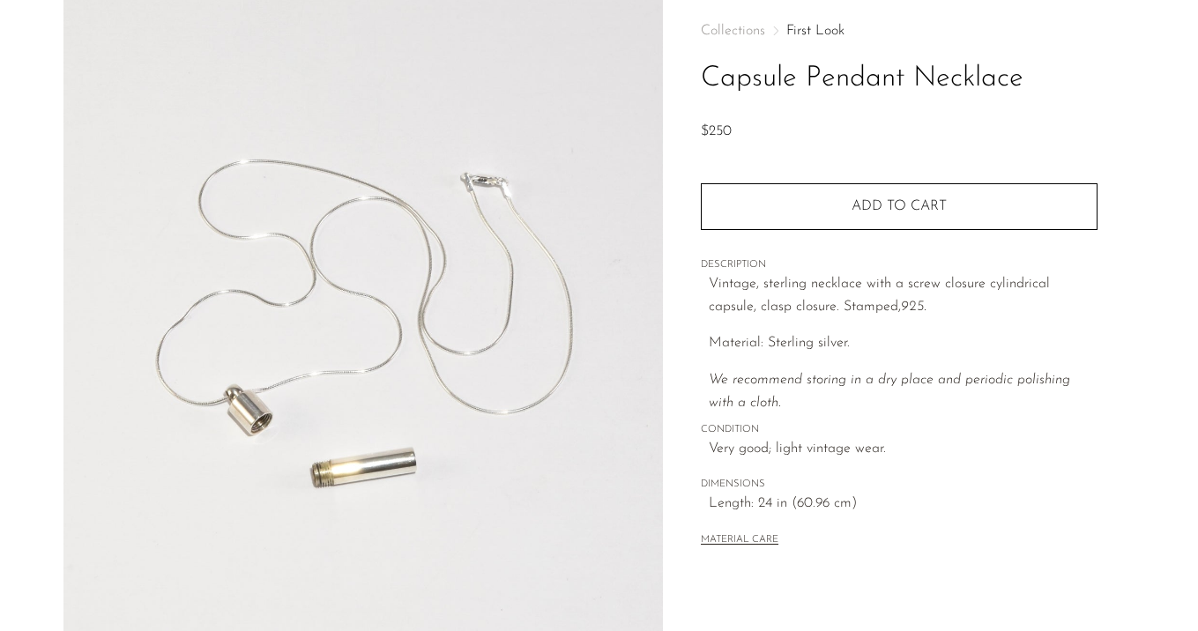
scroll to position [88, 0]
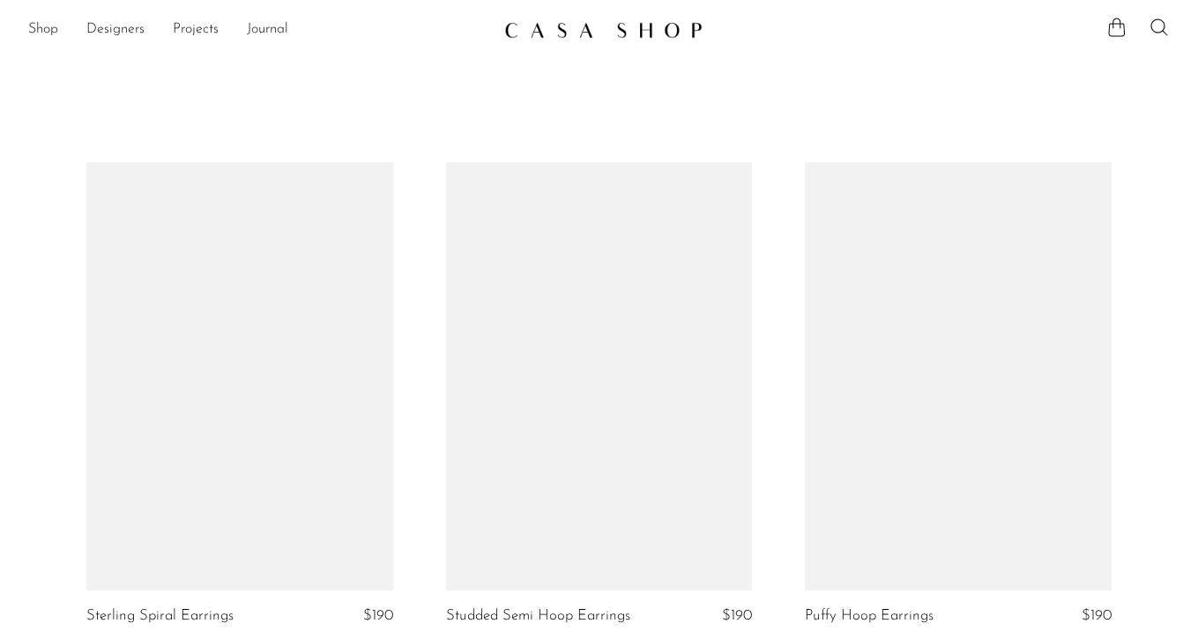
scroll to position [2234, 0]
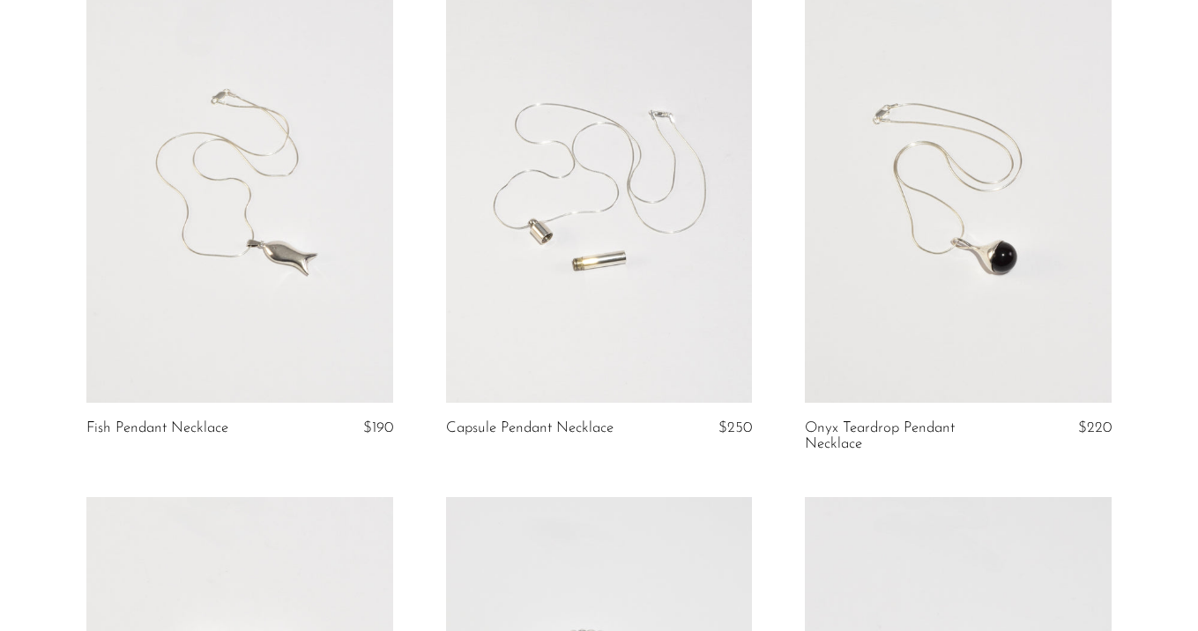
click at [645, 281] on link at bounding box center [599, 188] width 307 height 429
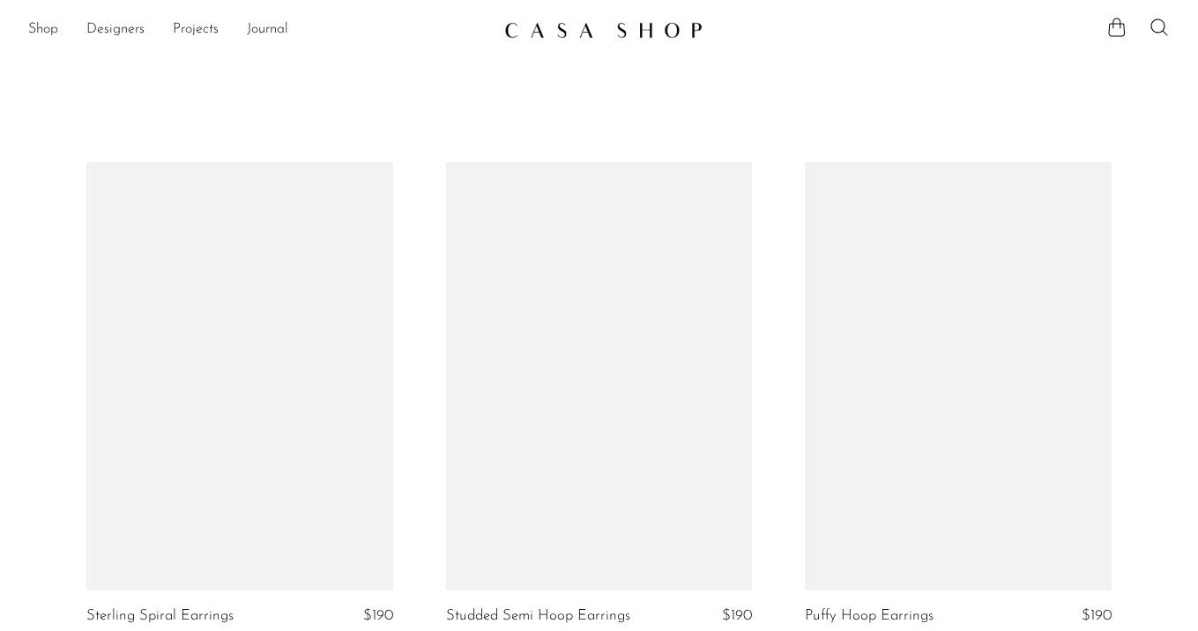
scroll to position [2250, 0]
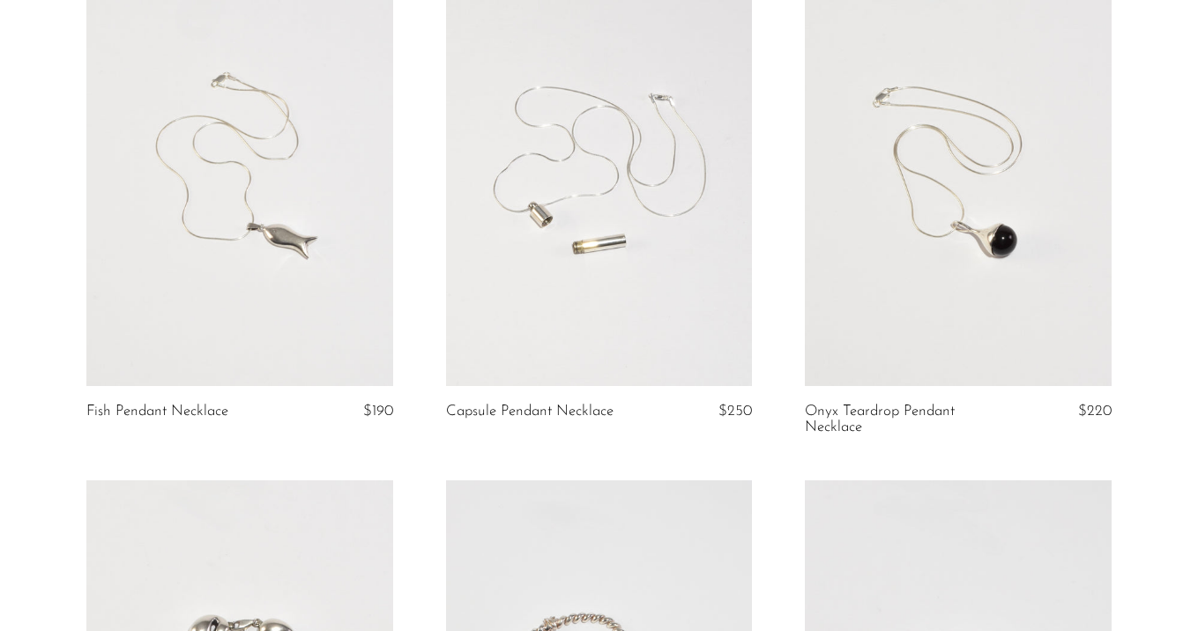
click at [880, 249] on link at bounding box center [958, 171] width 307 height 429
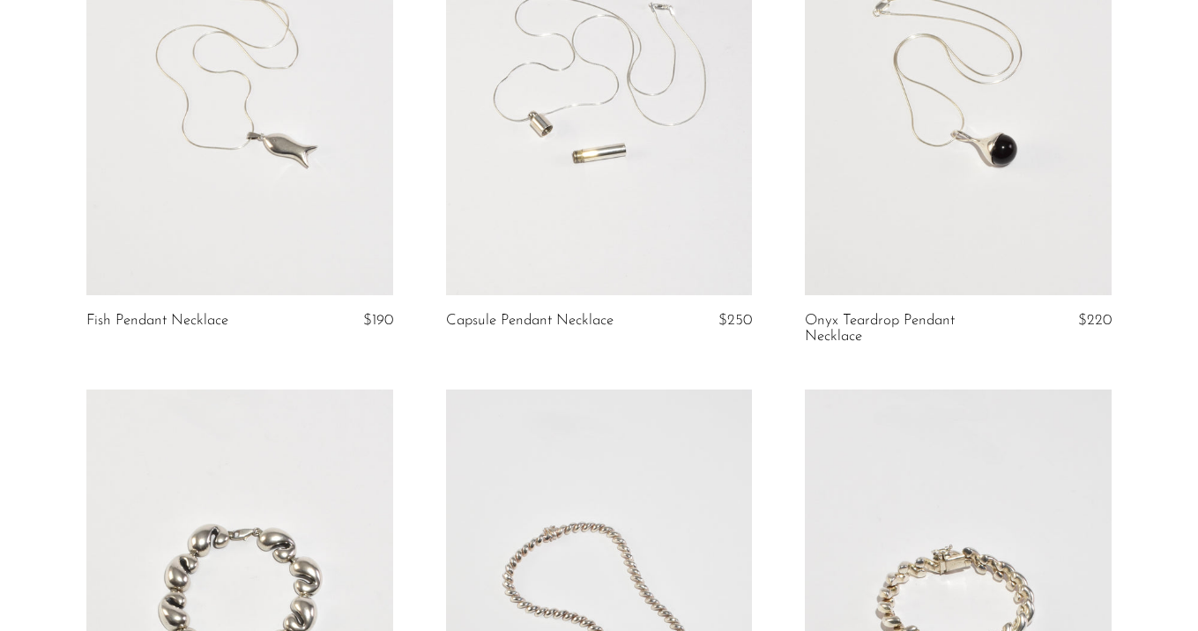
scroll to position [2466, 0]
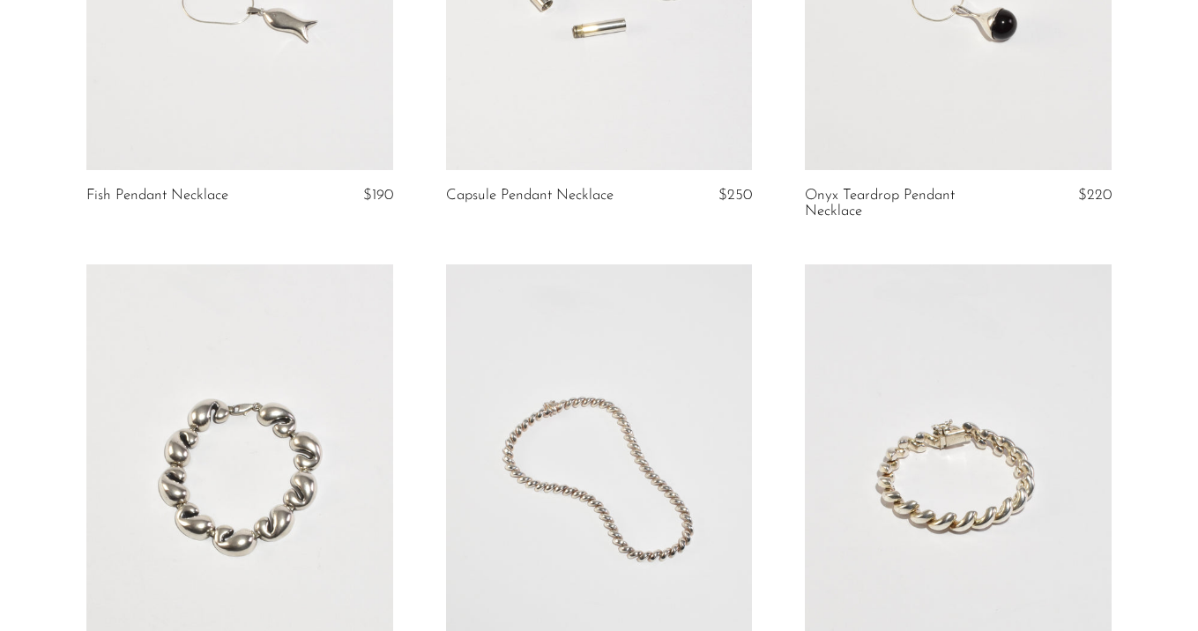
click at [257, 403] on link at bounding box center [239, 479] width 307 height 429
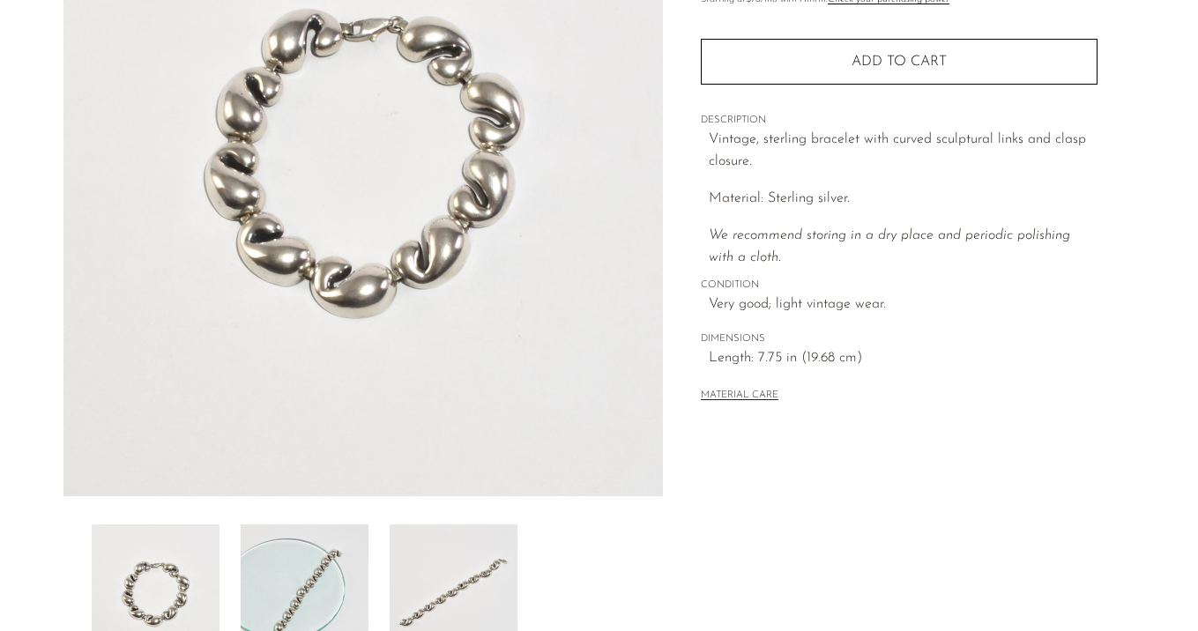
scroll to position [254, 0]
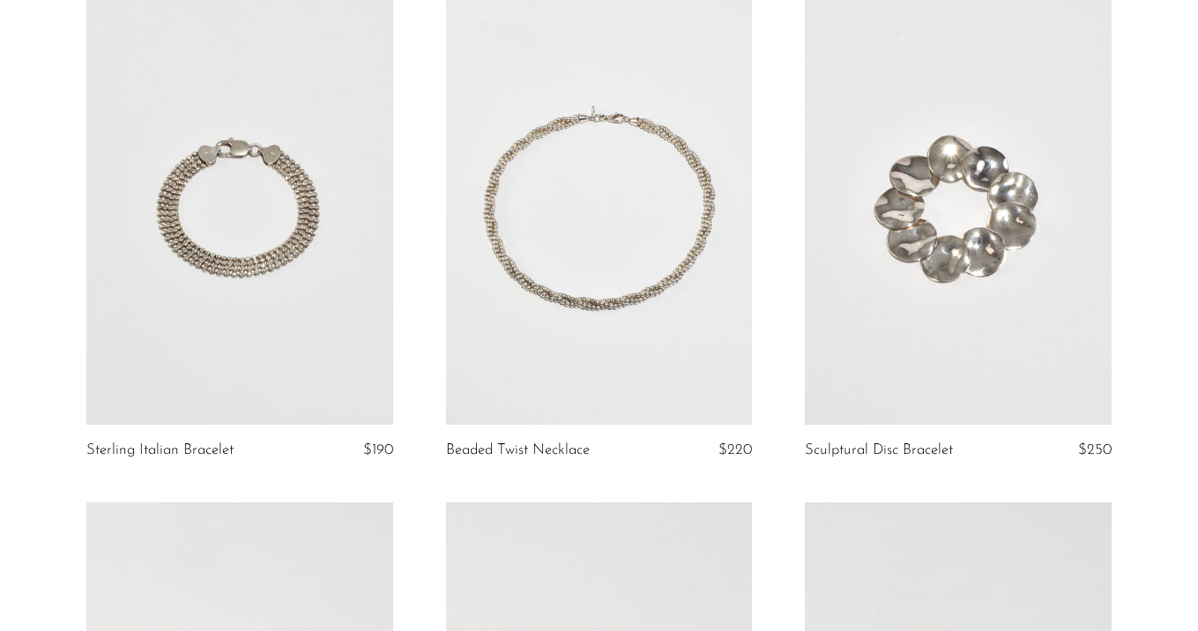
scroll to position [3258, 0]
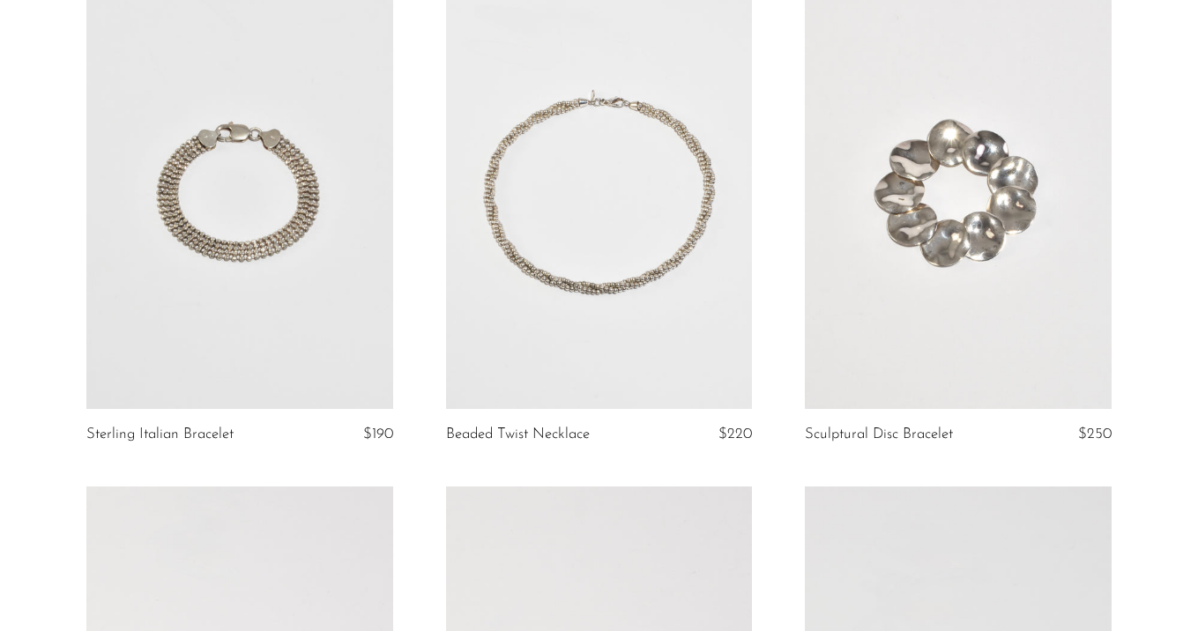
click at [1003, 253] on link at bounding box center [958, 194] width 307 height 429
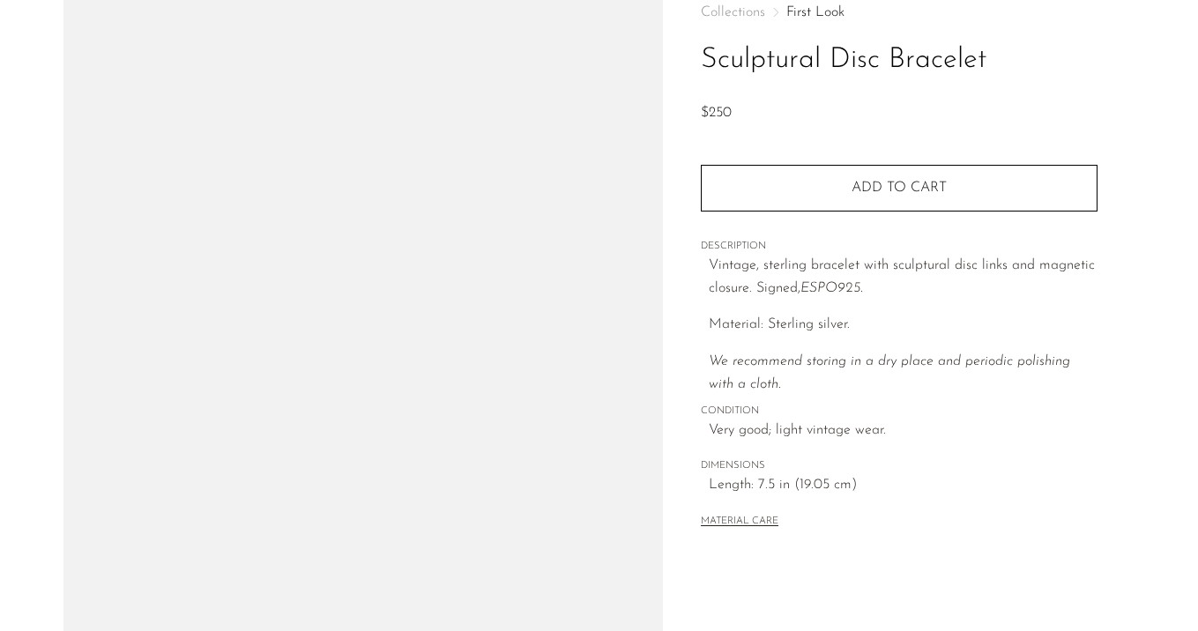
scroll to position [228, 0]
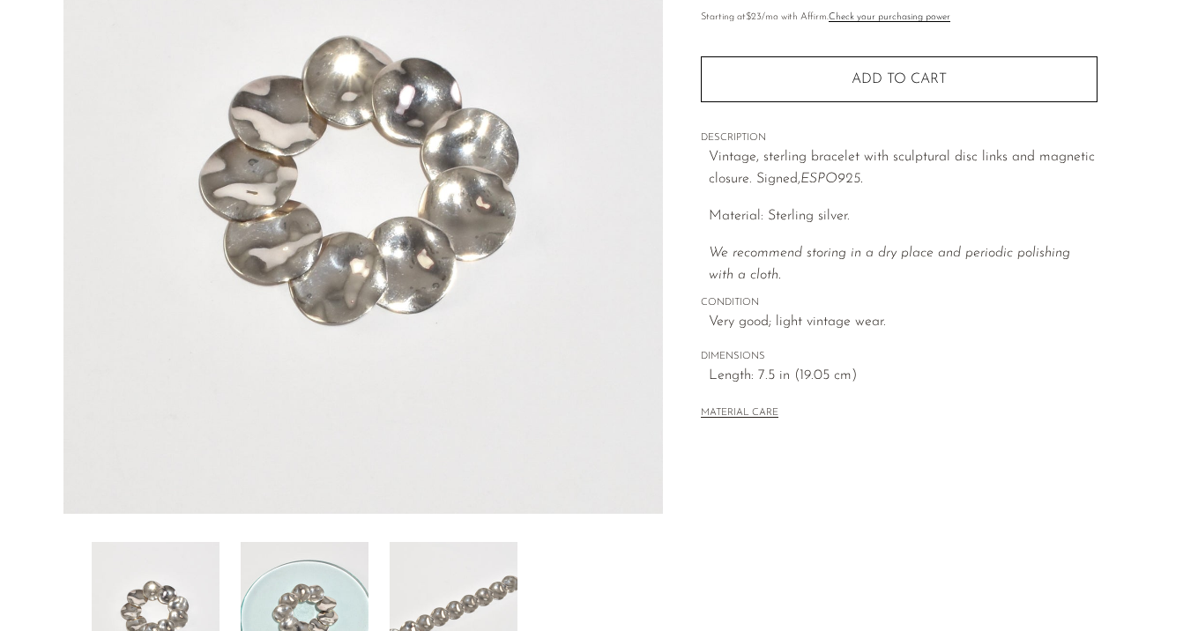
click at [320, 552] on img at bounding box center [305, 612] width 128 height 141
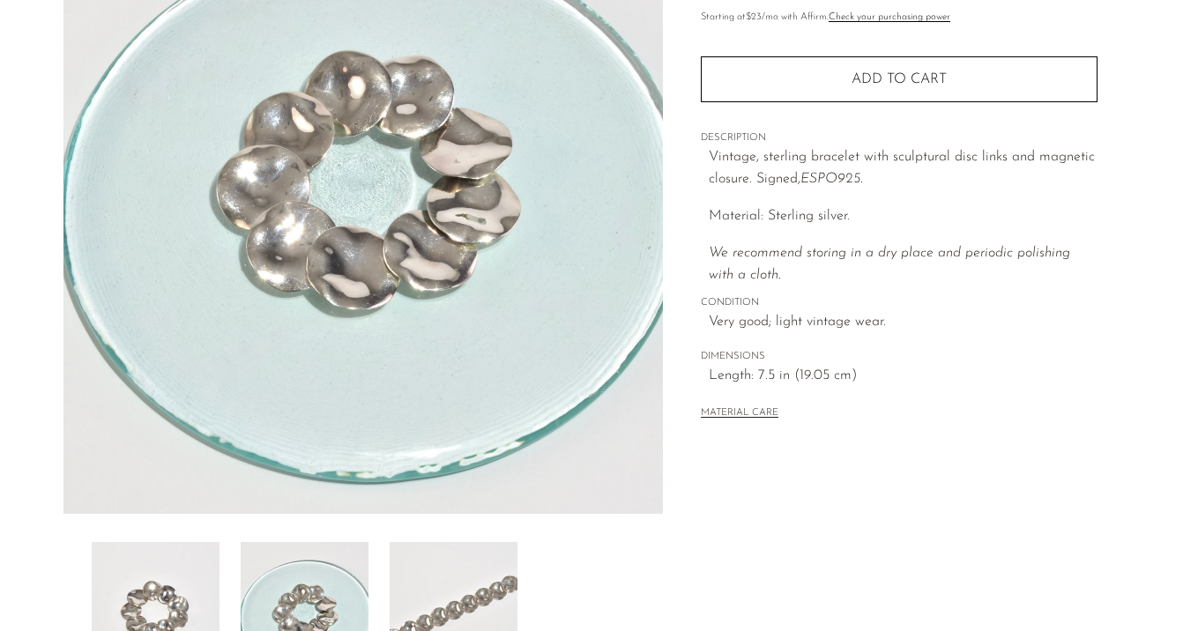
click at [438, 585] on img at bounding box center [454, 612] width 128 height 141
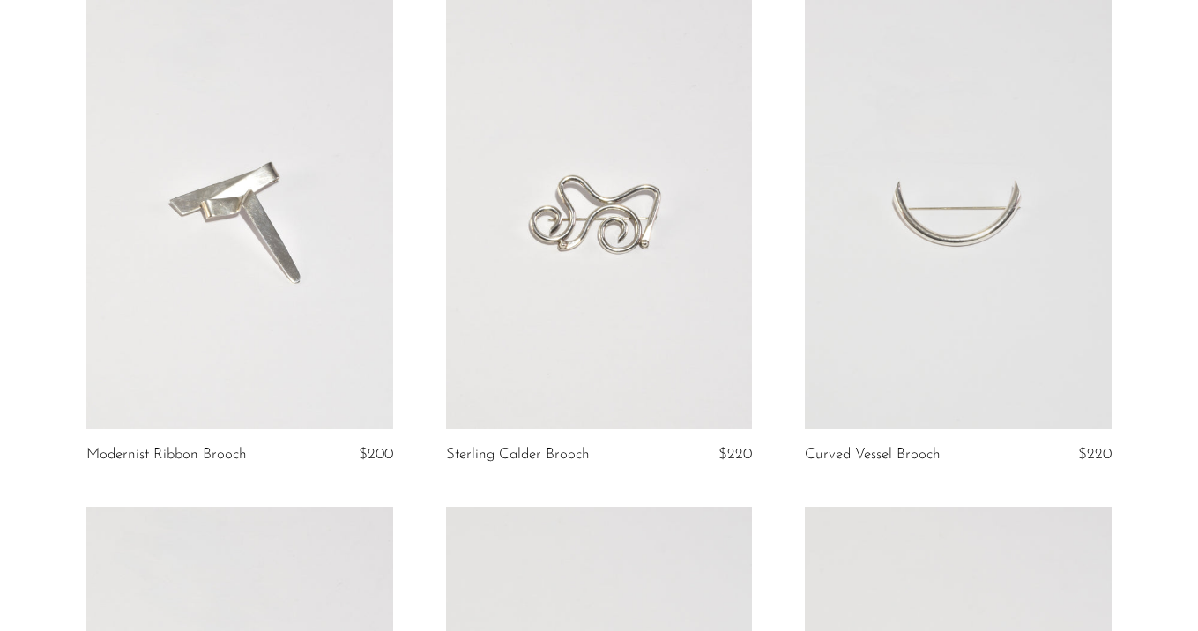
scroll to position [3750, 0]
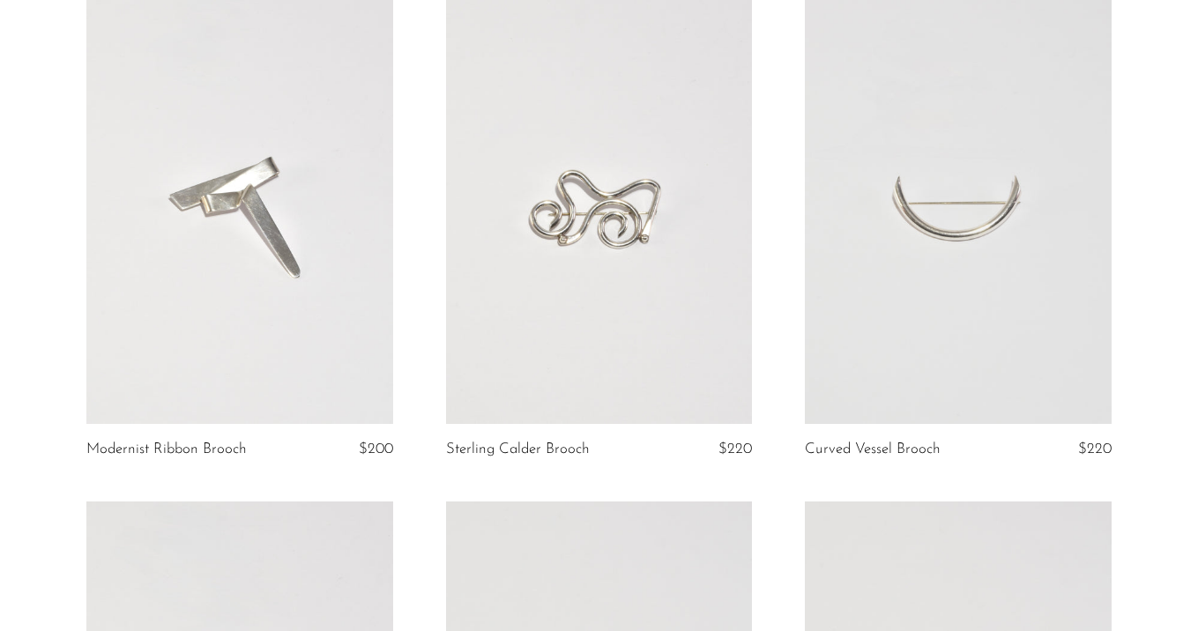
click at [909, 310] on link at bounding box center [958, 209] width 307 height 429
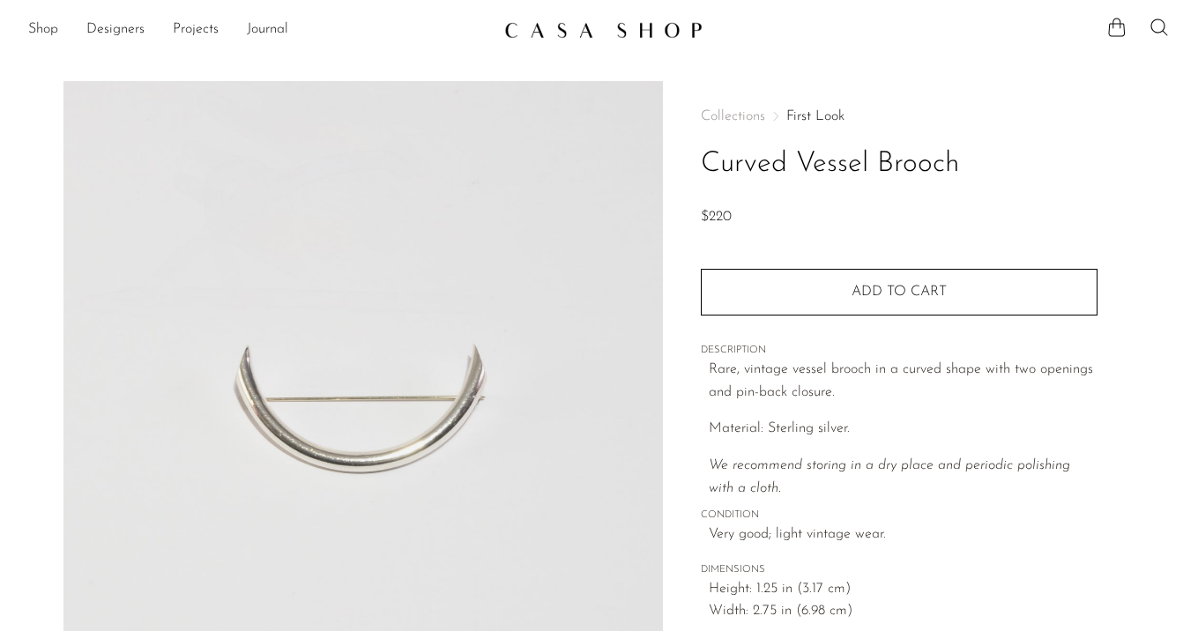
scroll to position [209, 0]
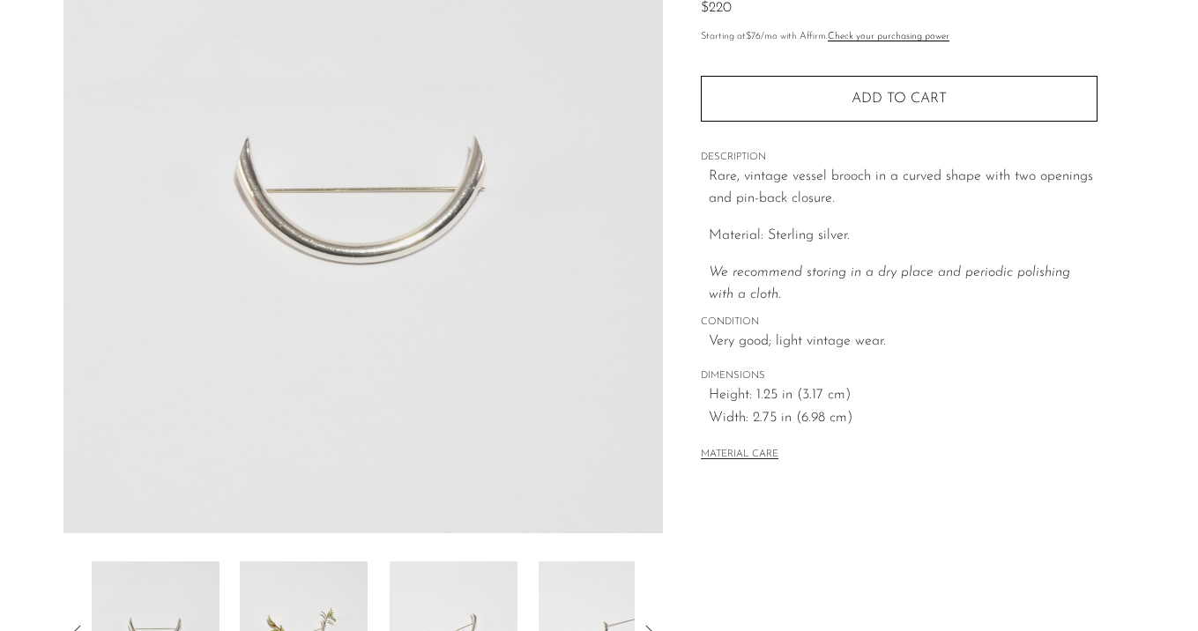
click at [296, 585] on img at bounding box center [304, 632] width 128 height 141
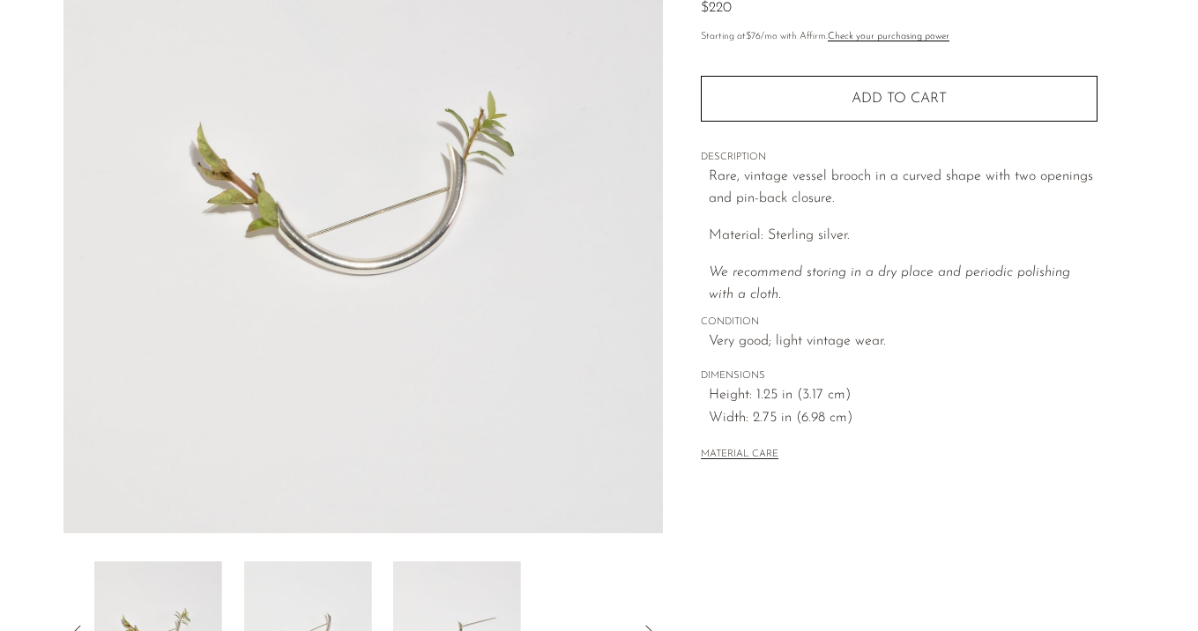
click at [296, 585] on img at bounding box center [307, 632] width 128 height 141
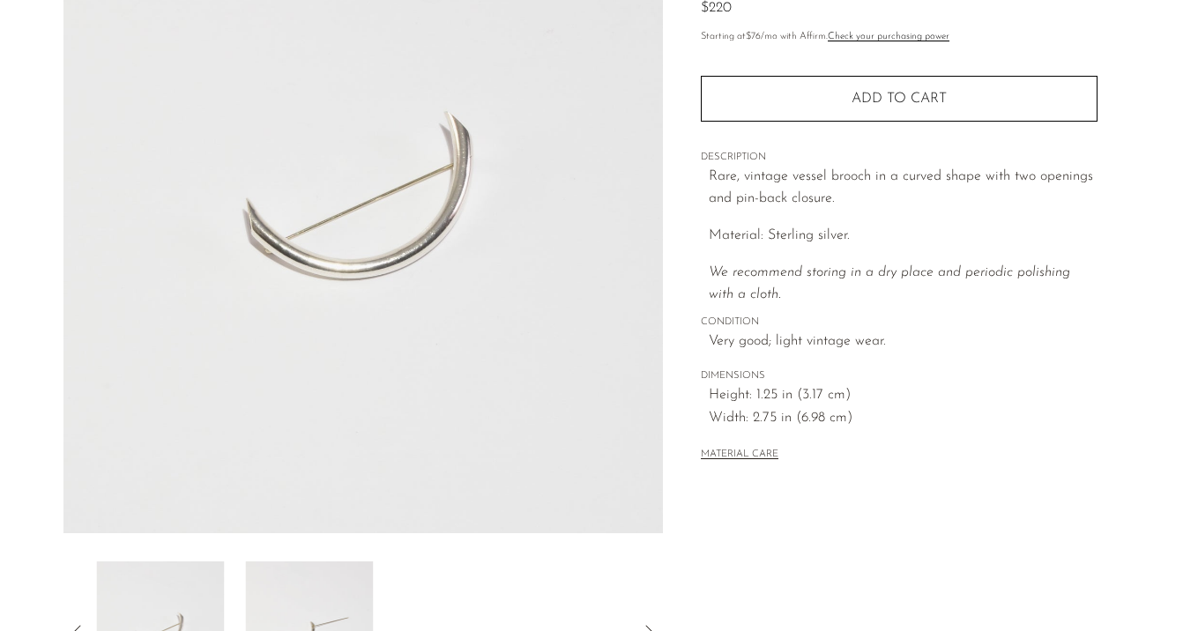
click at [296, 585] on img at bounding box center [309, 632] width 128 height 141
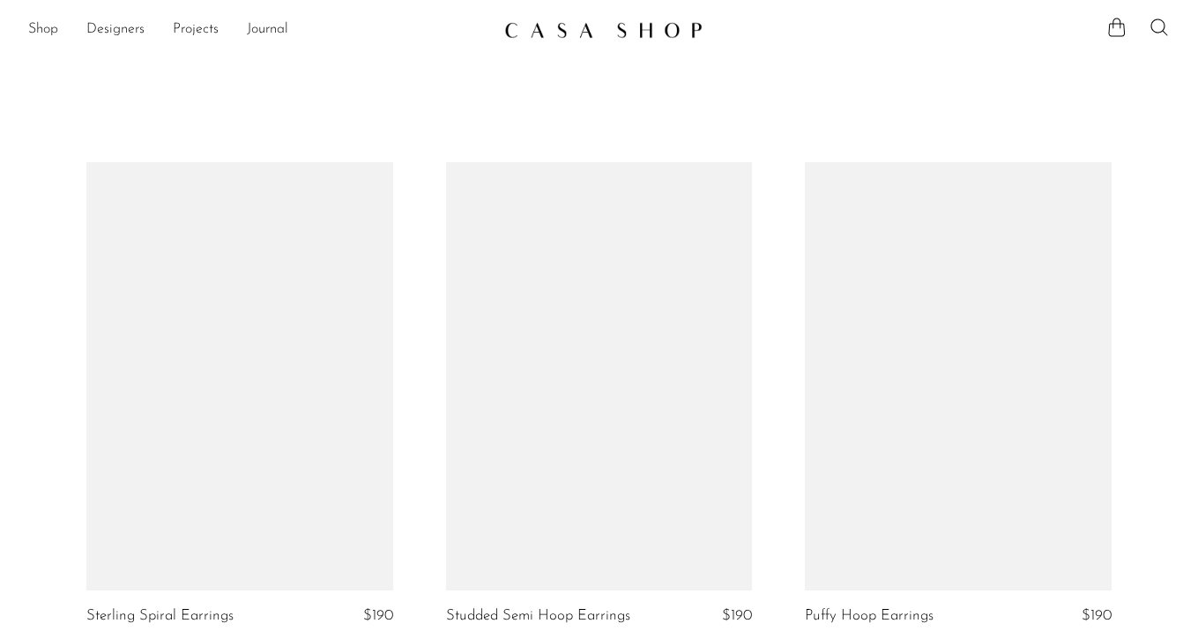
scroll to position [4124, 0]
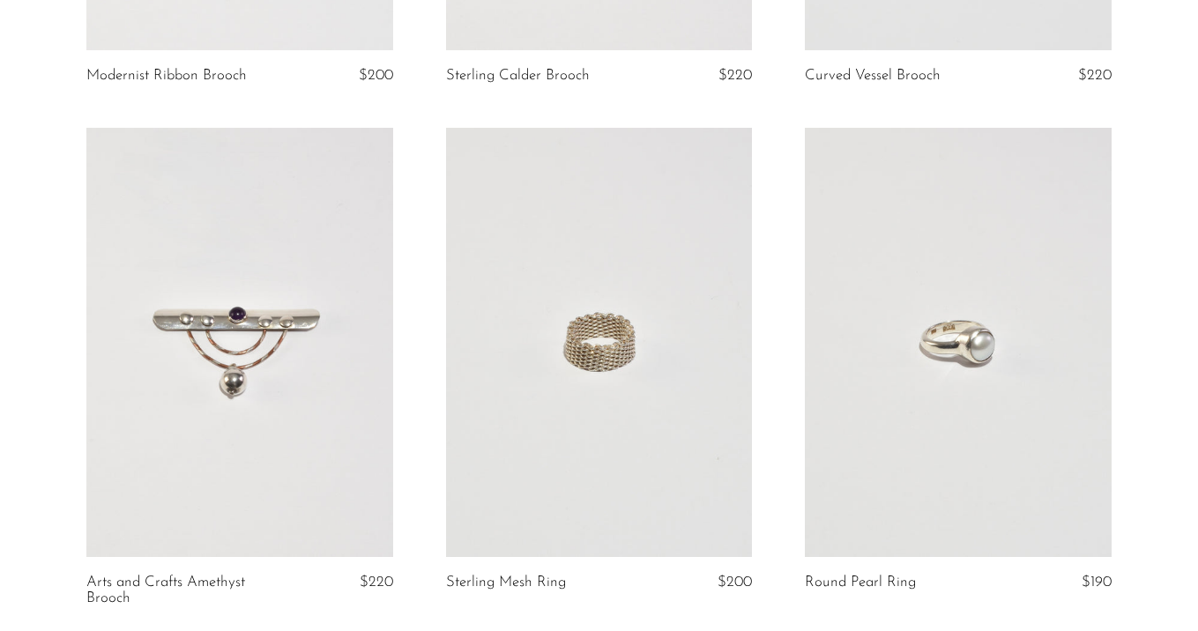
click at [319, 355] on link at bounding box center [239, 342] width 307 height 429
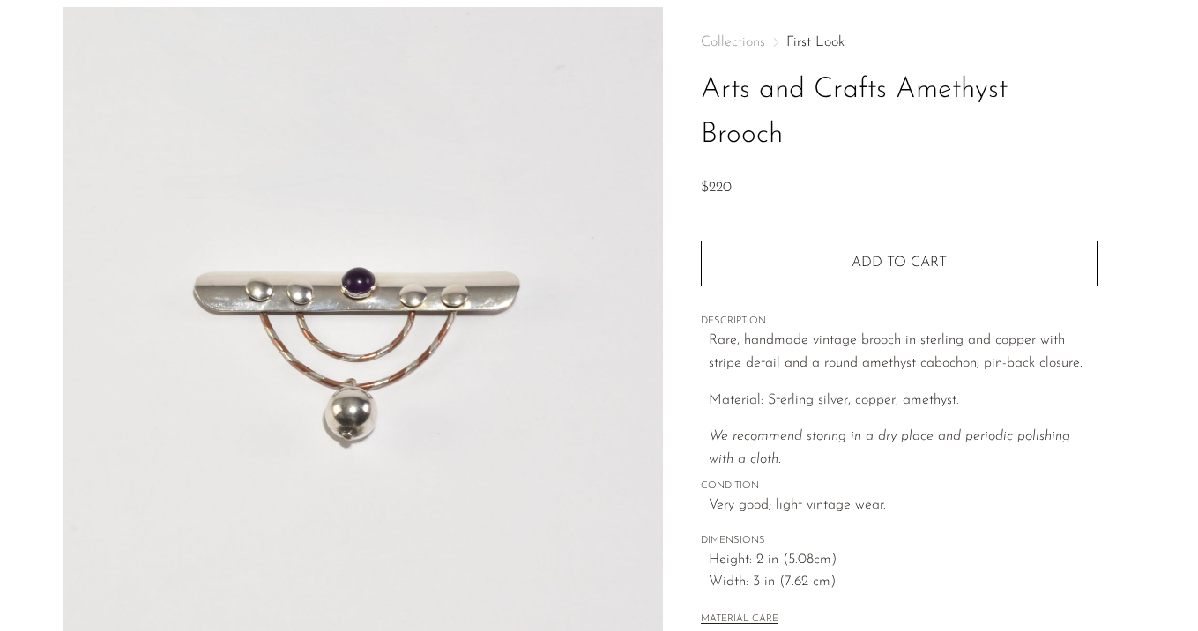
scroll to position [199, 0]
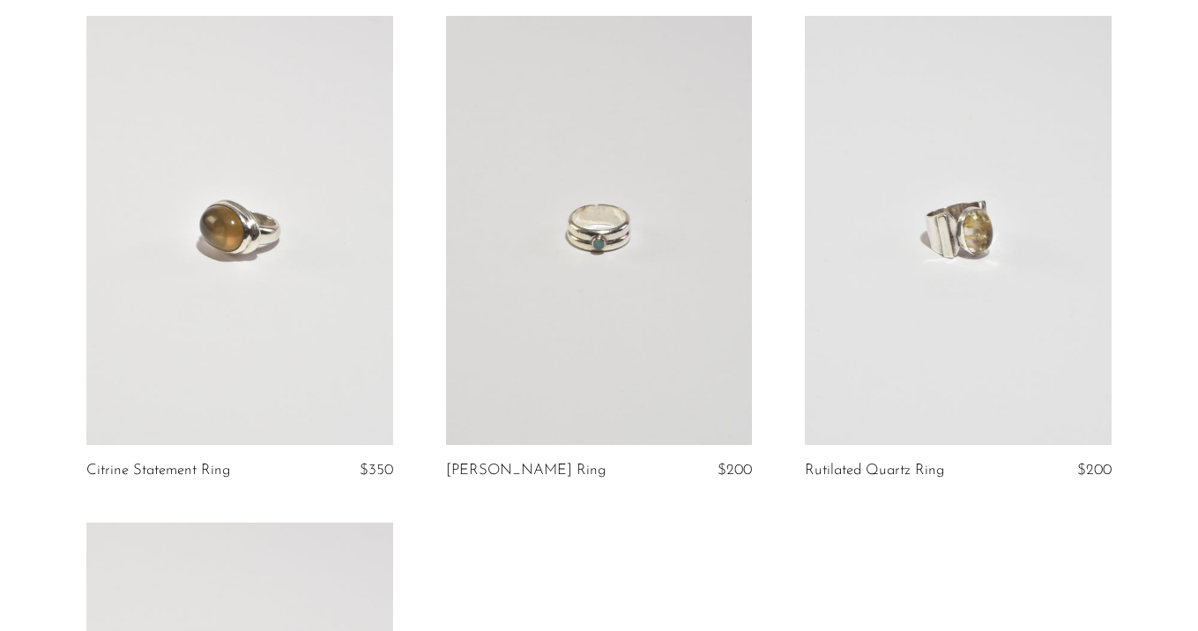
scroll to position [5277, 0]
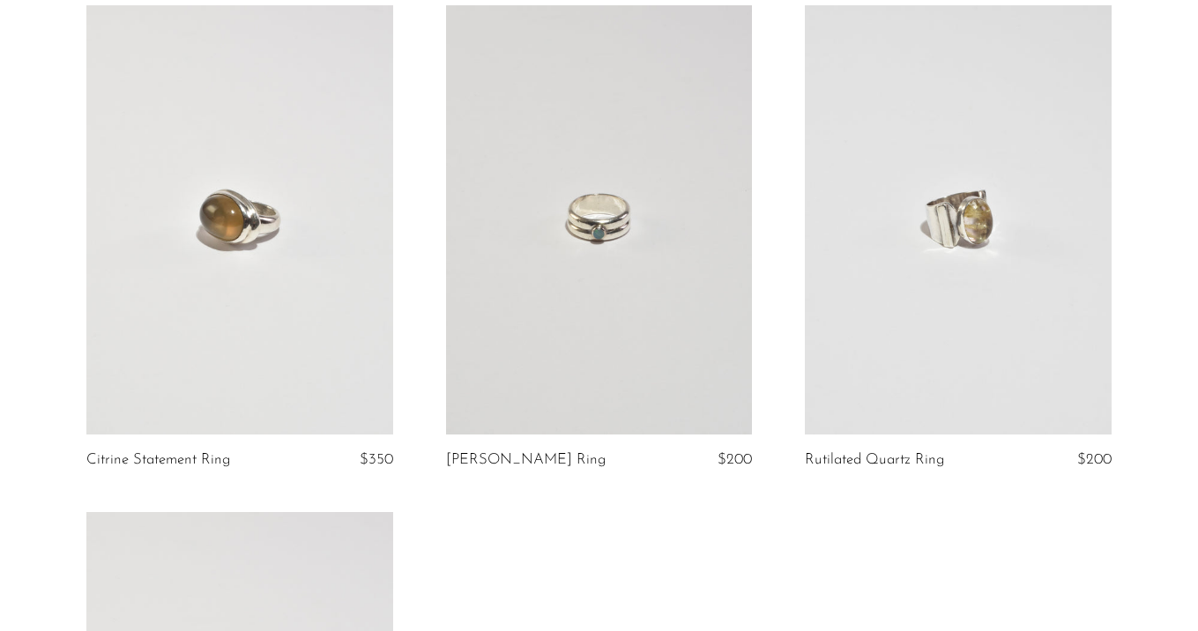
click at [720, 255] on link at bounding box center [599, 219] width 307 height 429
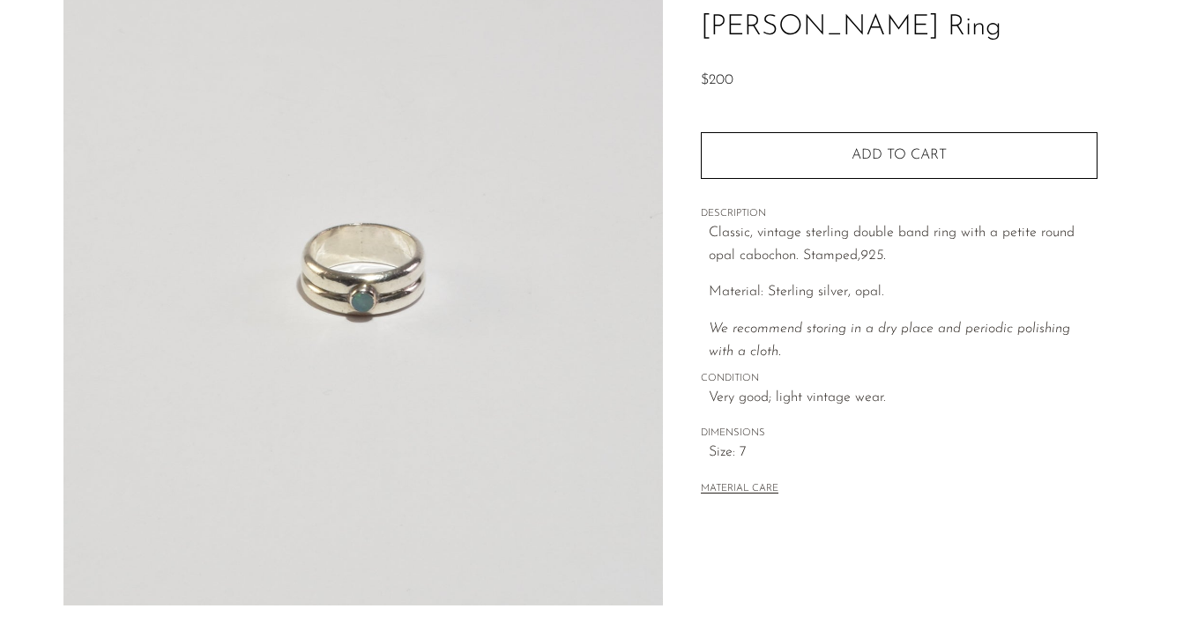
scroll to position [175, 0]
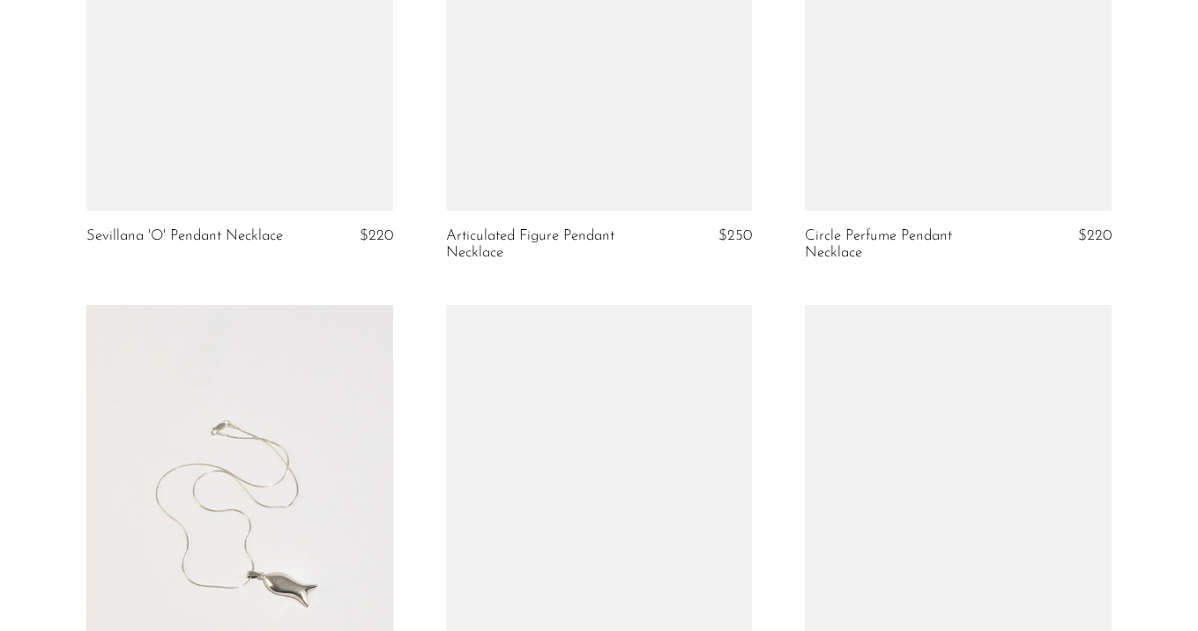
scroll to position [1551, 0]
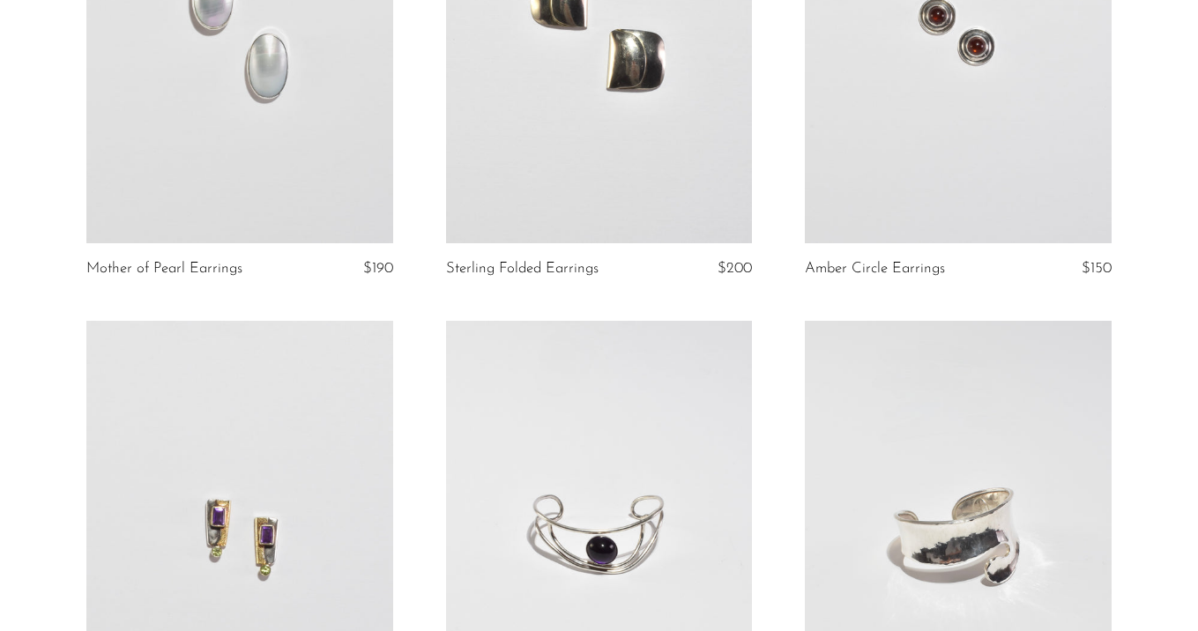
scroll to position [674, 0]
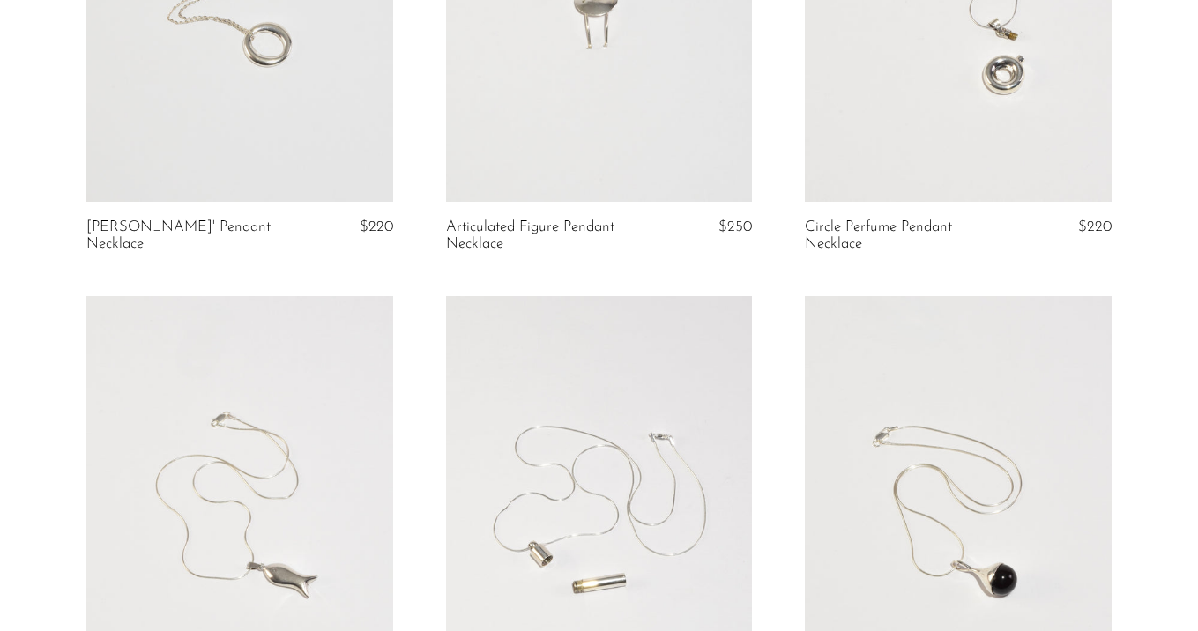
scroll to position [1906, 0]
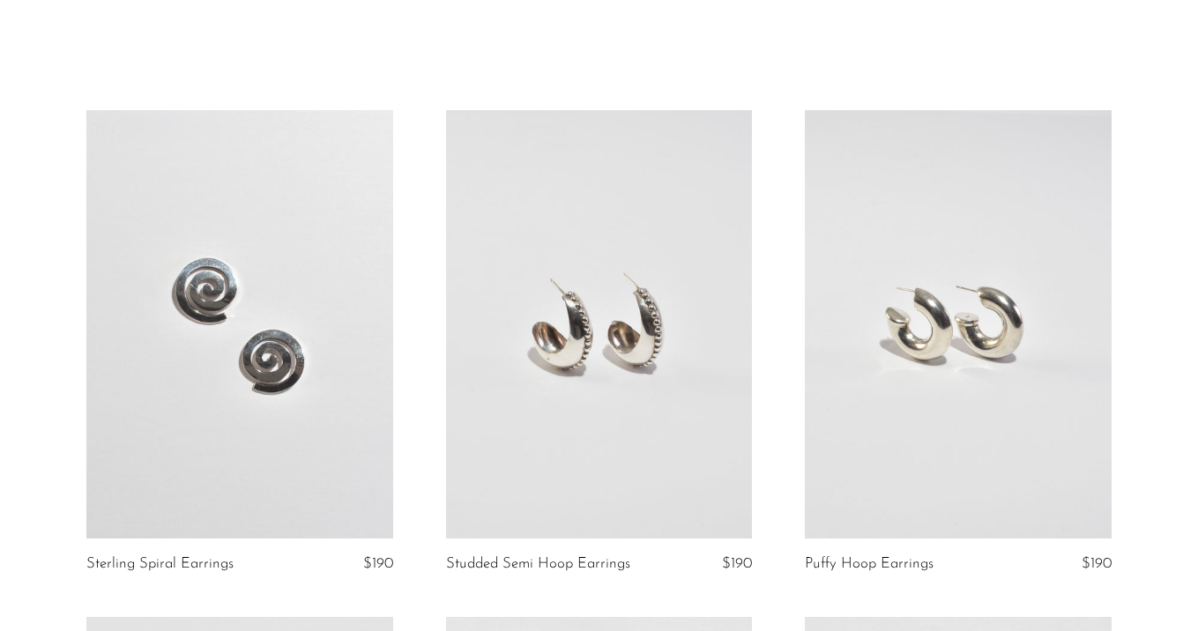
scroll to position [2, 0]
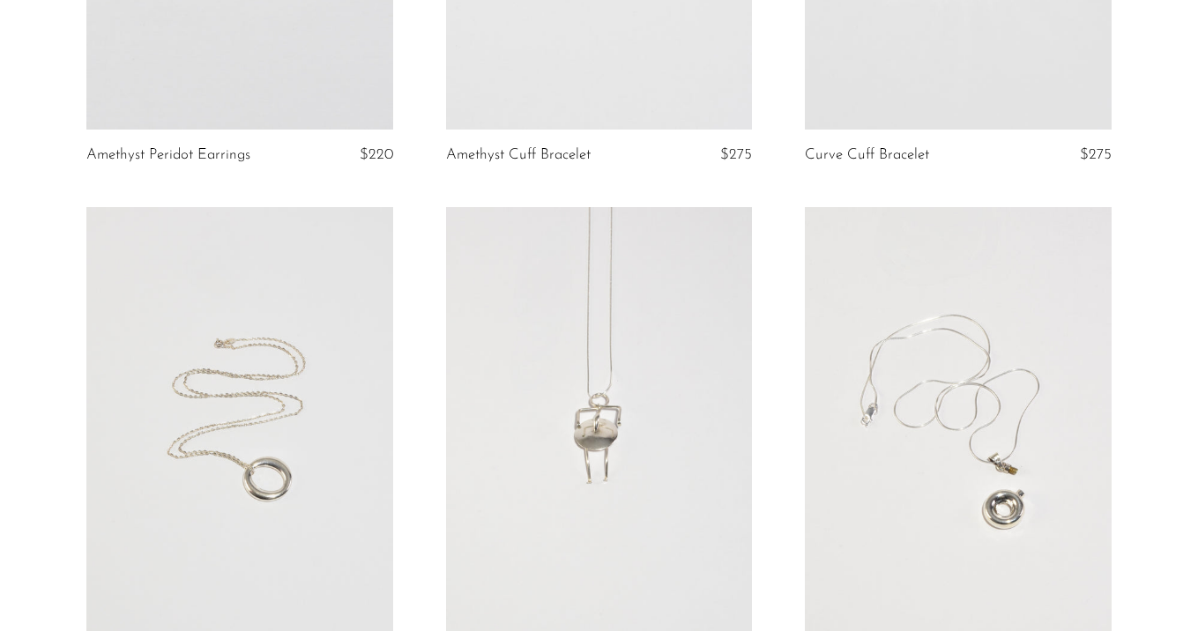
scroll to position [1473, 0]
click at [789, 274] on article "Circle Perfume Pendant Necklace $220" at bounding box center [959, 473] width 360 height 524
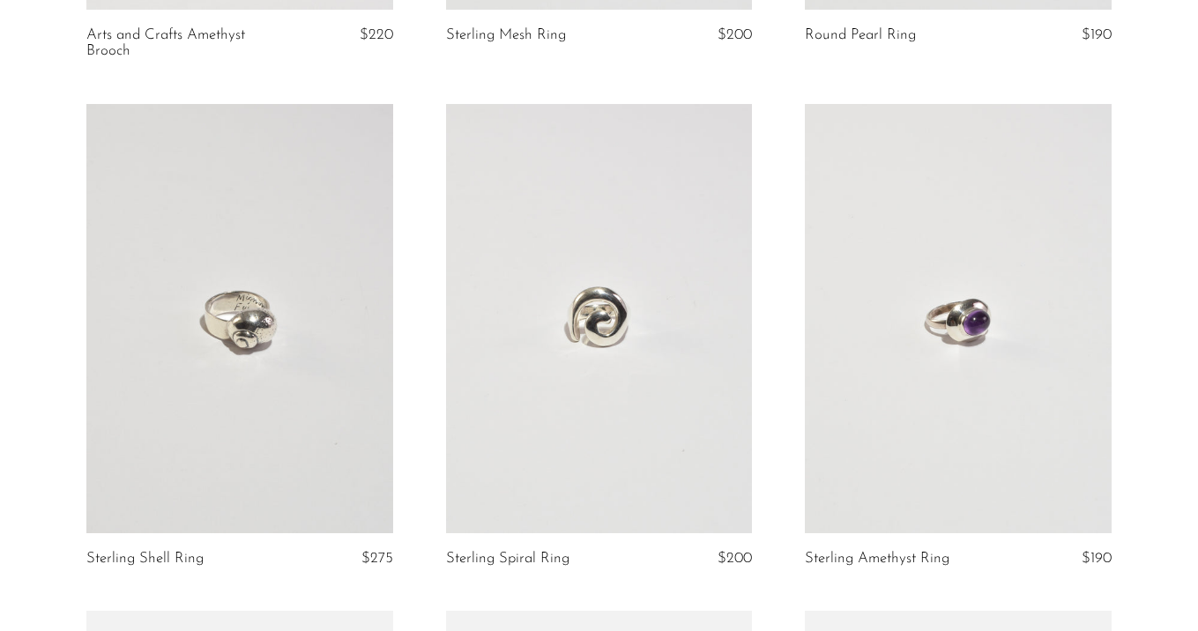
scroll to position [4786, 0]
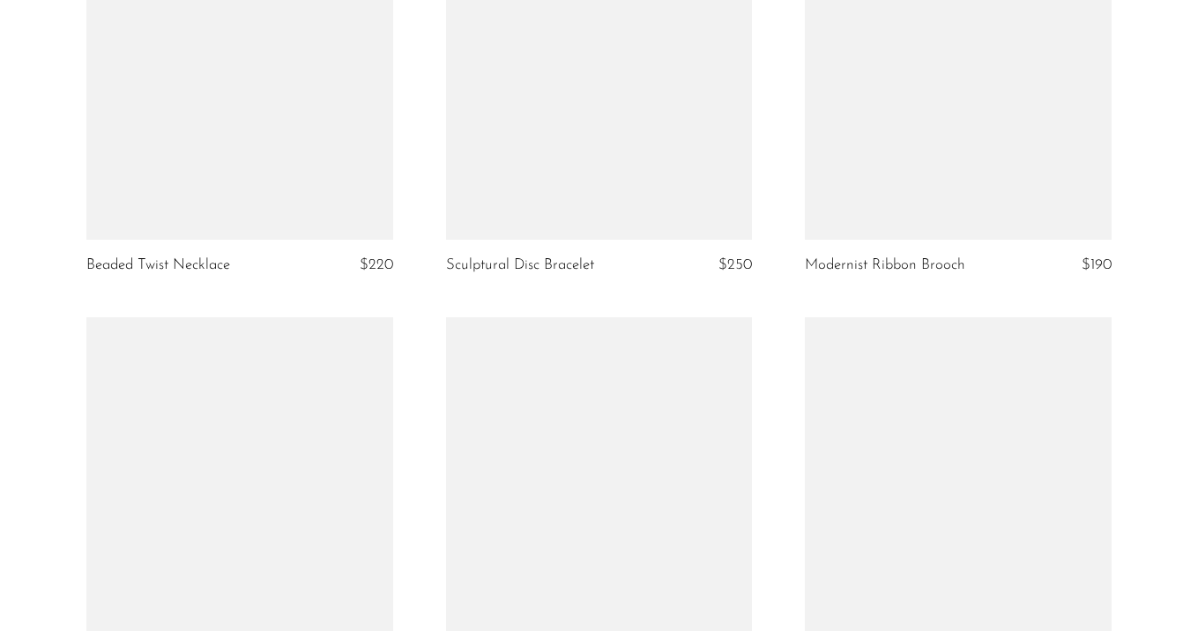
scroll to position [3875, 0]
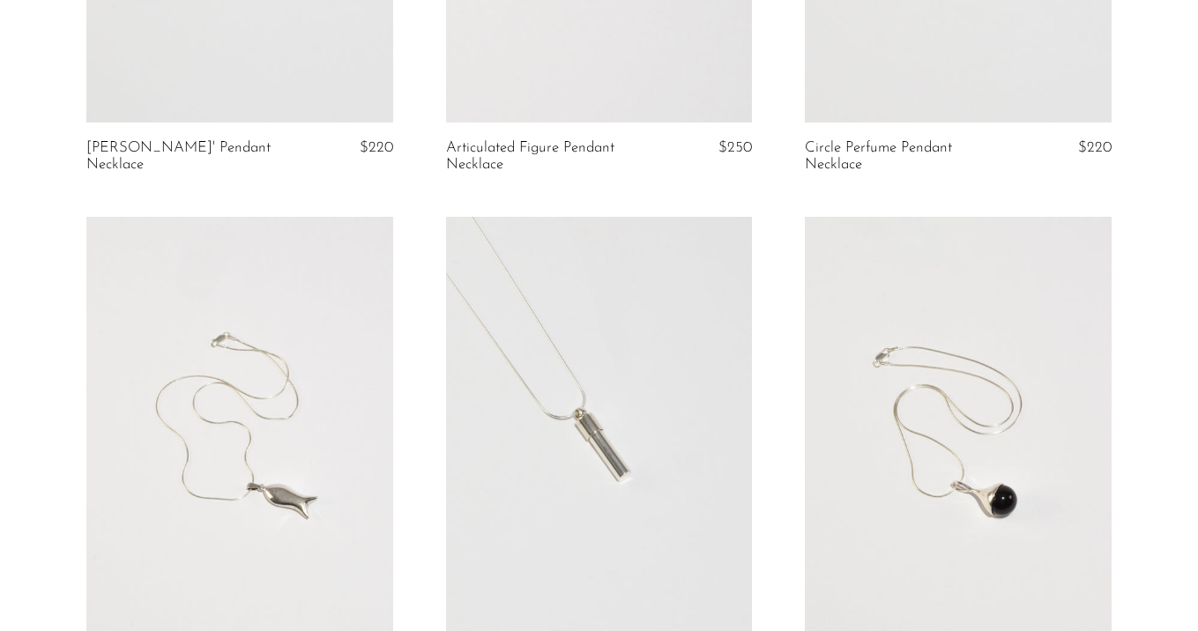
scroll to position [2345, 0]
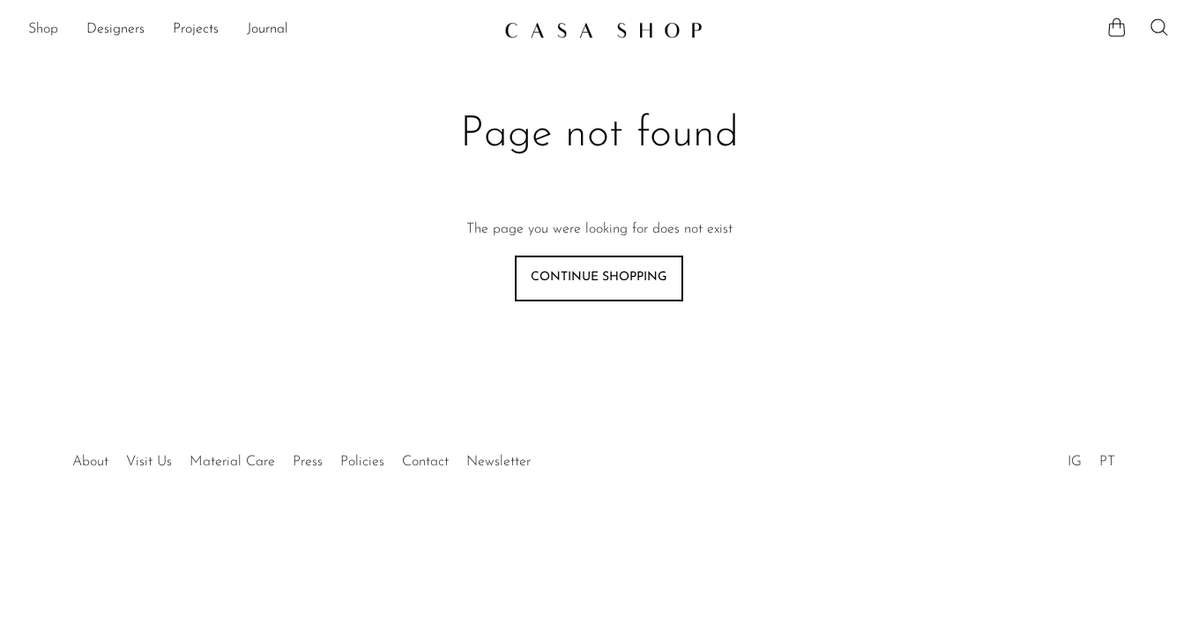
click at [30, 33] on link "Shop" at bounding box center [43, 30] width 30 height 23
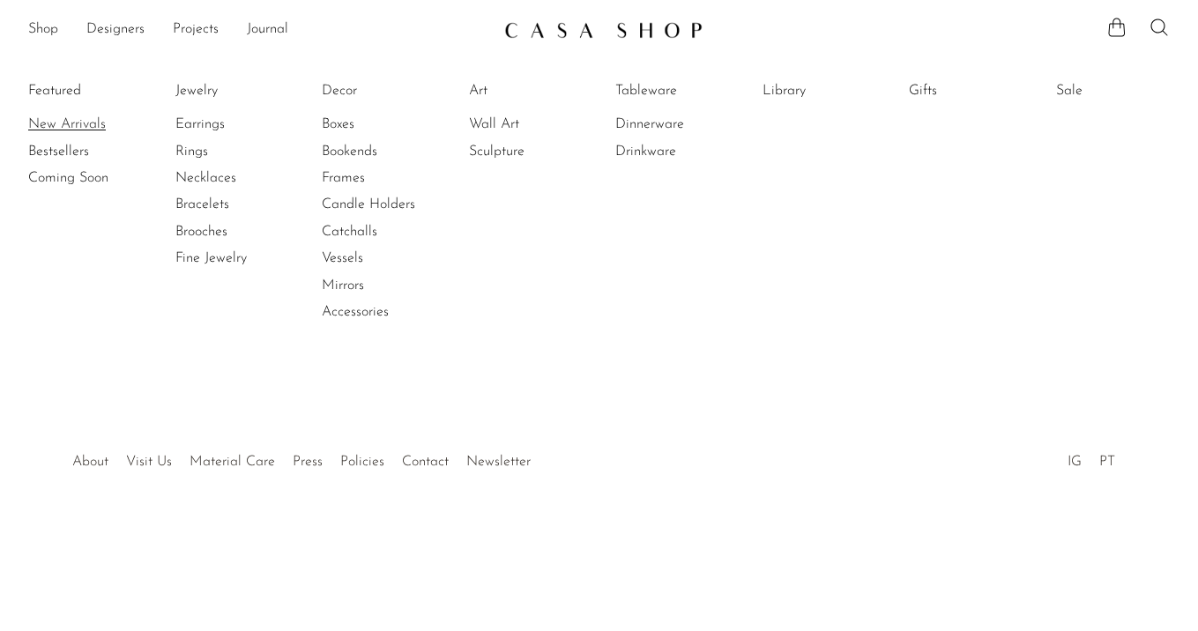
click at [56, 125] on link "New Arrivals" at bounding box center [94, 124] width 132 height 19
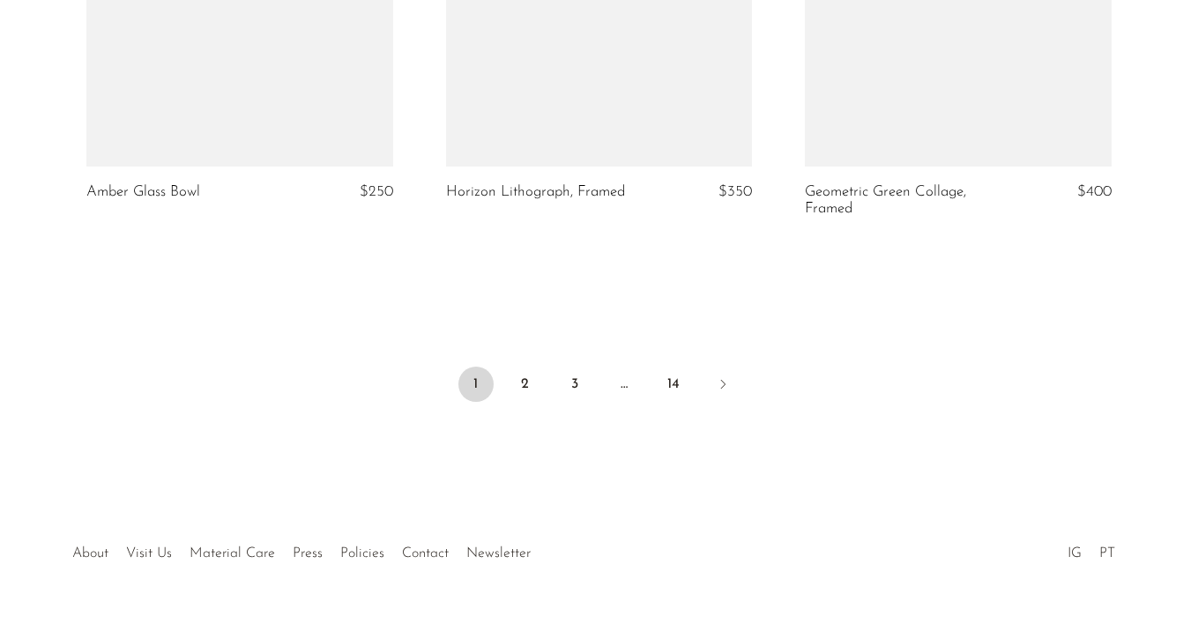
scroll to position [6092, 0]
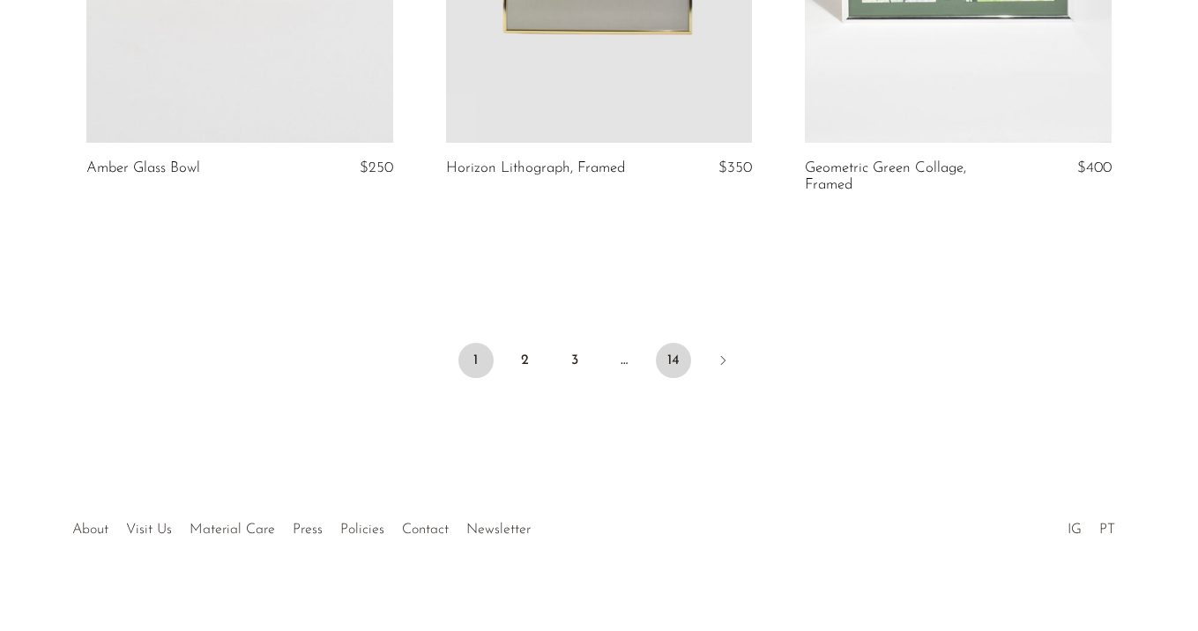
click at [679, 343] on link "14" at bounding box center [673, 360] width 35 height 35
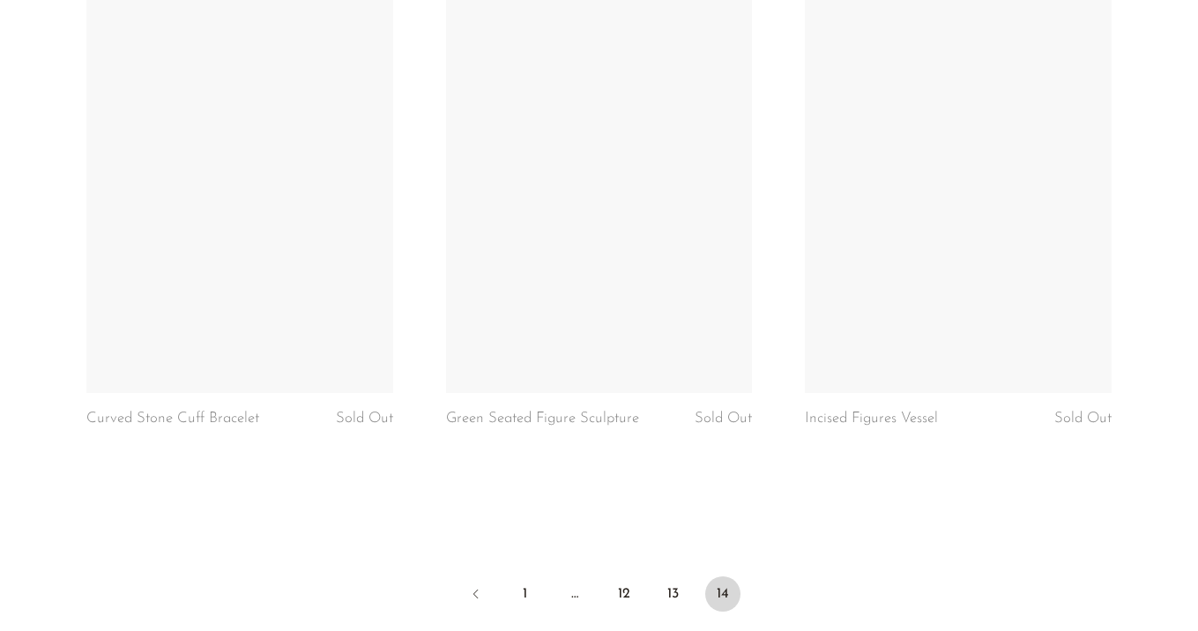
scroll to position [5569, 0]
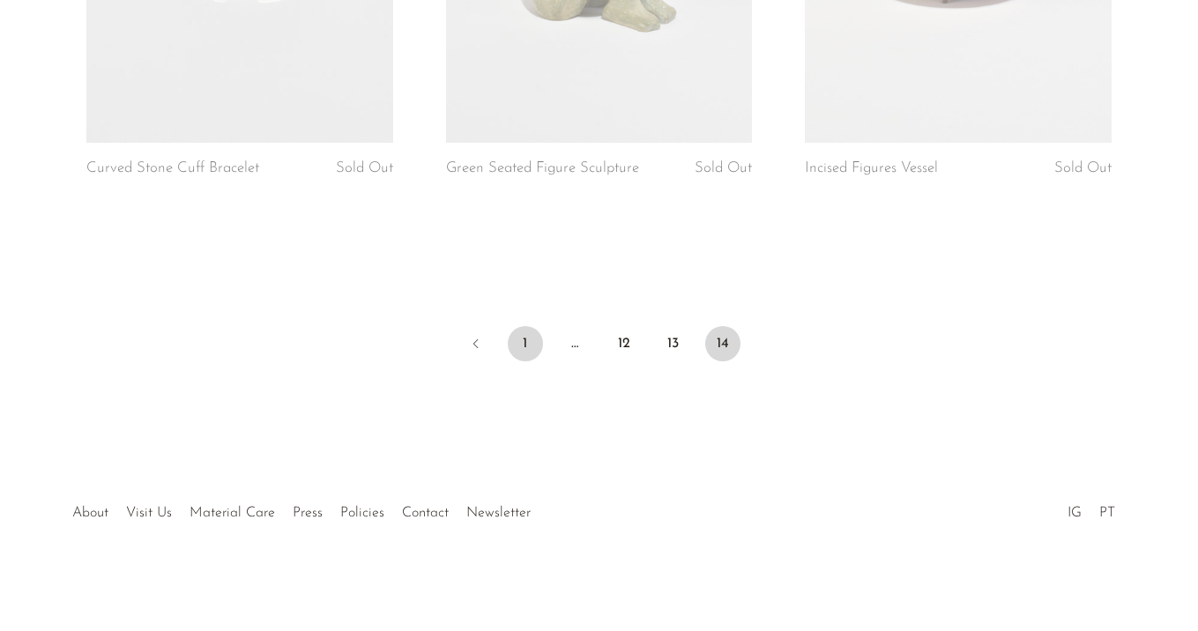
click at [521, 336] on link "1" at bounding box center [525, 343] width 35 height 35
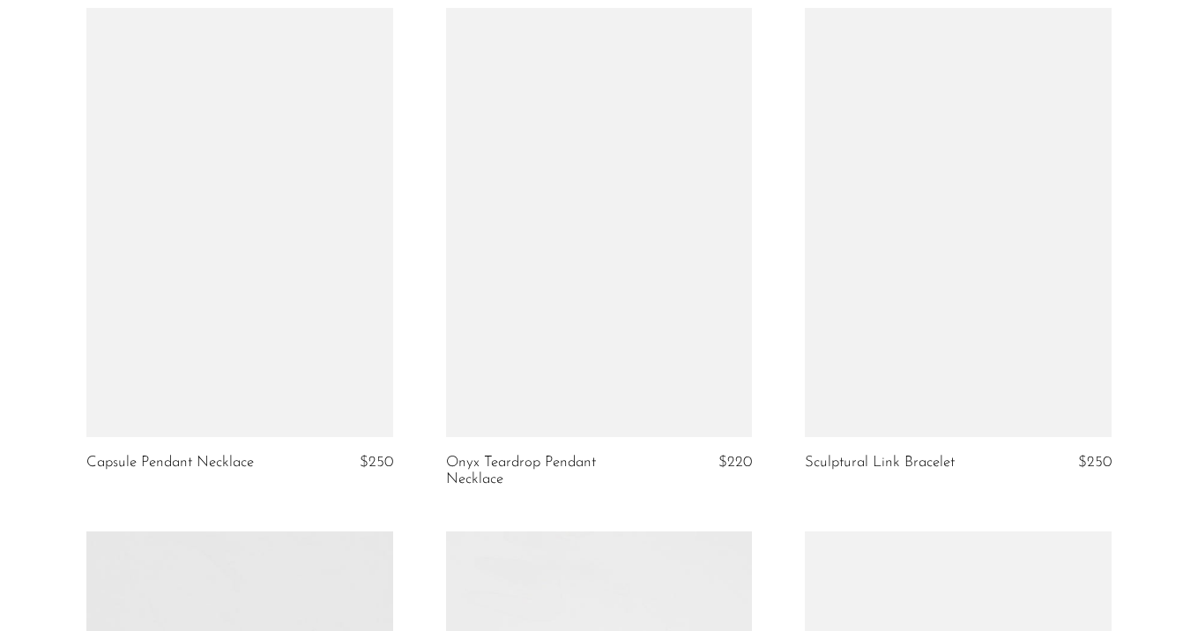
scroll to position [2158, 0]
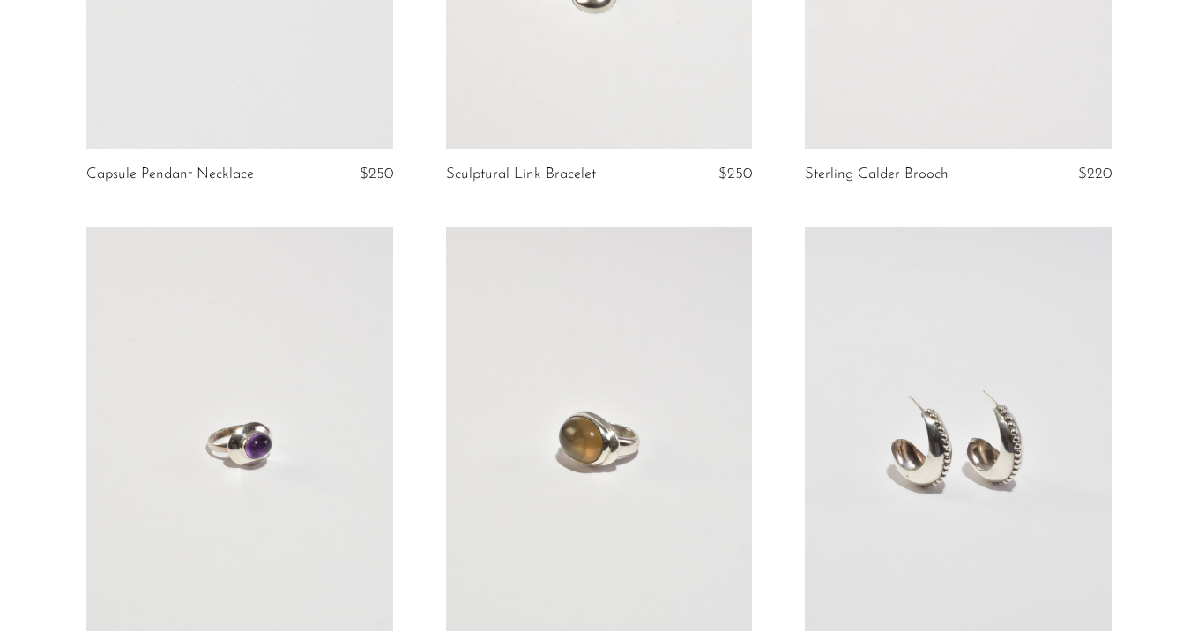
scroll to position [593, 0]
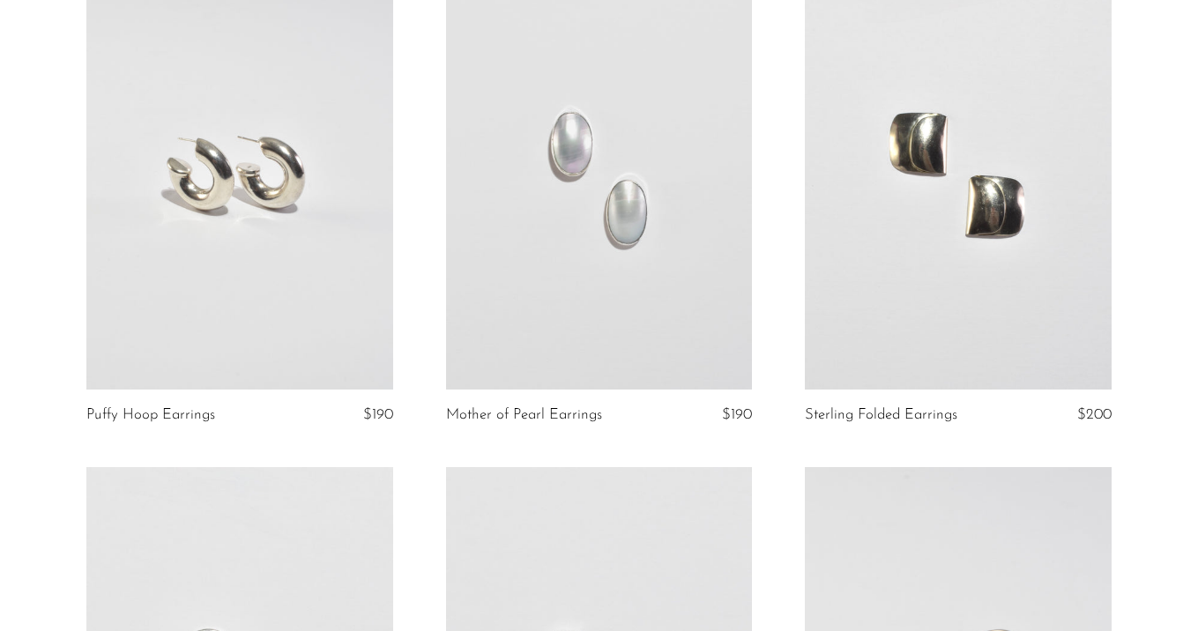
scroll to position [1219, 0]
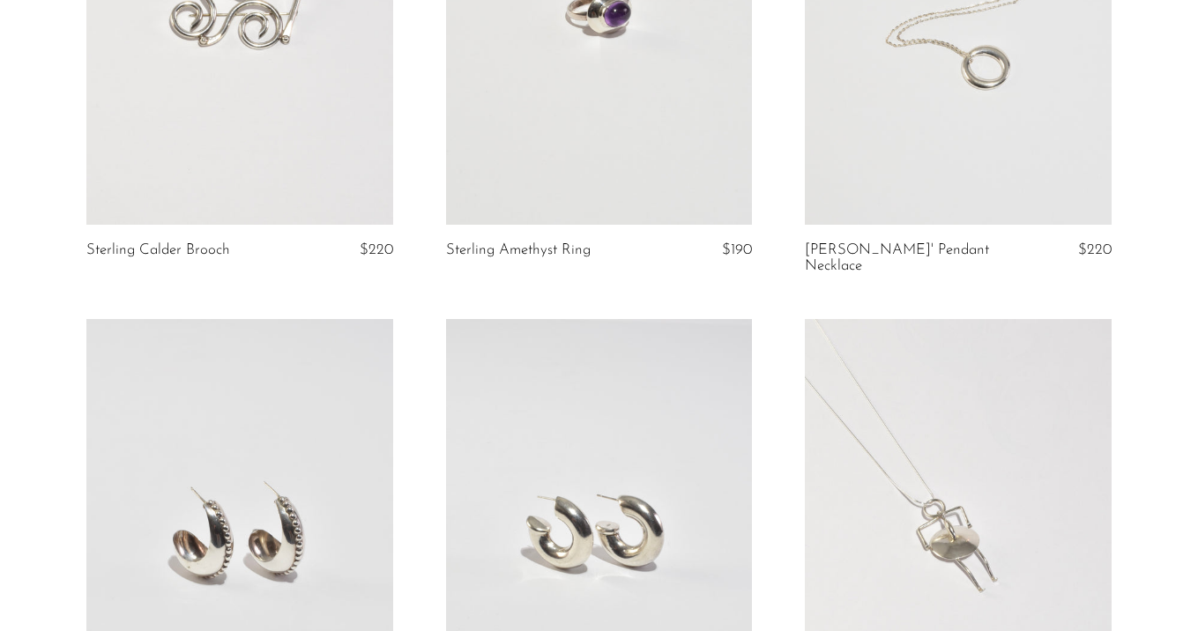
scroll to position [1243, 0]
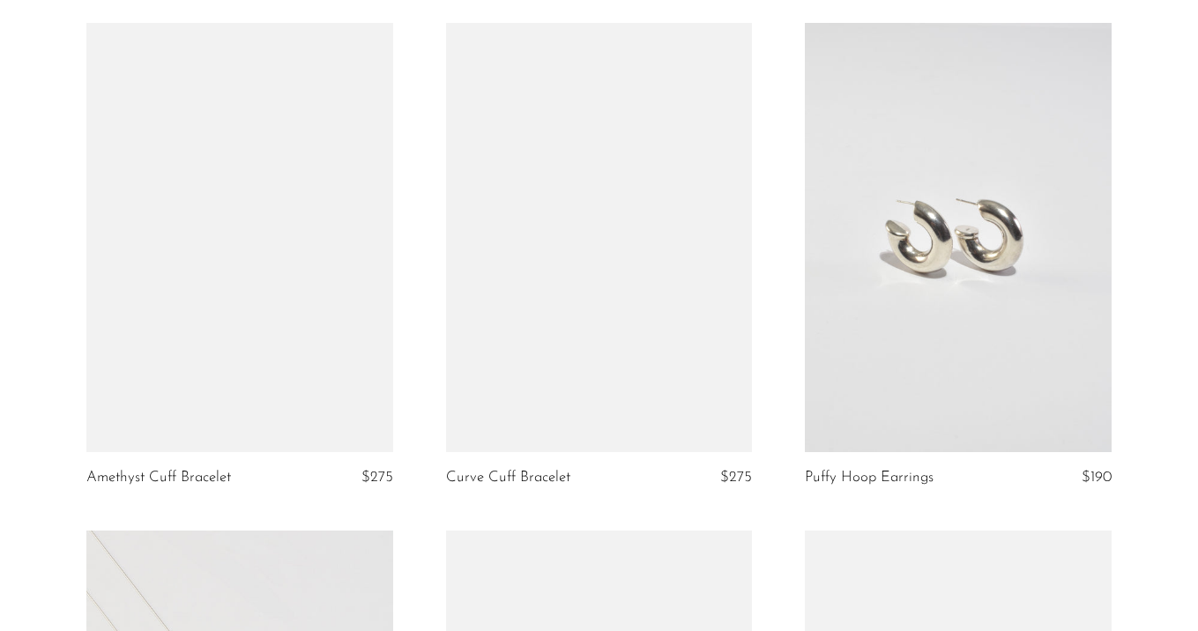
scroll to position [2247, 0]
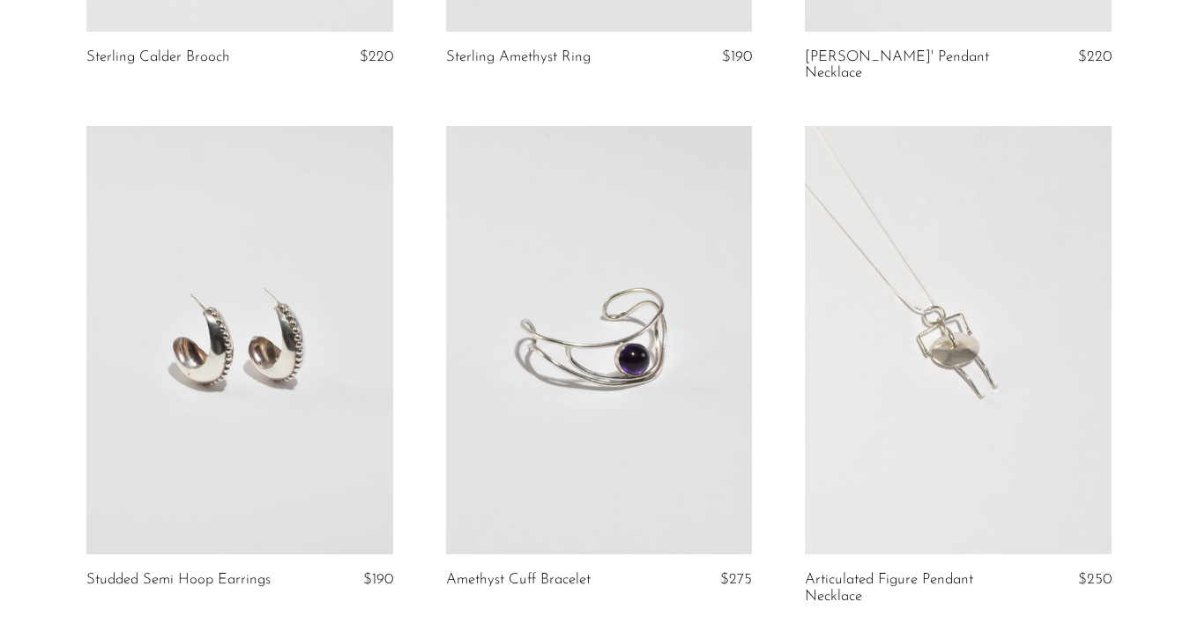
scroll to position [1132, 0]
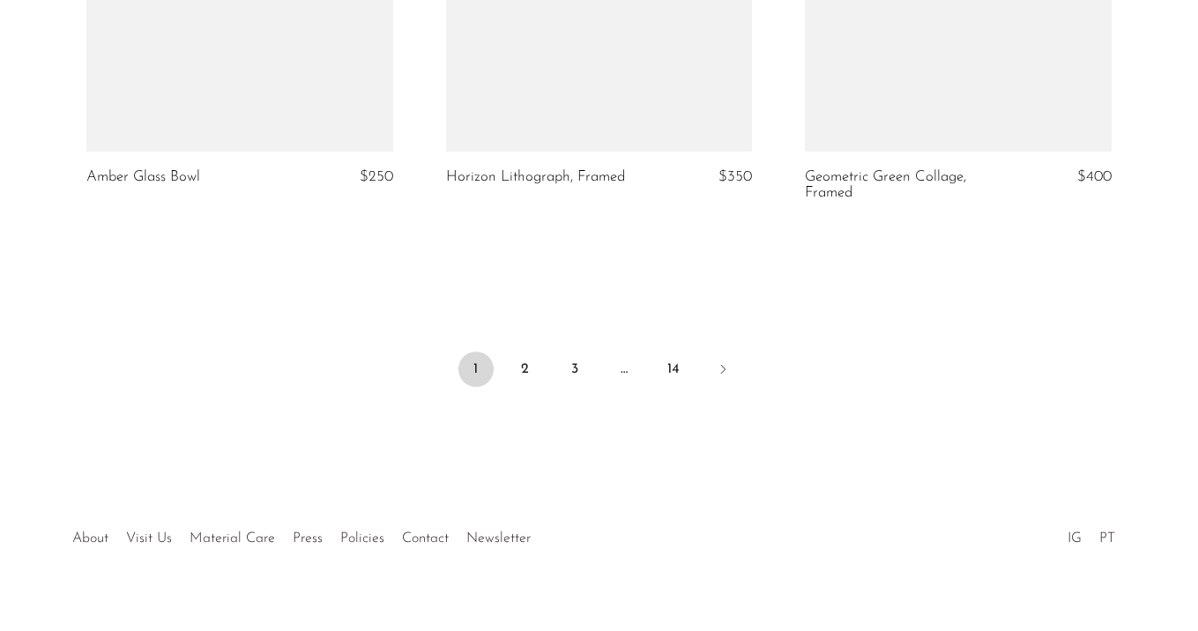
scroll to position [6101, 0]
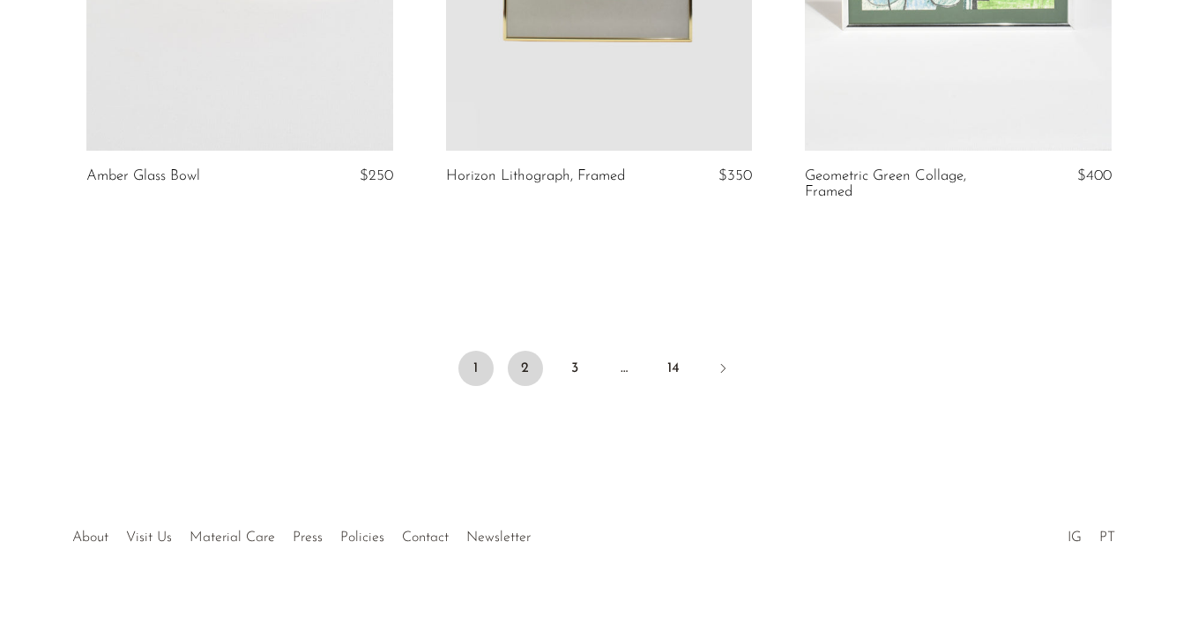
click at [526, 351] on link "2" at bounding box center [525, 368] width 35 height 35
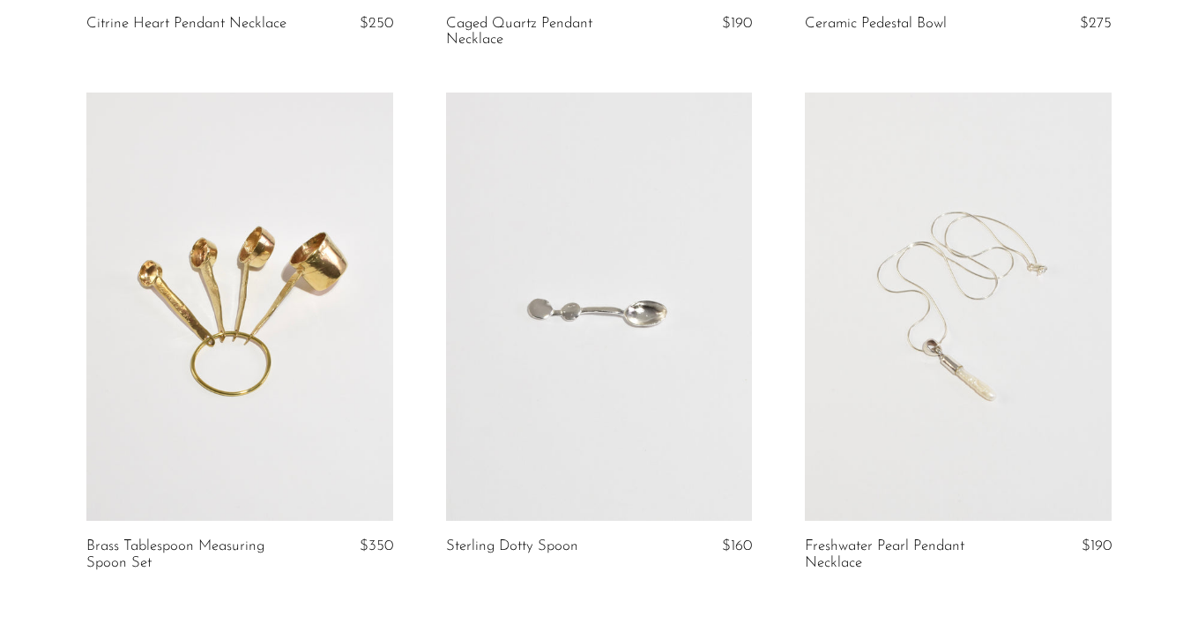
scroll to position [6125, 0]
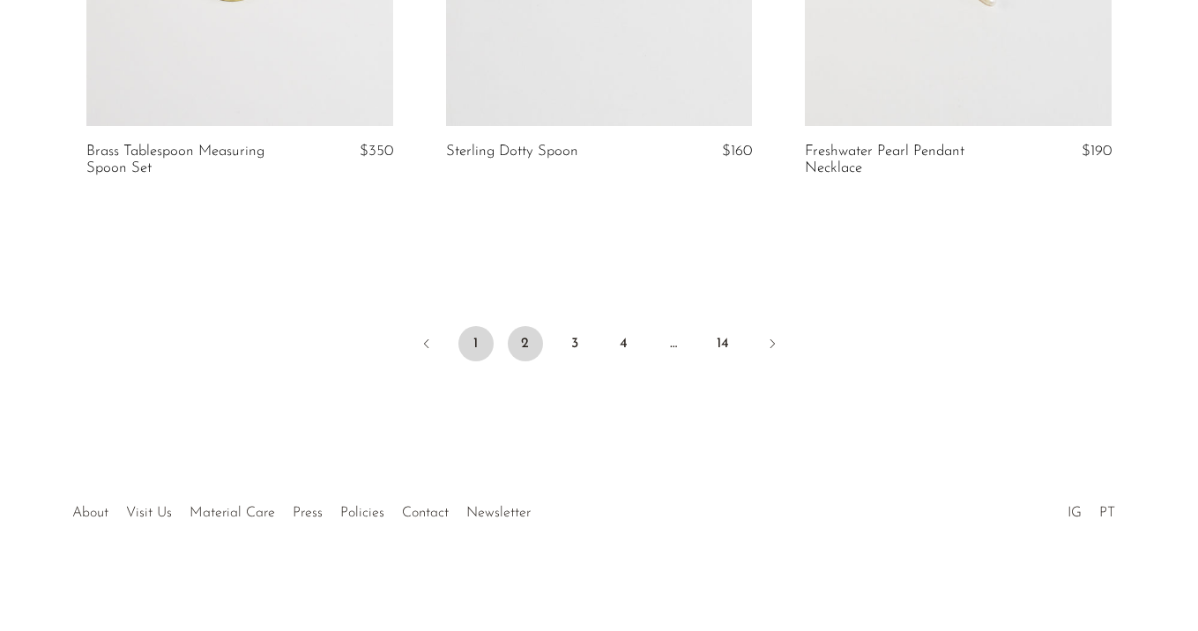
click at [470, 350] on link "1" at bounding box center [476, 343] width 35 height 35
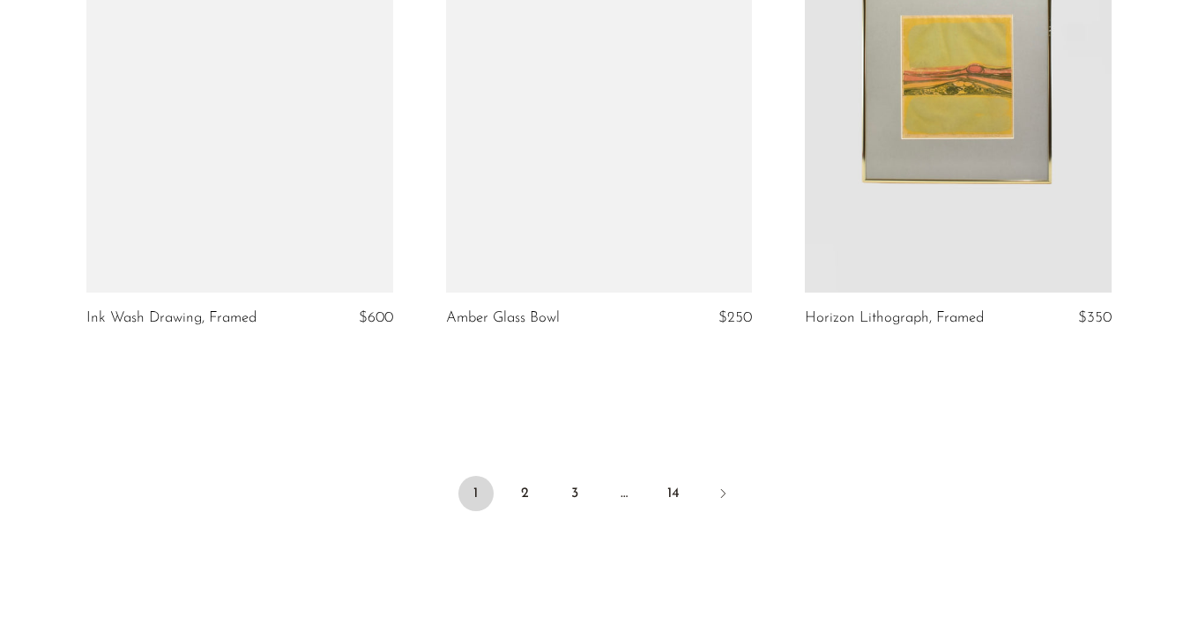
scroll to position [6092, 0]
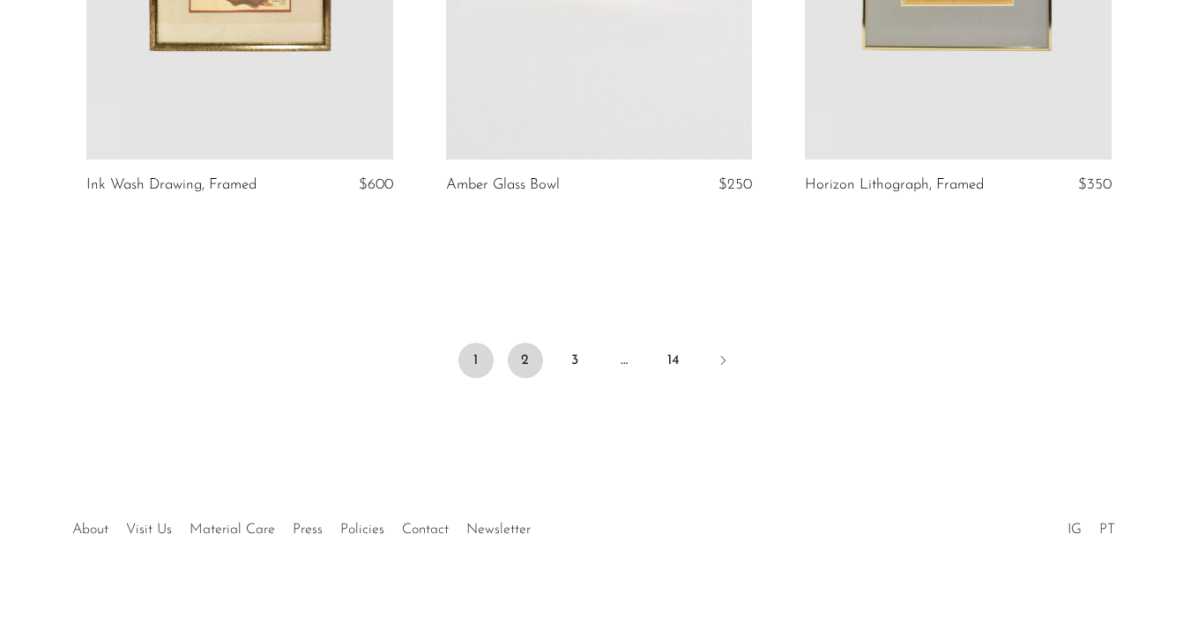
click at [520, 349] on link "2" at bounding box center [525, 360] width 35 height 35
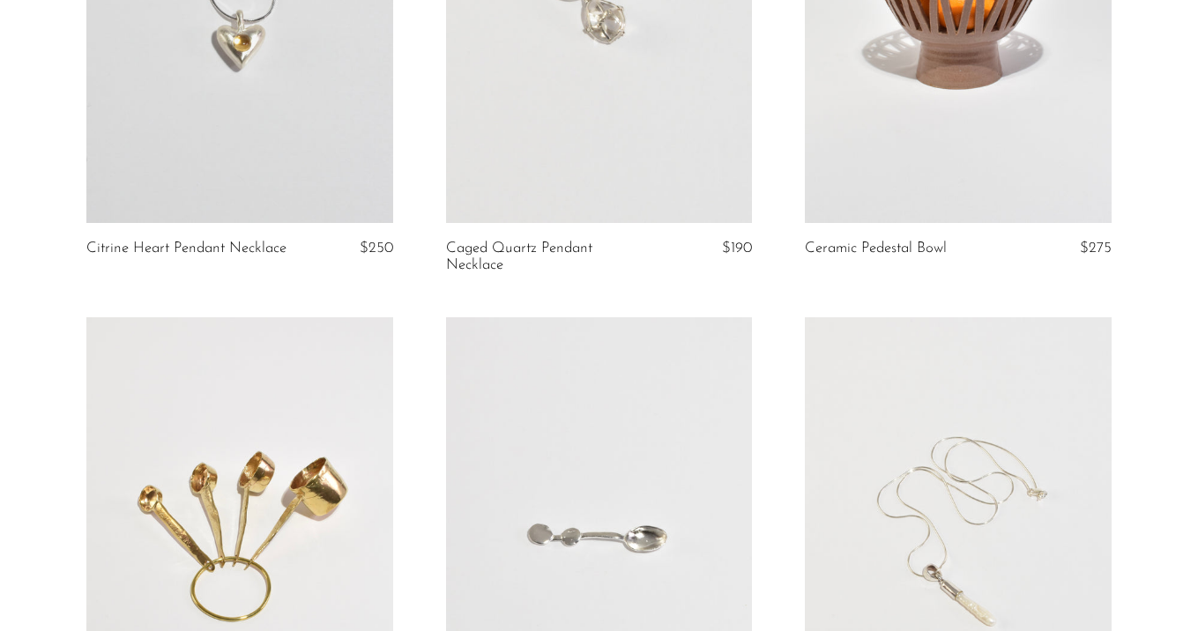
scroll to position [5921, 0]
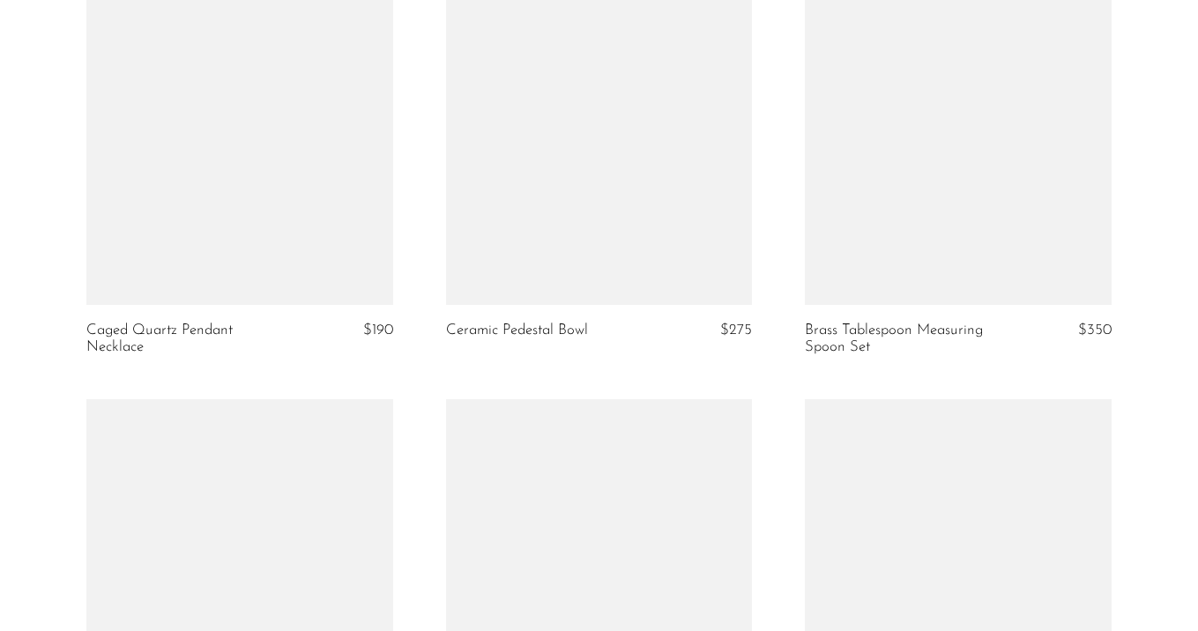
scroll to position [6142, 0]
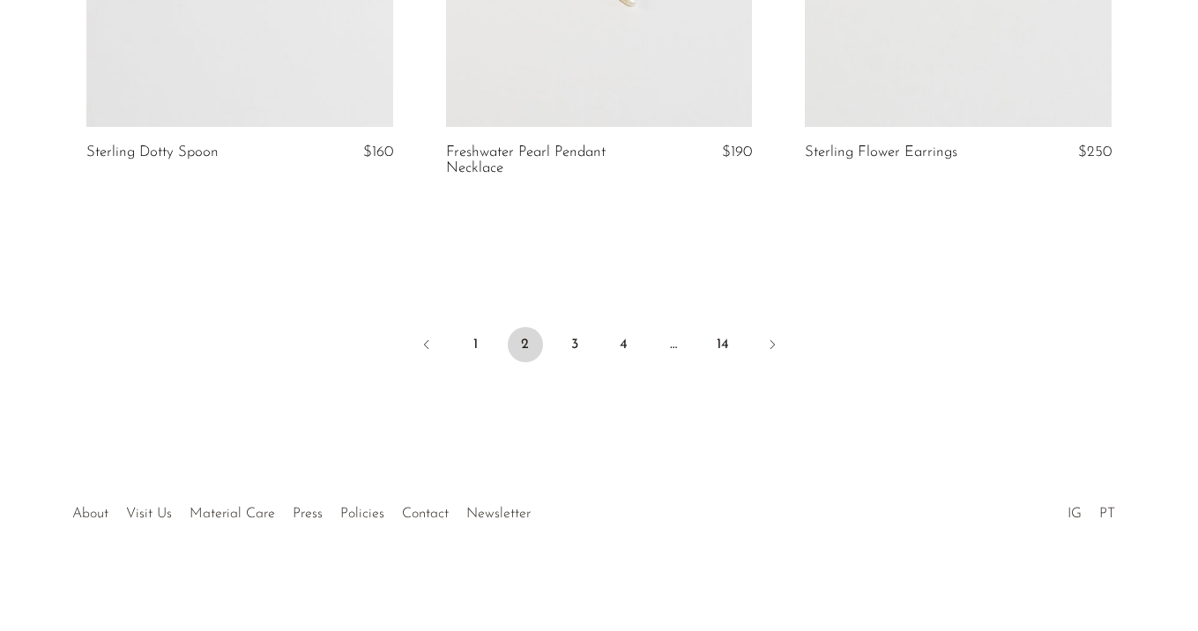
click at [497, 337] on ul "1 2 3 4 … 14" at bounding box center [599, 346] width 1129 height 53
click at [475, 338] on link "1" at bounding box center [476, 344] width 35 height 35
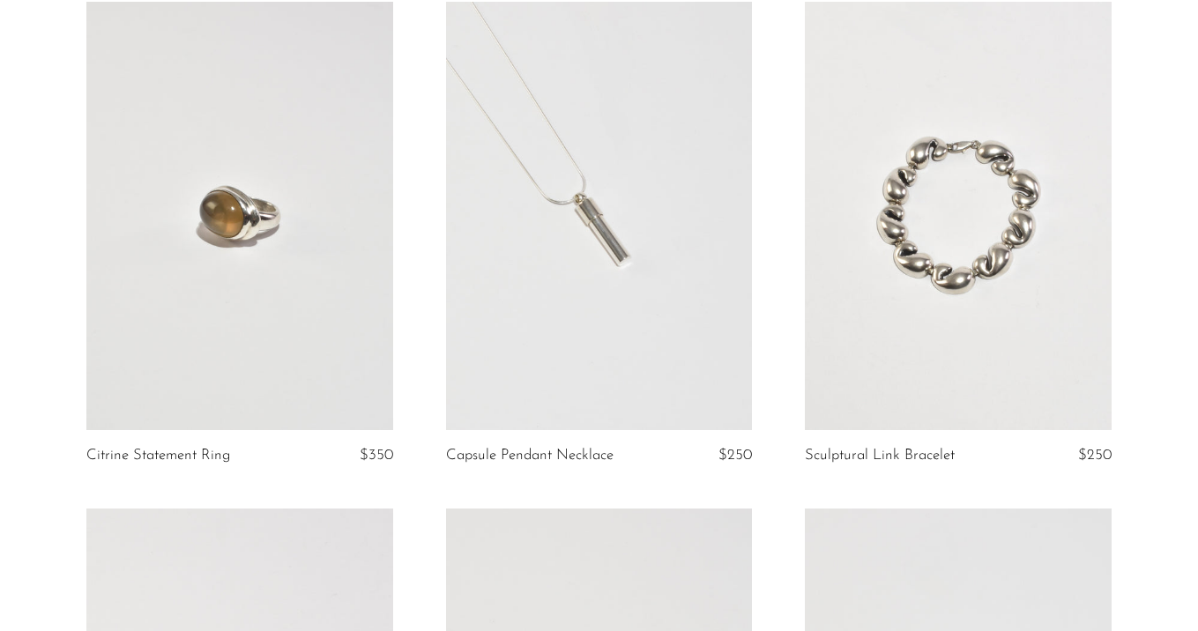
scroll to position [72, 0]
